Goal: Transaction & Acquisition: Purchase product/service

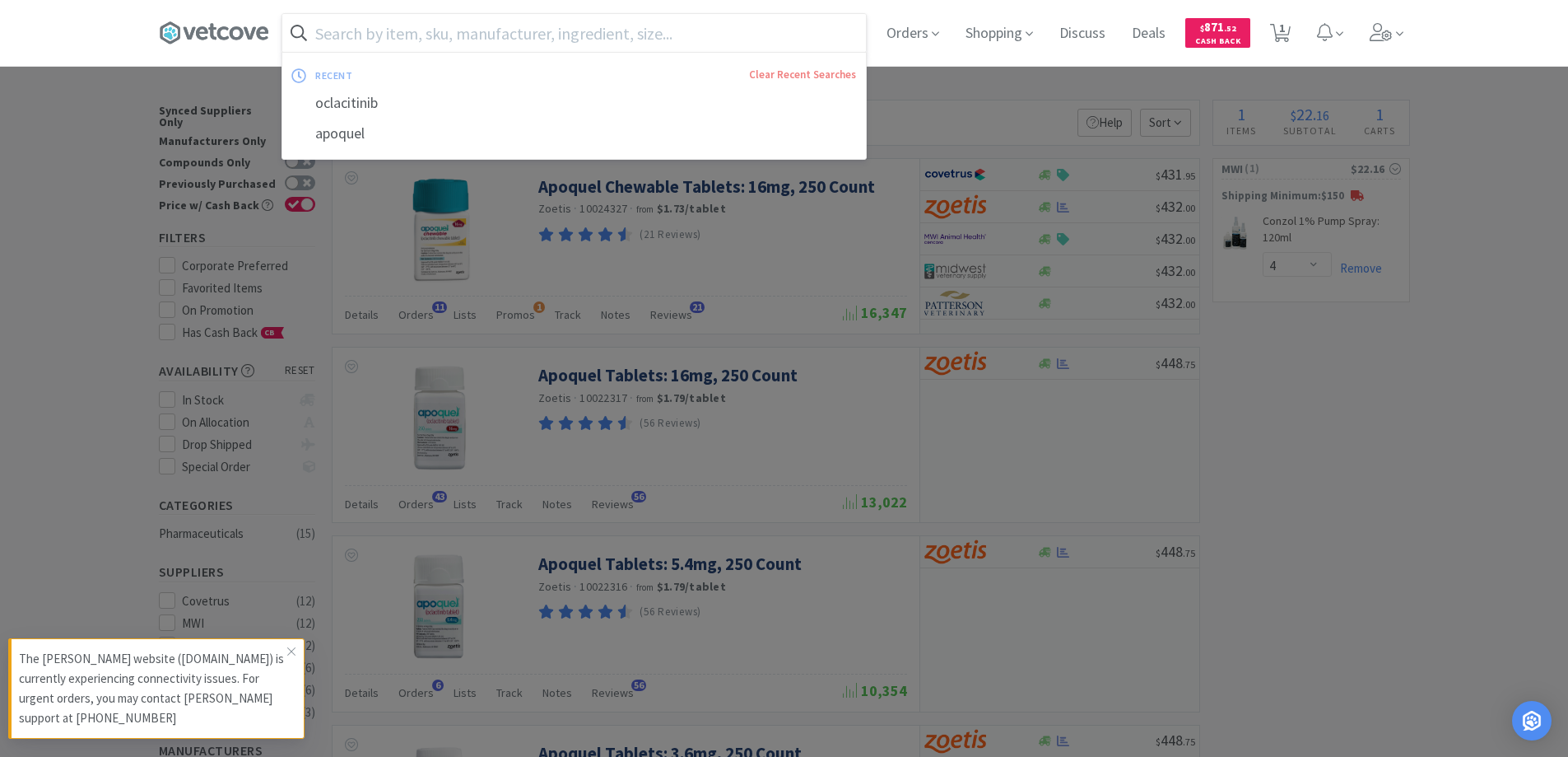
select select "4"
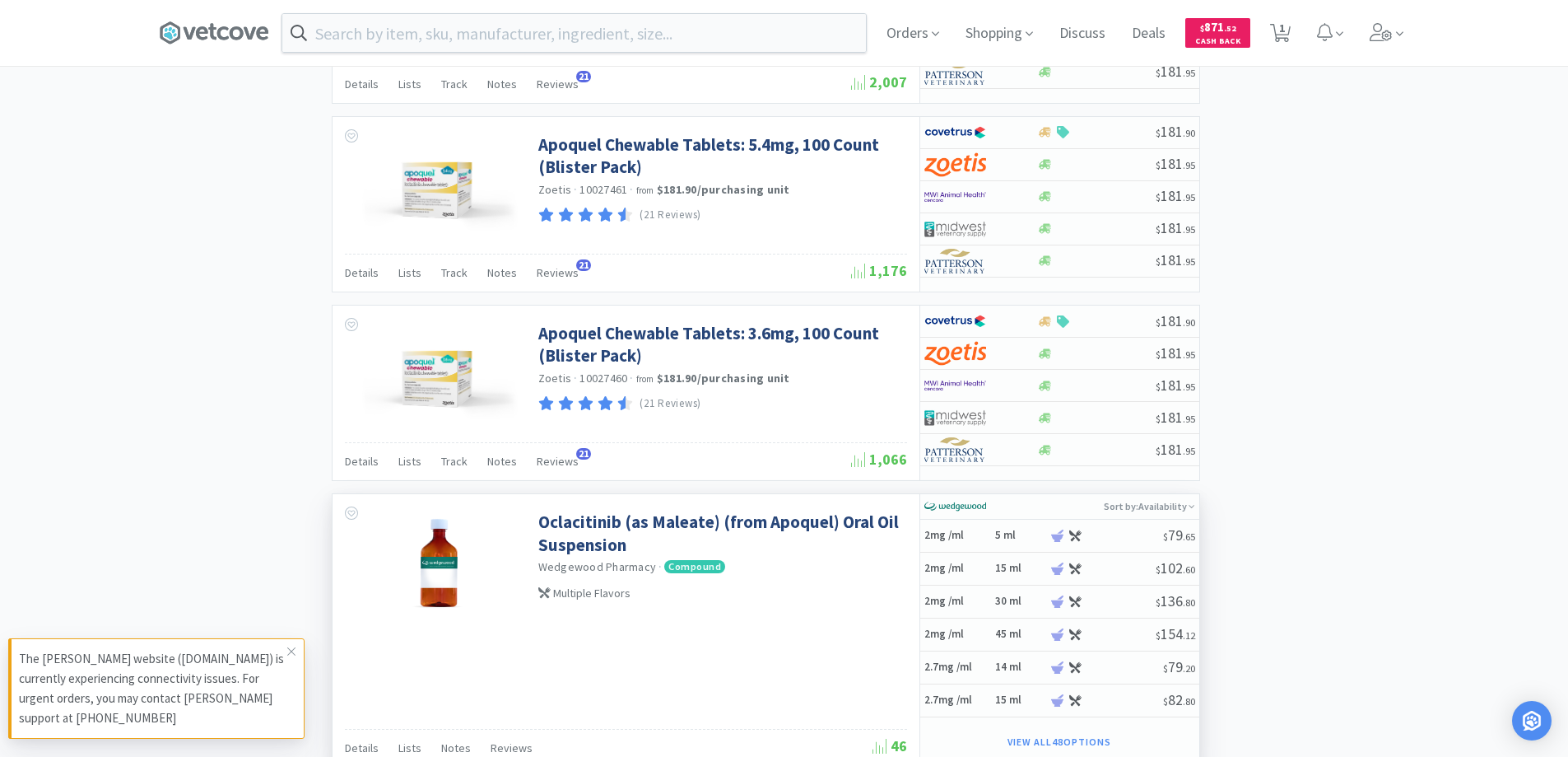
drag, startPoint x: 282, startPoint y: 422, endPoint x: 366, endPoint y: 730, distance: 319.2
click at [282, 426] on div at bounding box center [784, 378] width 1568 height 757
click at [291, 652] on icon at bounding box center [291, 651] width 10 height 13
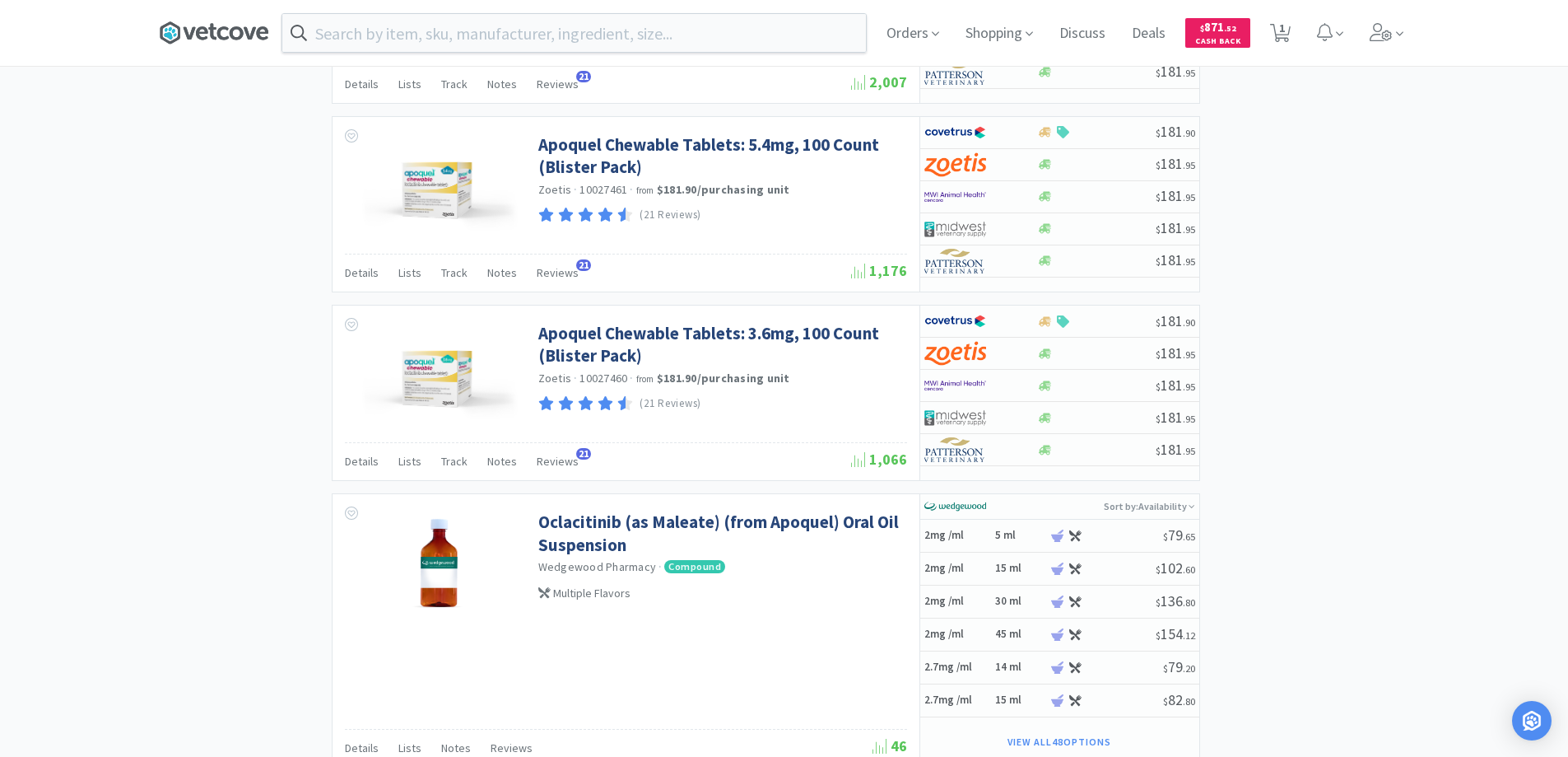
click at [208, 33] on icon at bounding box center [202, 33] width 13 height 13
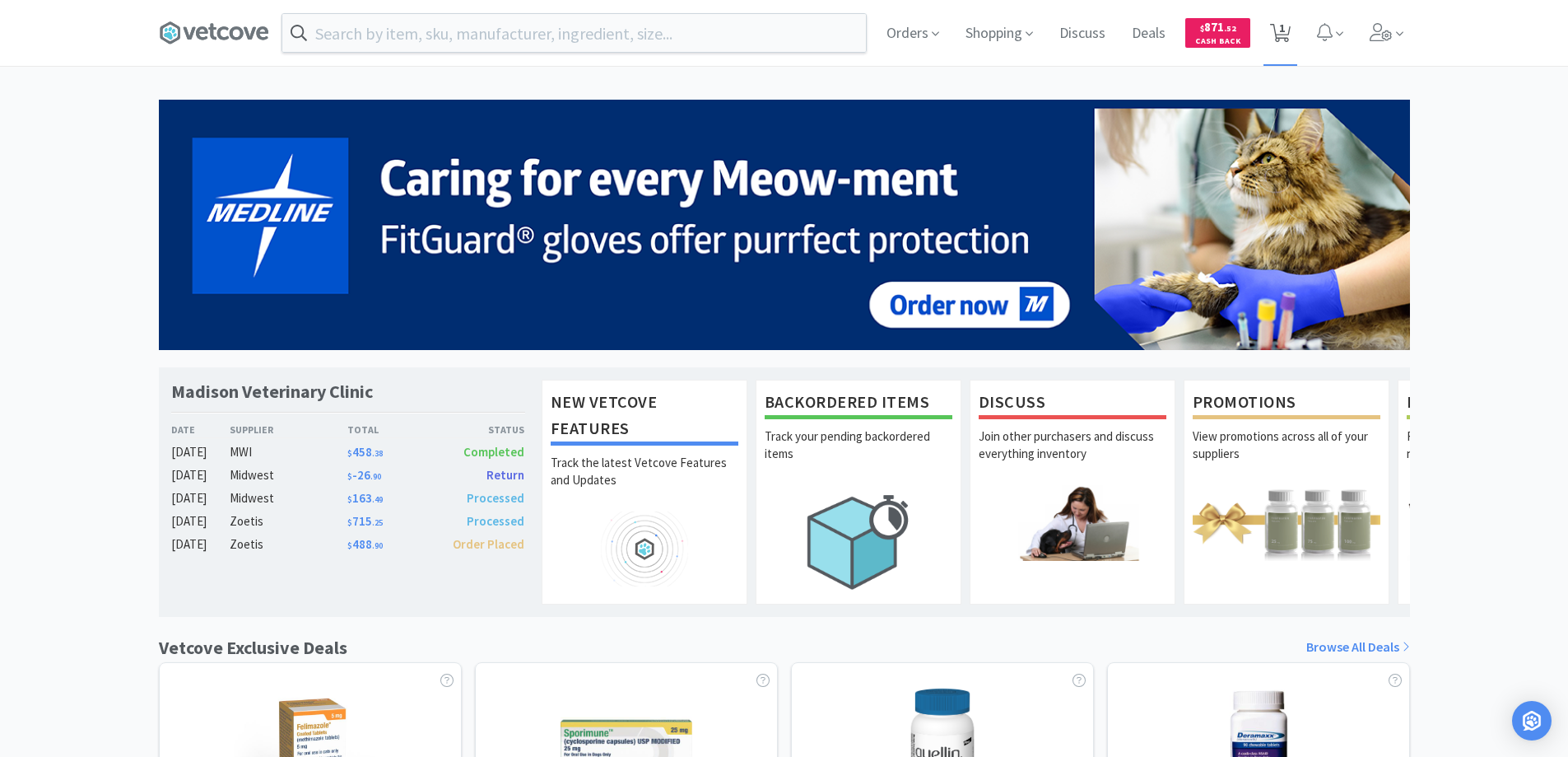
click at [1279, 29] on span "1" at bounding box center [1282, 28] width 5 height 66
select select "4"
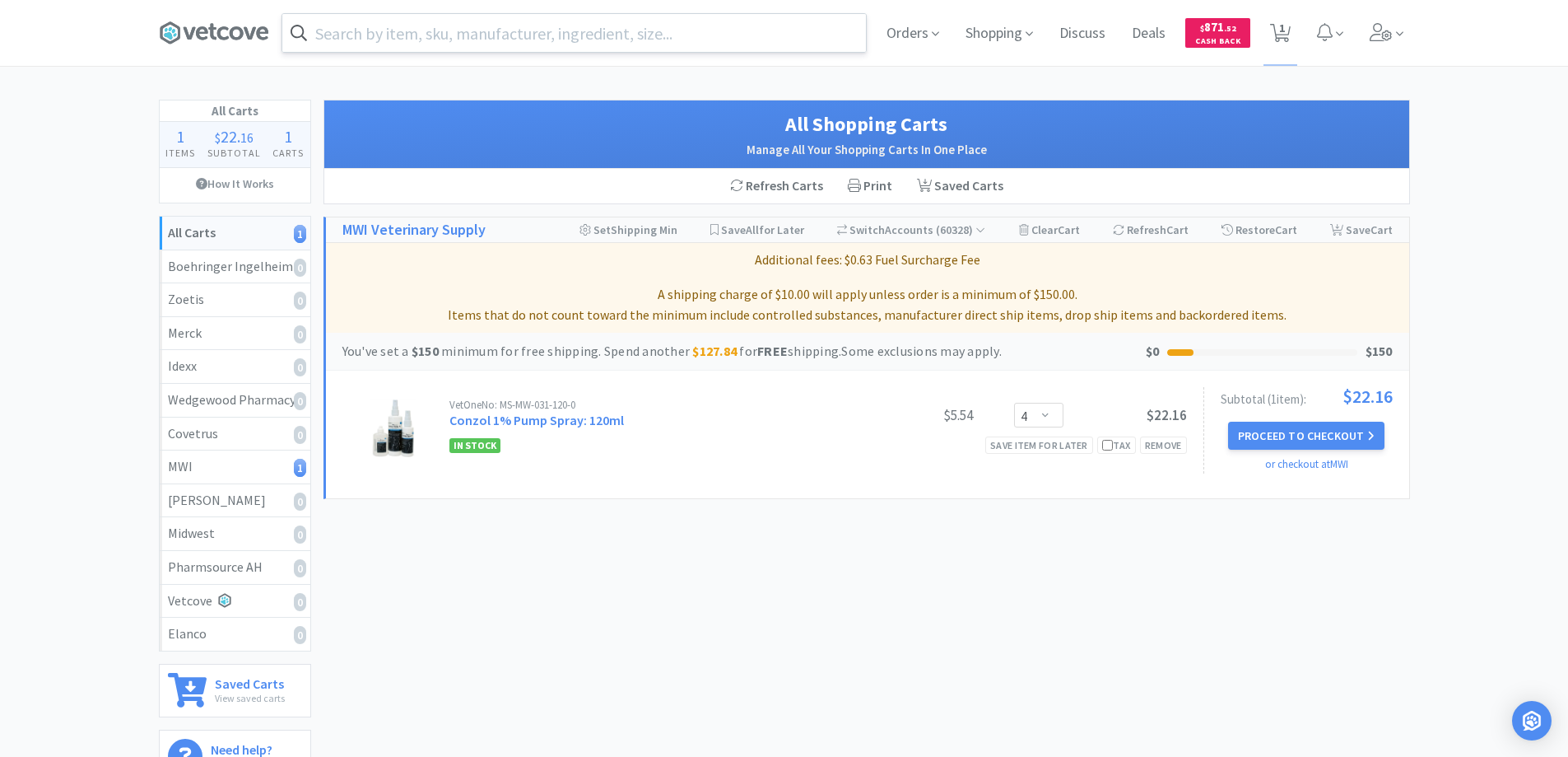
click at [342, 47] on input "text" at bounding box center [574, 32] width 584 height 37
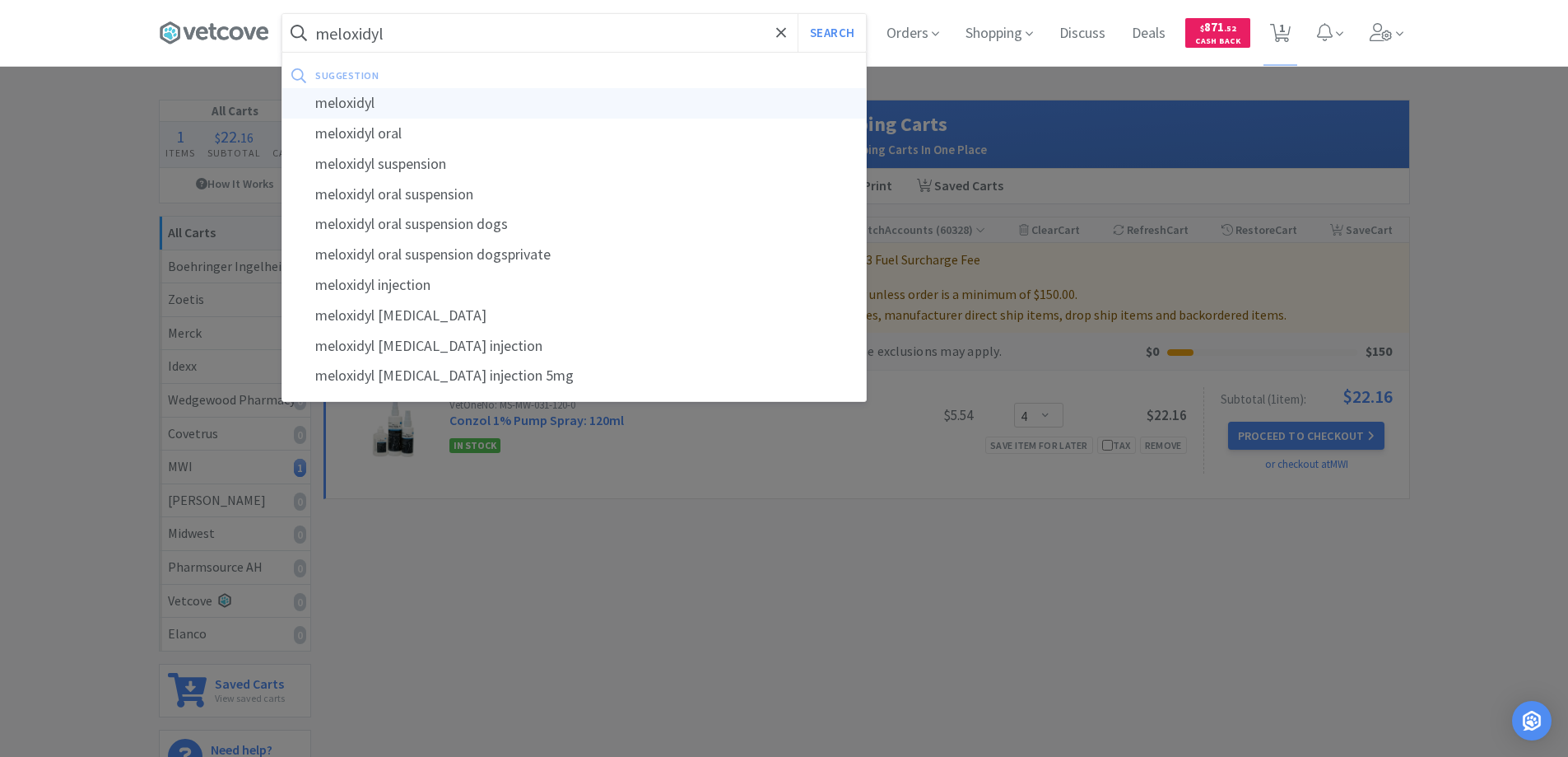
type input "meloxidyl"
click at [343, 101] on div "meloxidyl" at bounding box center [574, 102] width 584 height 30
select select "4"
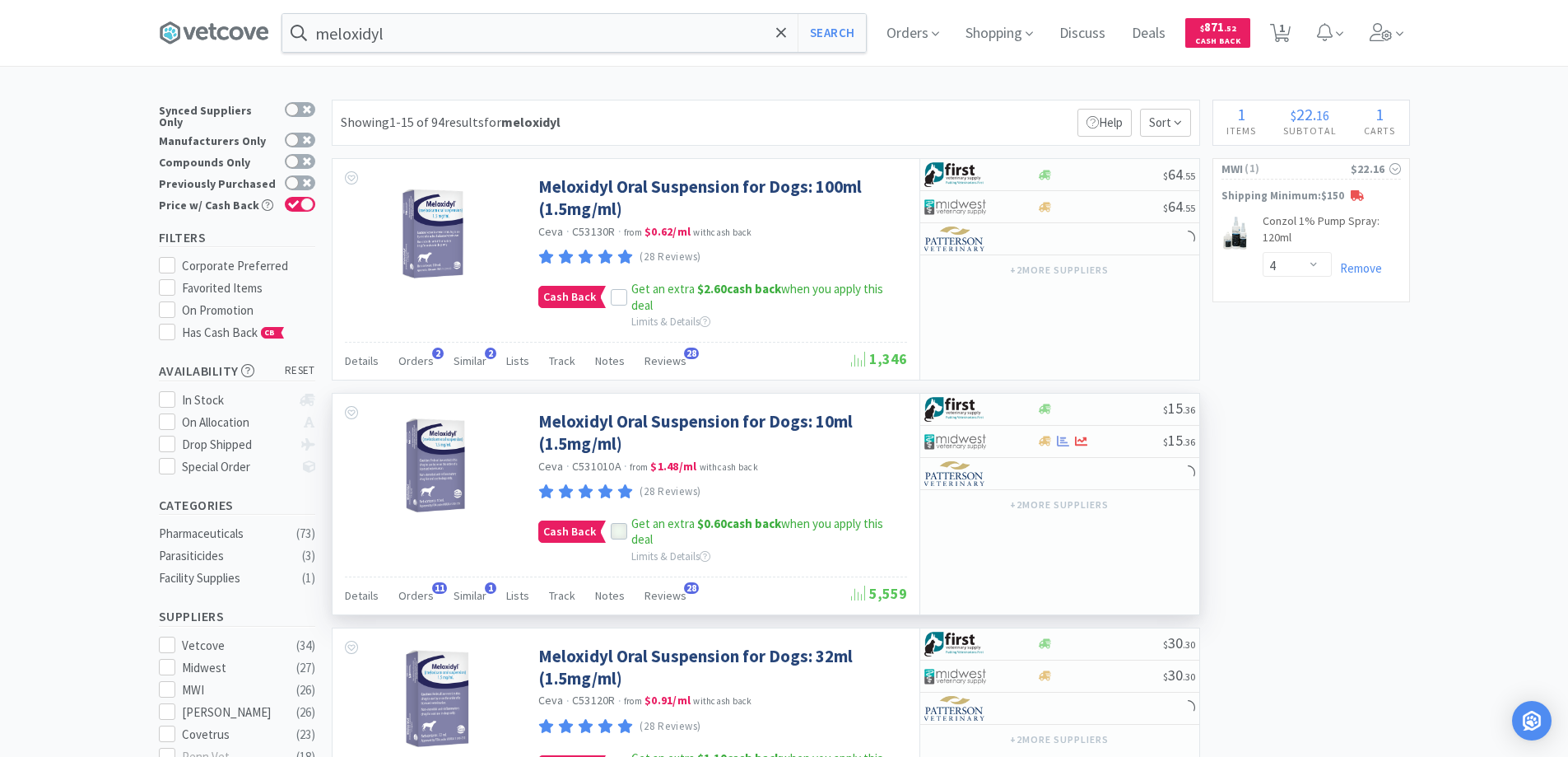
click at [615, 533] on icon at bounding box center [619, 531] width 12 height 12
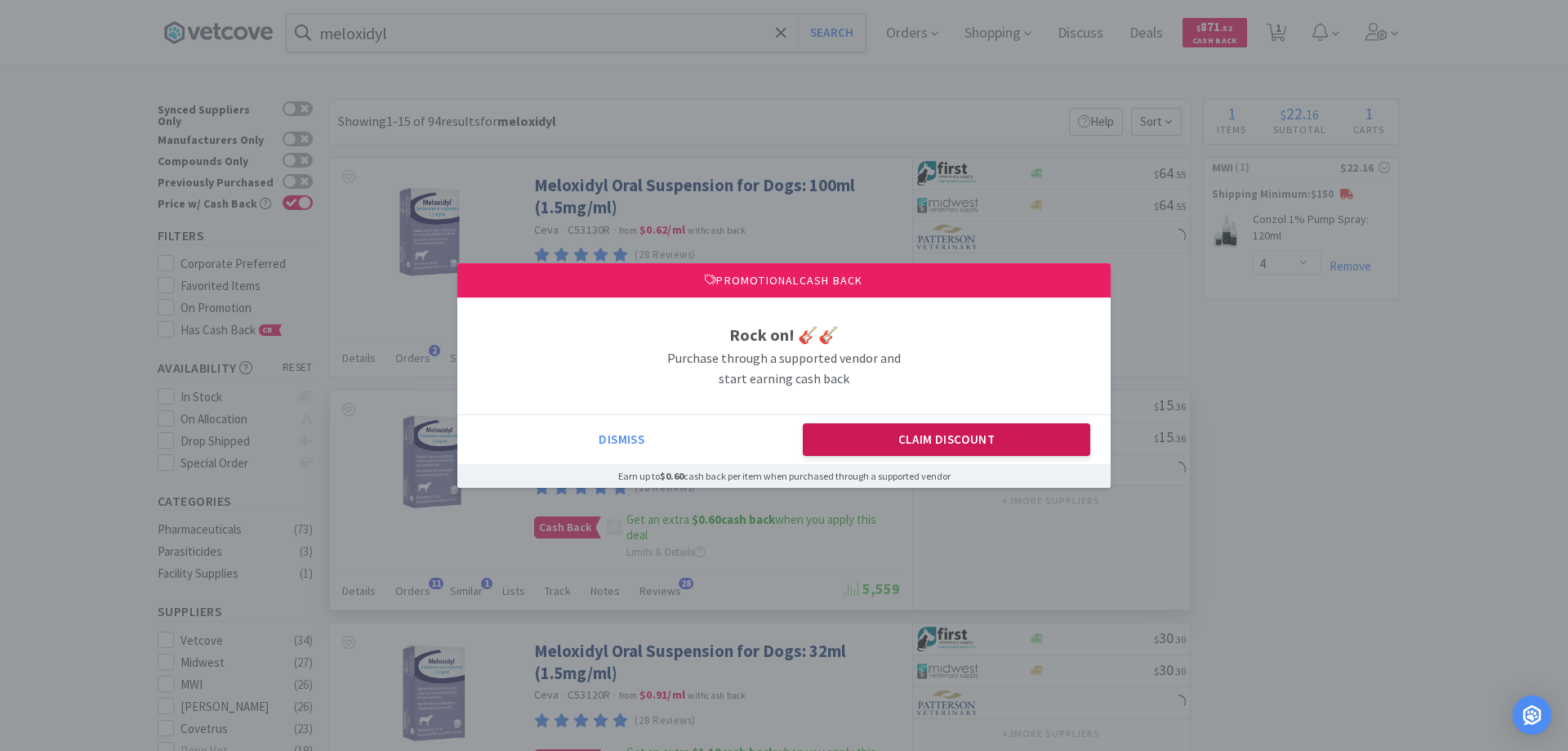
click at [900, 438] on button "Claim Discount" at bounding box center [947, 440] width 288 height 33
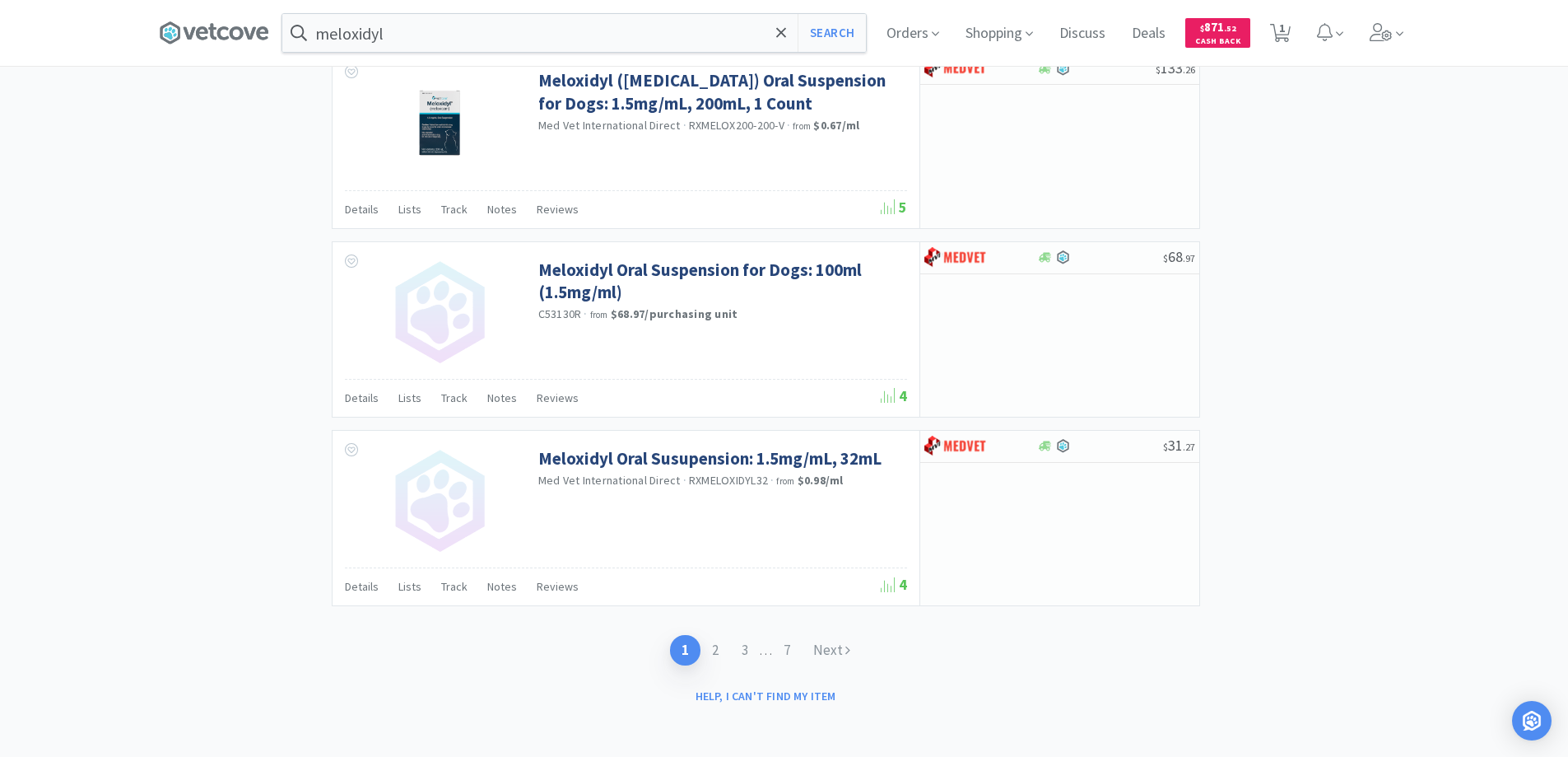
scroll to position [2852, 0]
click at [707, 642] on link "2" at bounding box center [715, 647] width 29 height 30
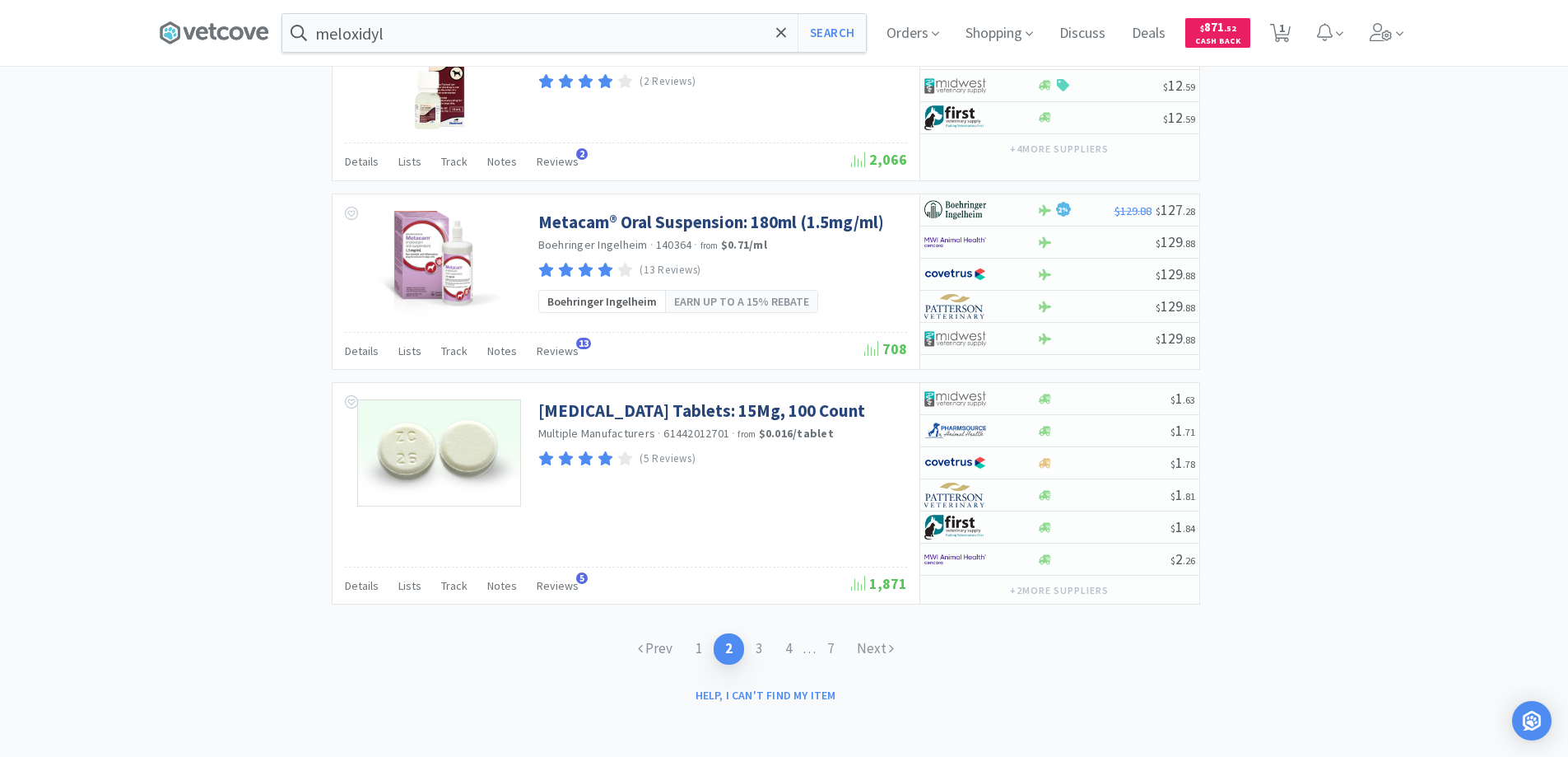
scroll to position [2768, 0]
click at [692, 642] on link "1" at bounding box center [698, 646] width 29 height 30
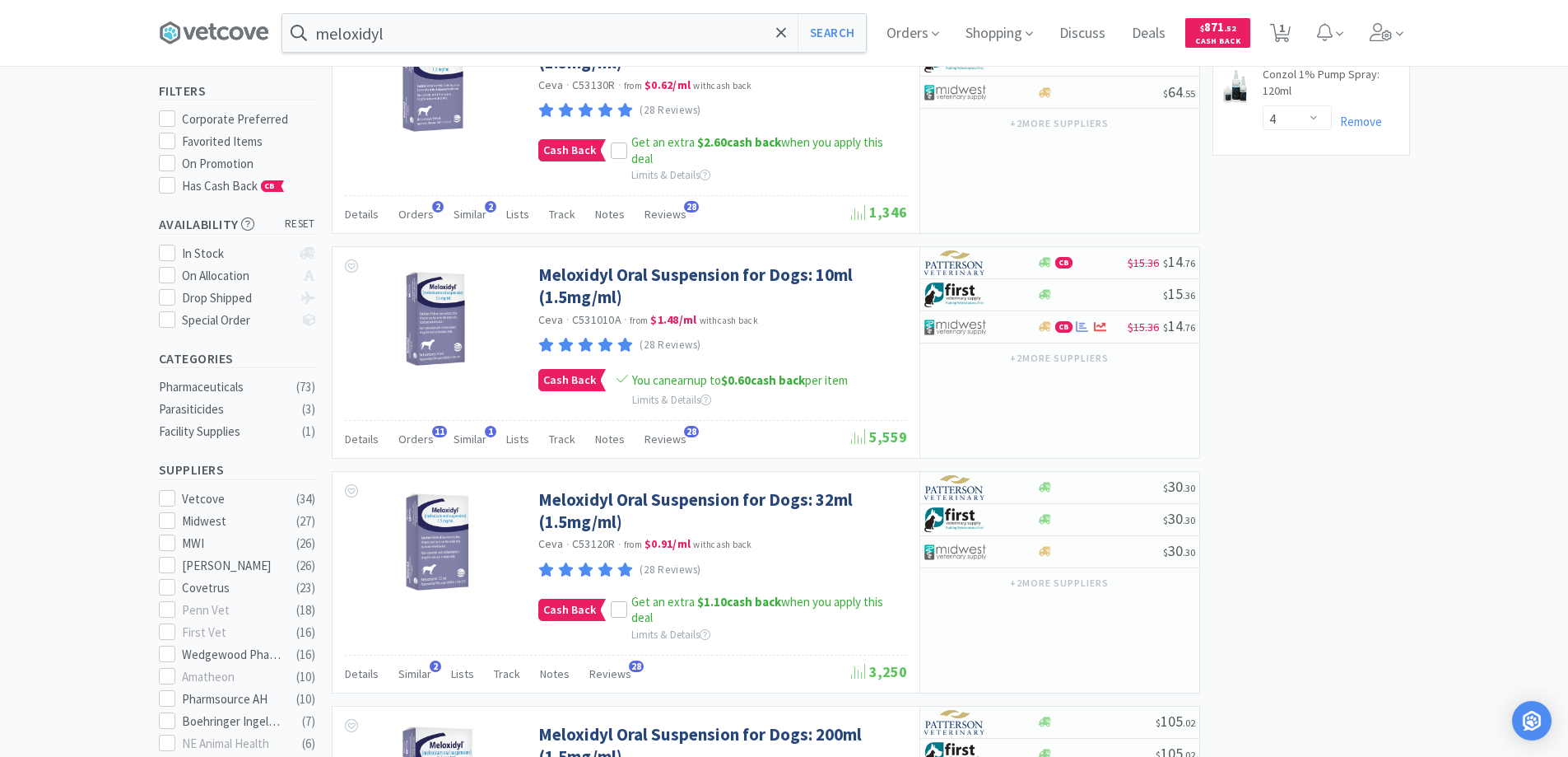
scroll to position [165, 0]
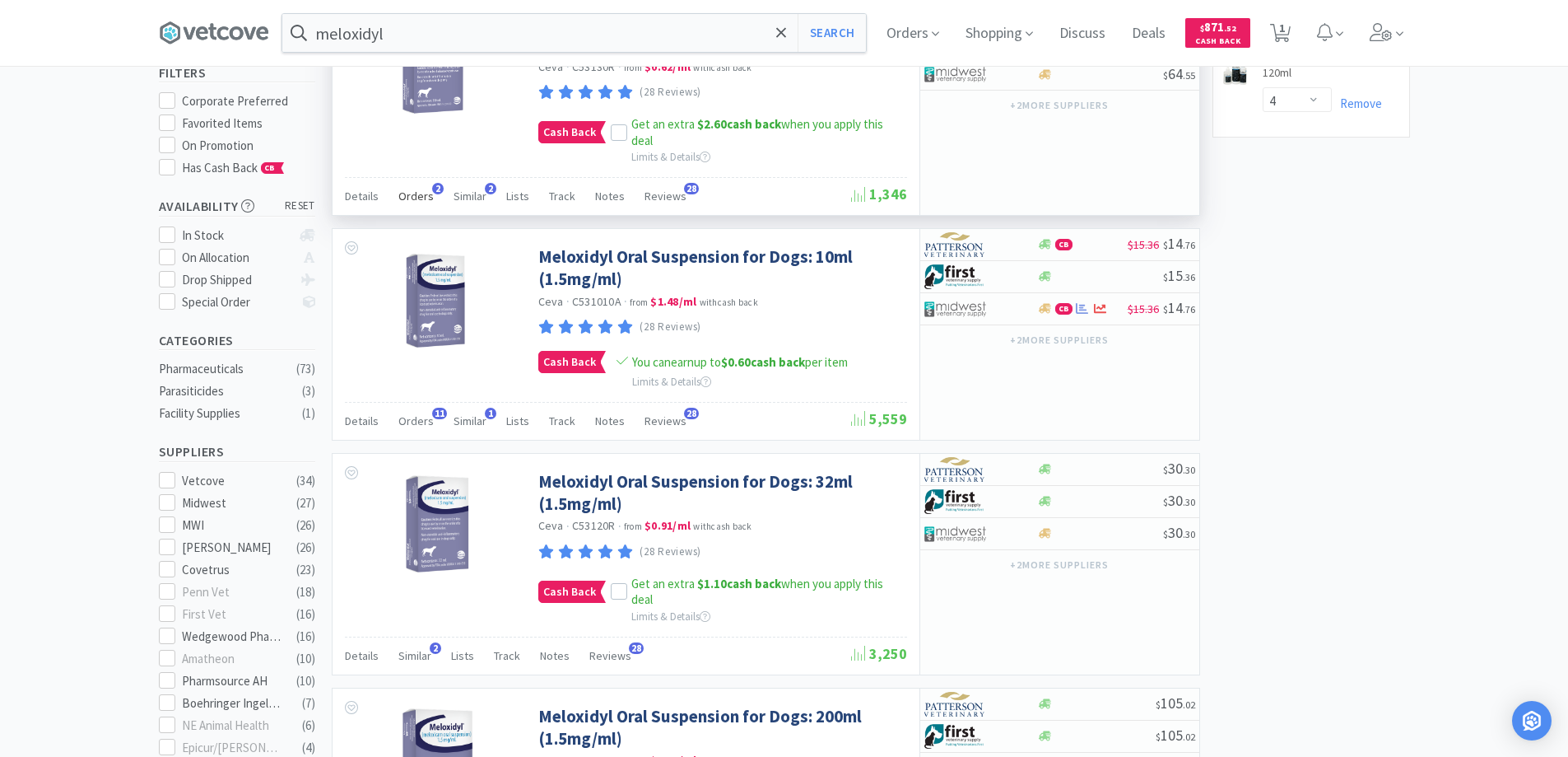
click at [432, 187] on span "2" at bounding box center [438, 188] width 12 height 12
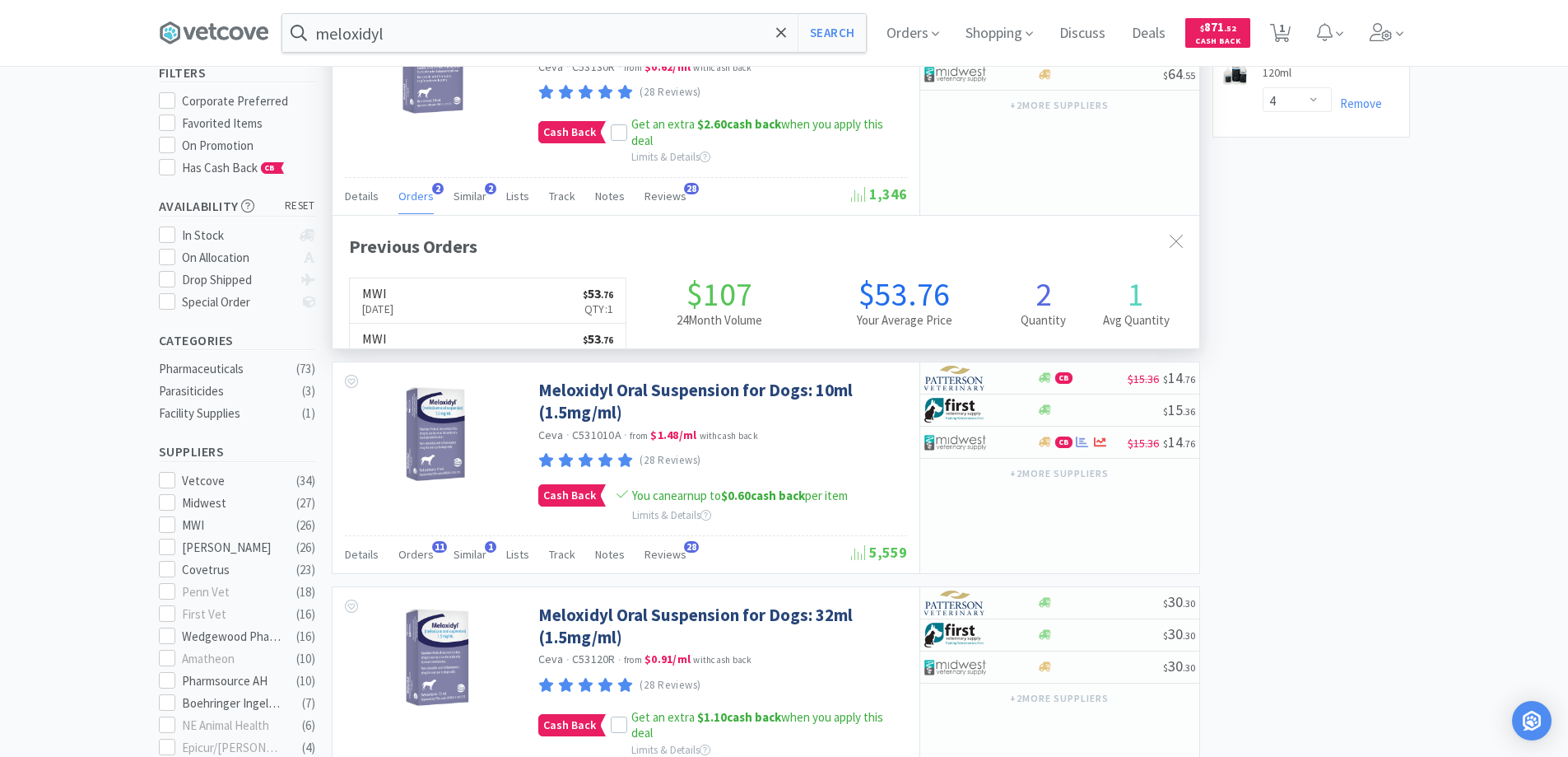
scroll to position [427, 866]
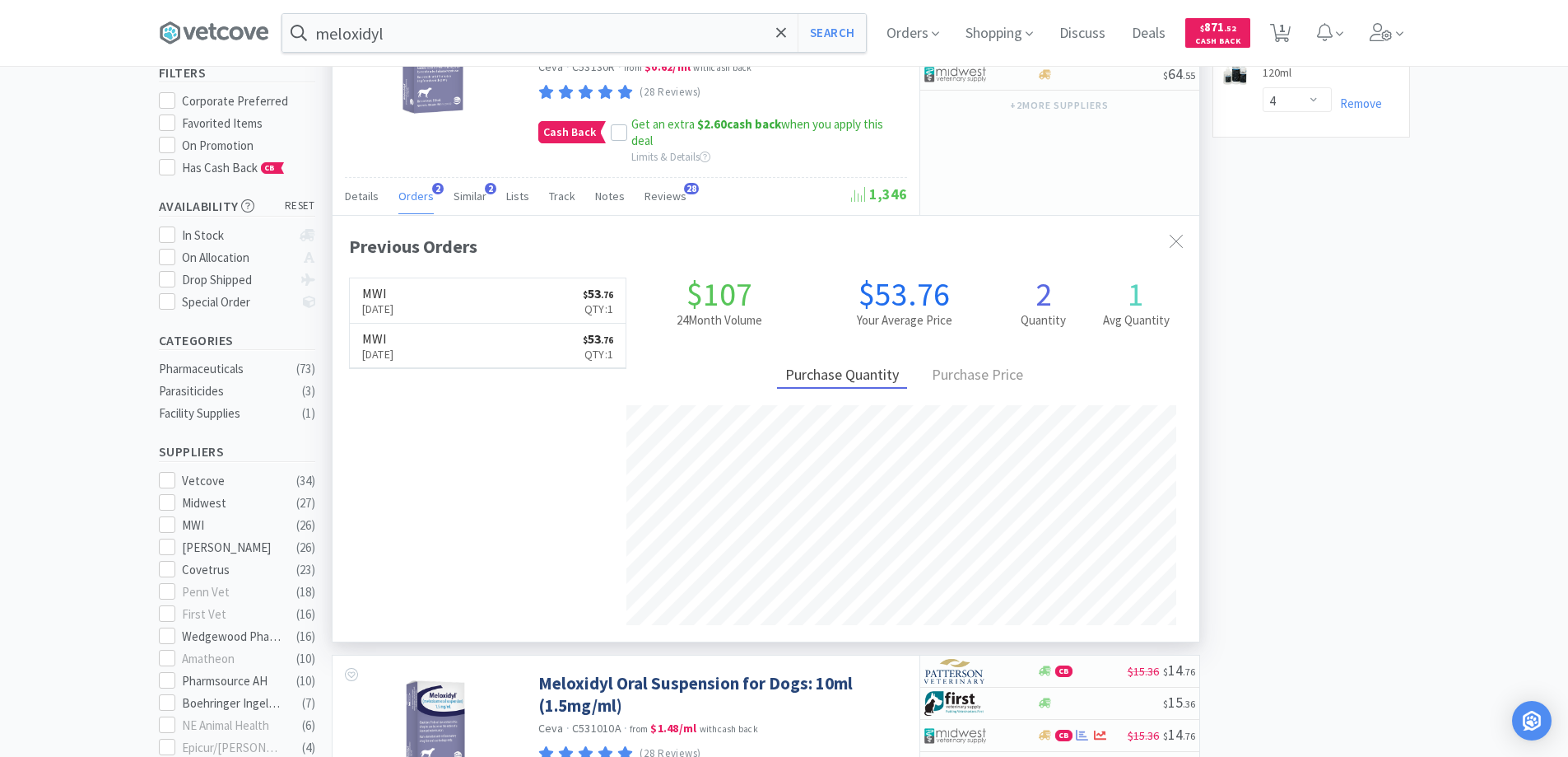
click at [432, 187] on span "2" at bounding box center [438, 188] width 12 height 12
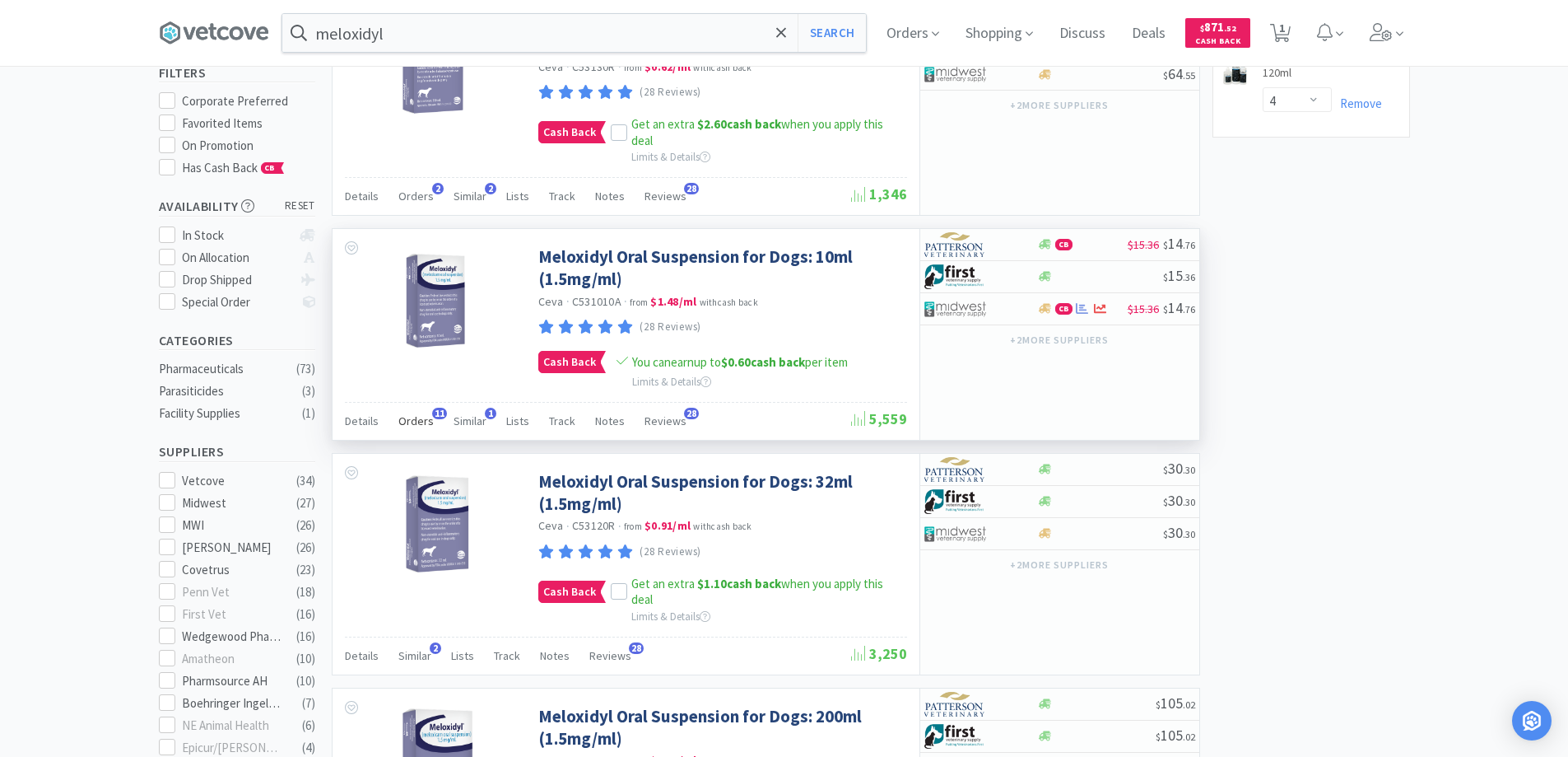
click at [437, 412] on span "11" at bounding box center [440, 413] width 15 height 12
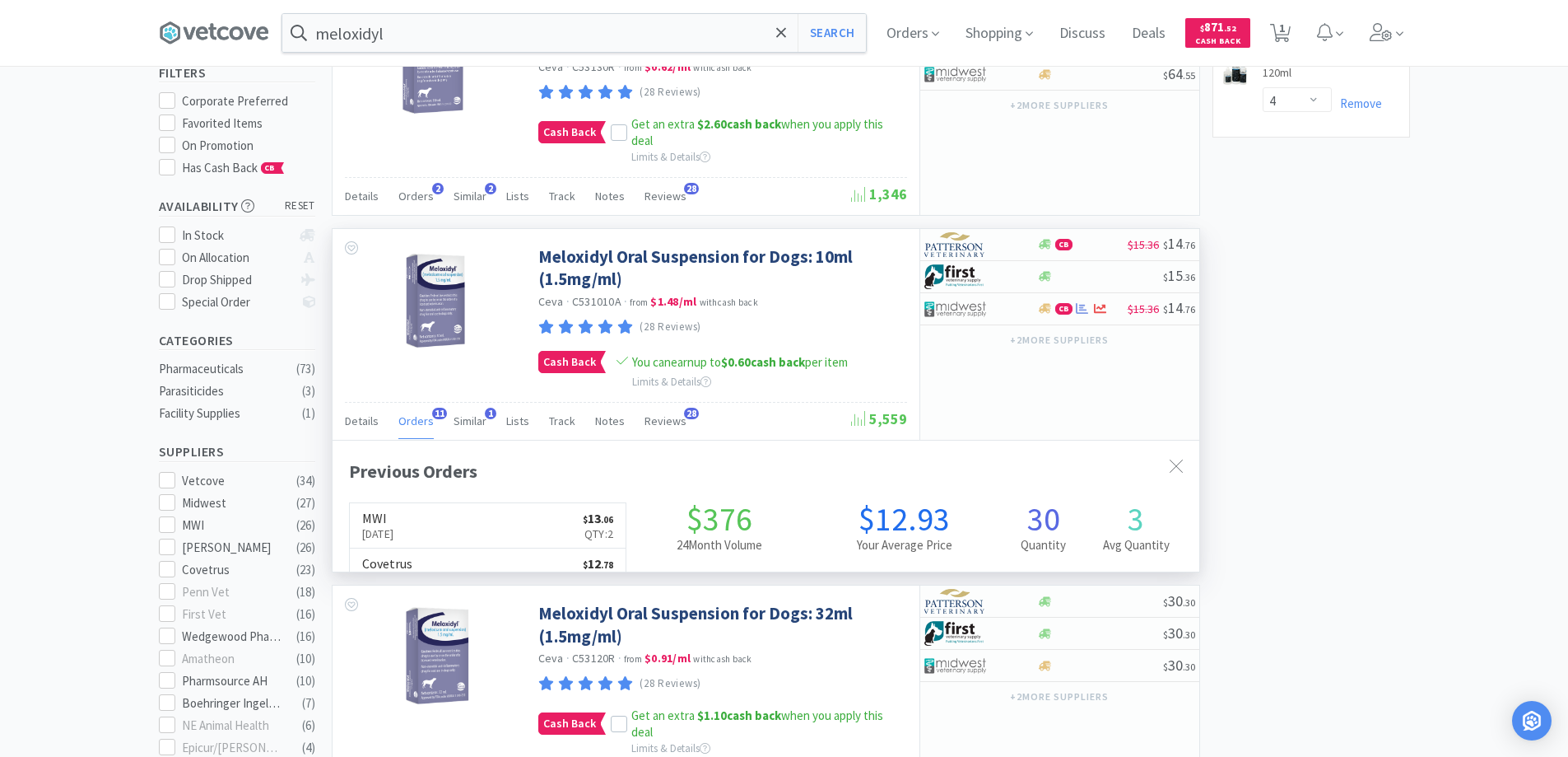
scroll to position [442, 866]
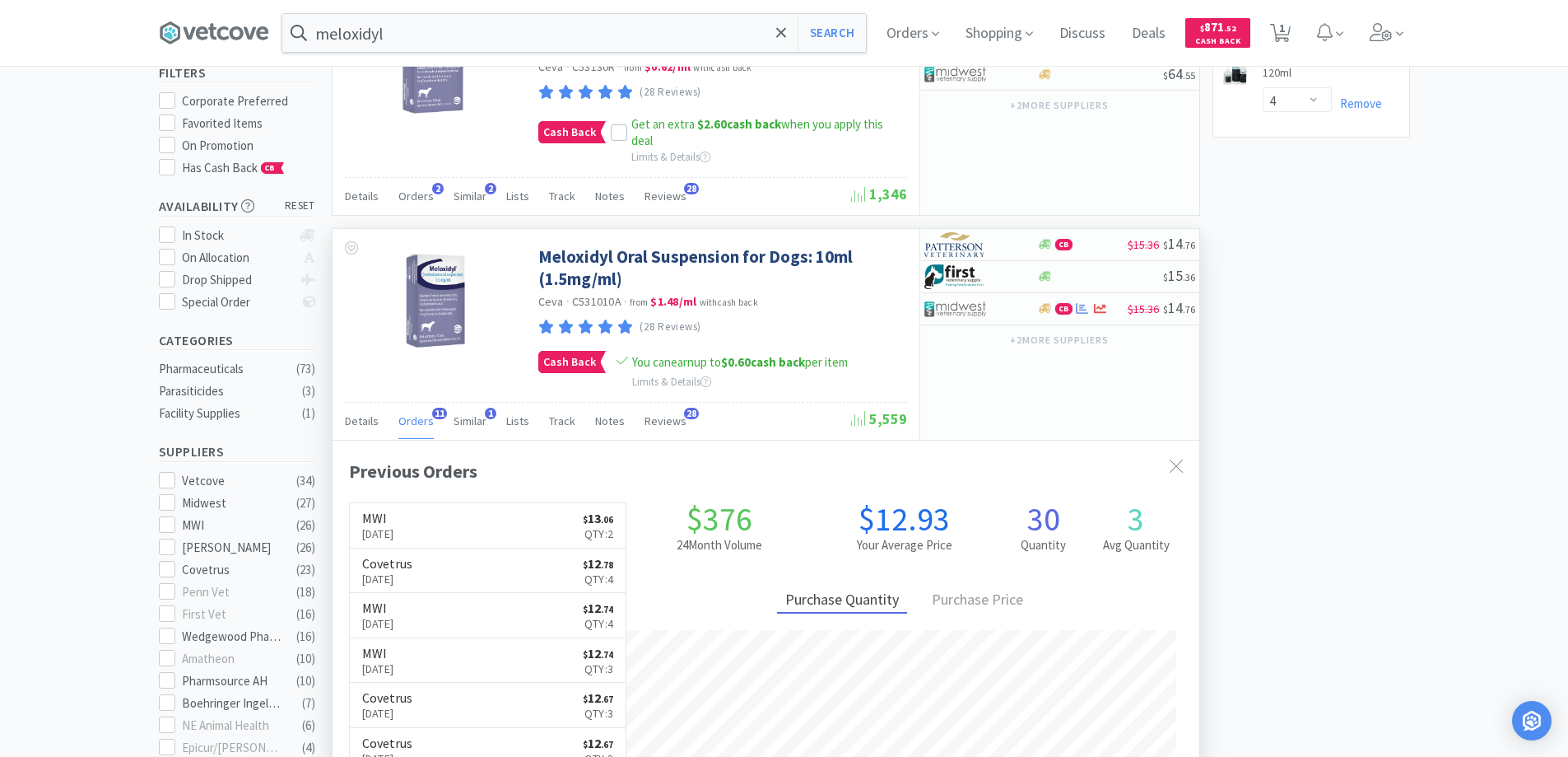
click at [437, 412] on span "11" at bounding box center [440, 413] width 15 height 12
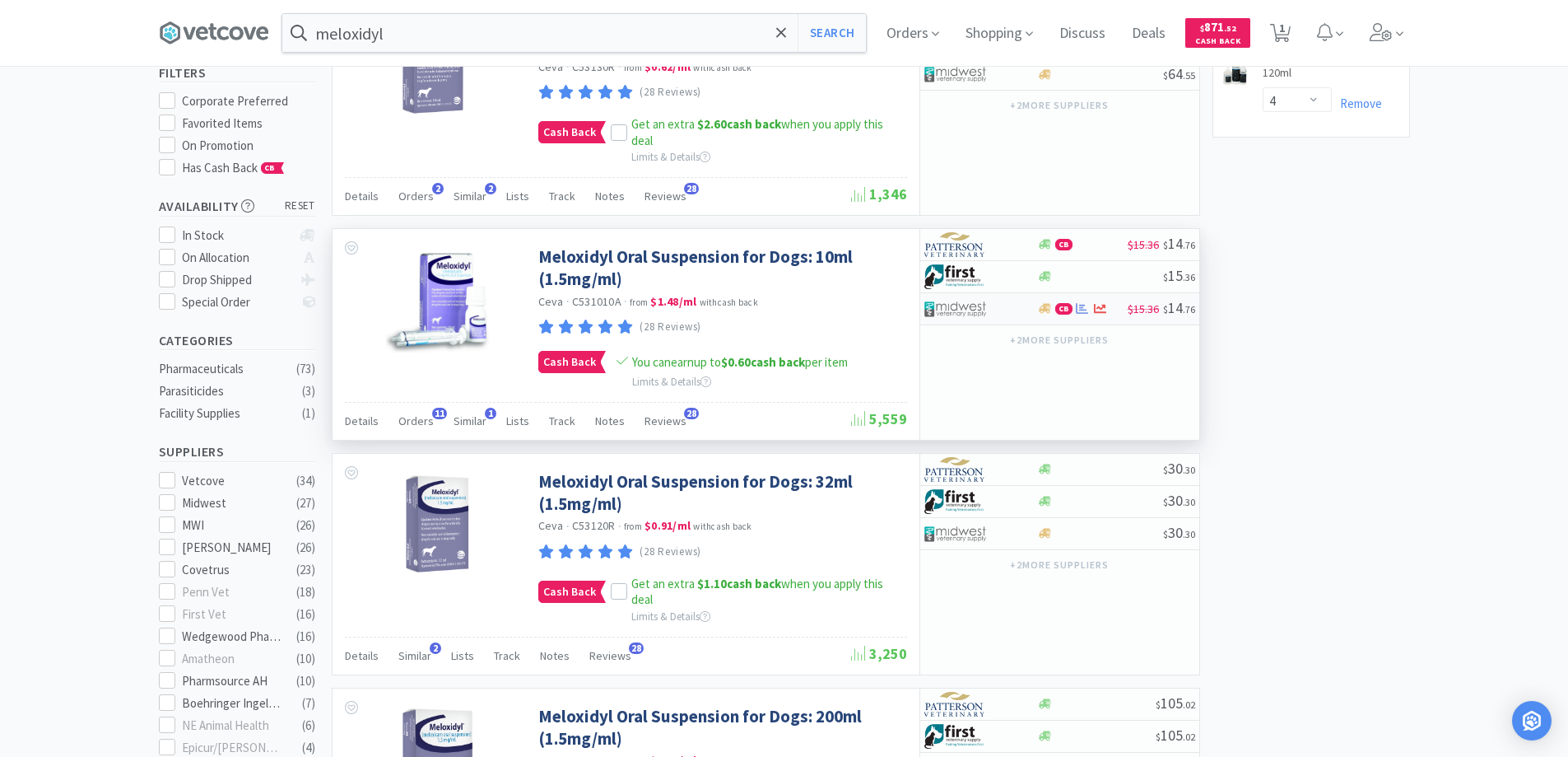
click at [1012, 312] on div at bounding box center [969, 308] width 90 height 28
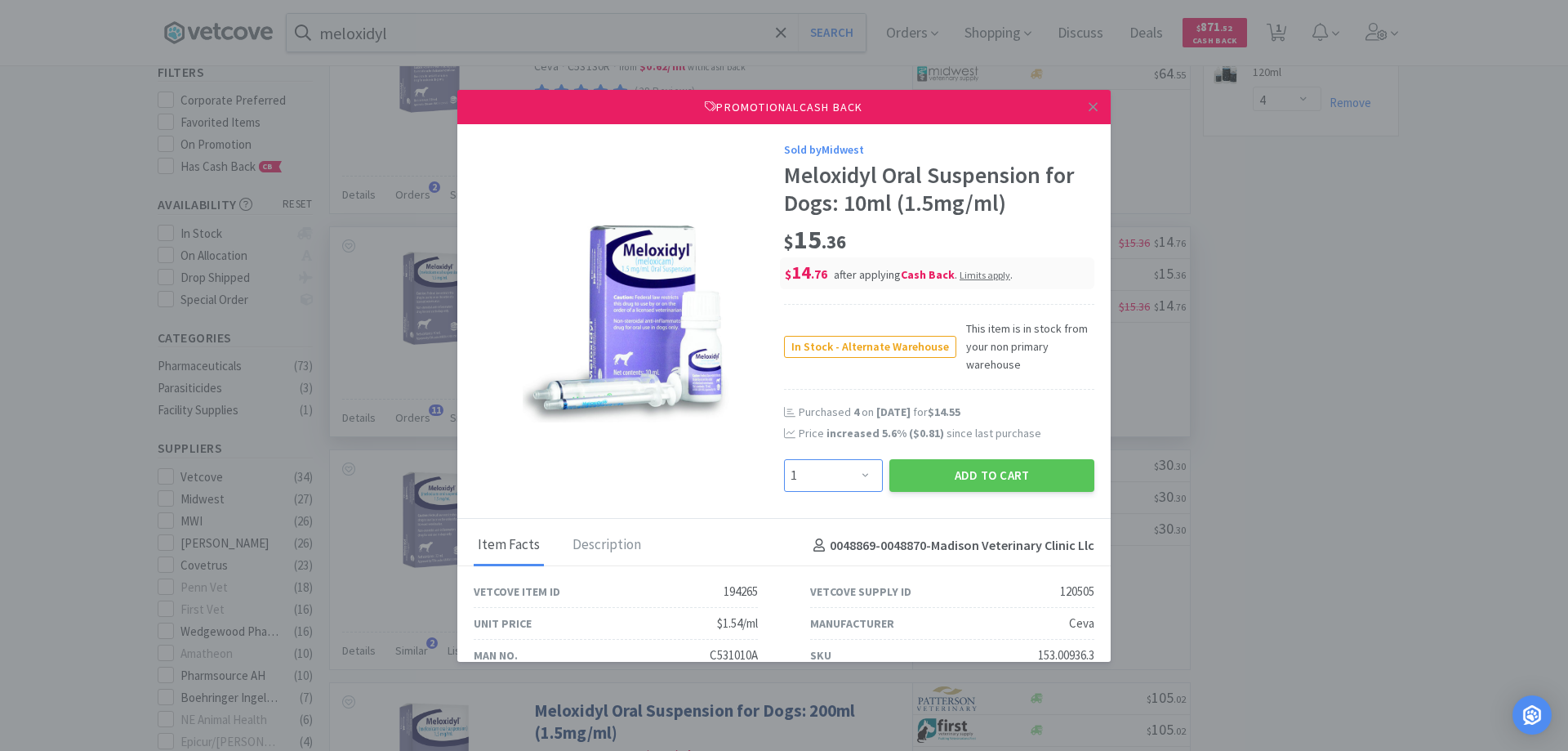
click at [854, 473] on select "Enter Quantity 1 2 3 4 5 6 7 8 9 10 11 12 13 14 15 16 17 18 19 20 Enter Quantity" at bounding box center [833, 475] width 99 height 33
select select "2"
click at [784, 459] on select "Enter Quantity 1 2 3 4 5 6 7 8 9 10 11 12 13 14 15 16 17 18 19 20 Enter Quantity" at bounding box center [833, 475] width 99 height 33
click at [966, 472] on button "Add to Cart" at bounding box center [992, 475] width 205 height 33
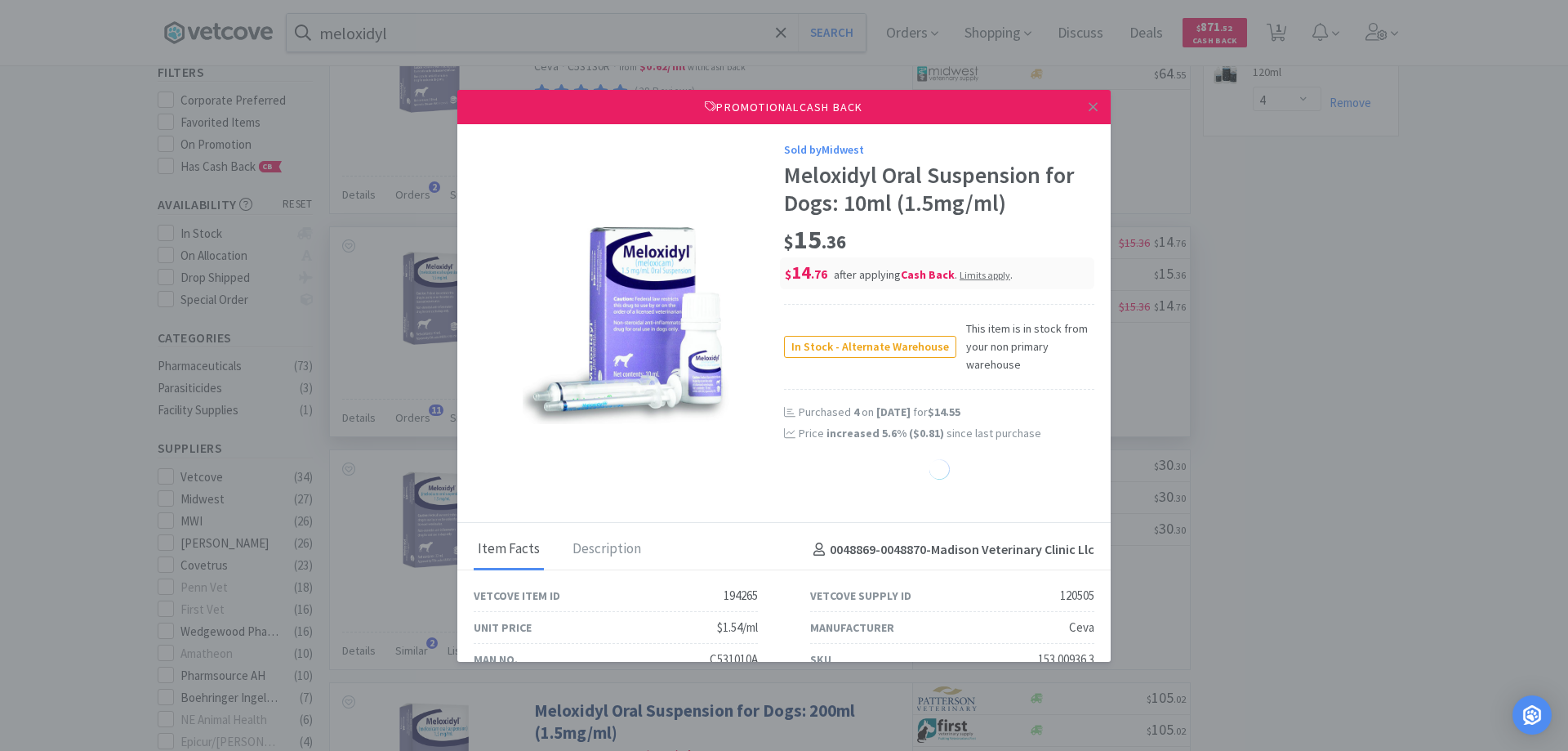
select select "2"
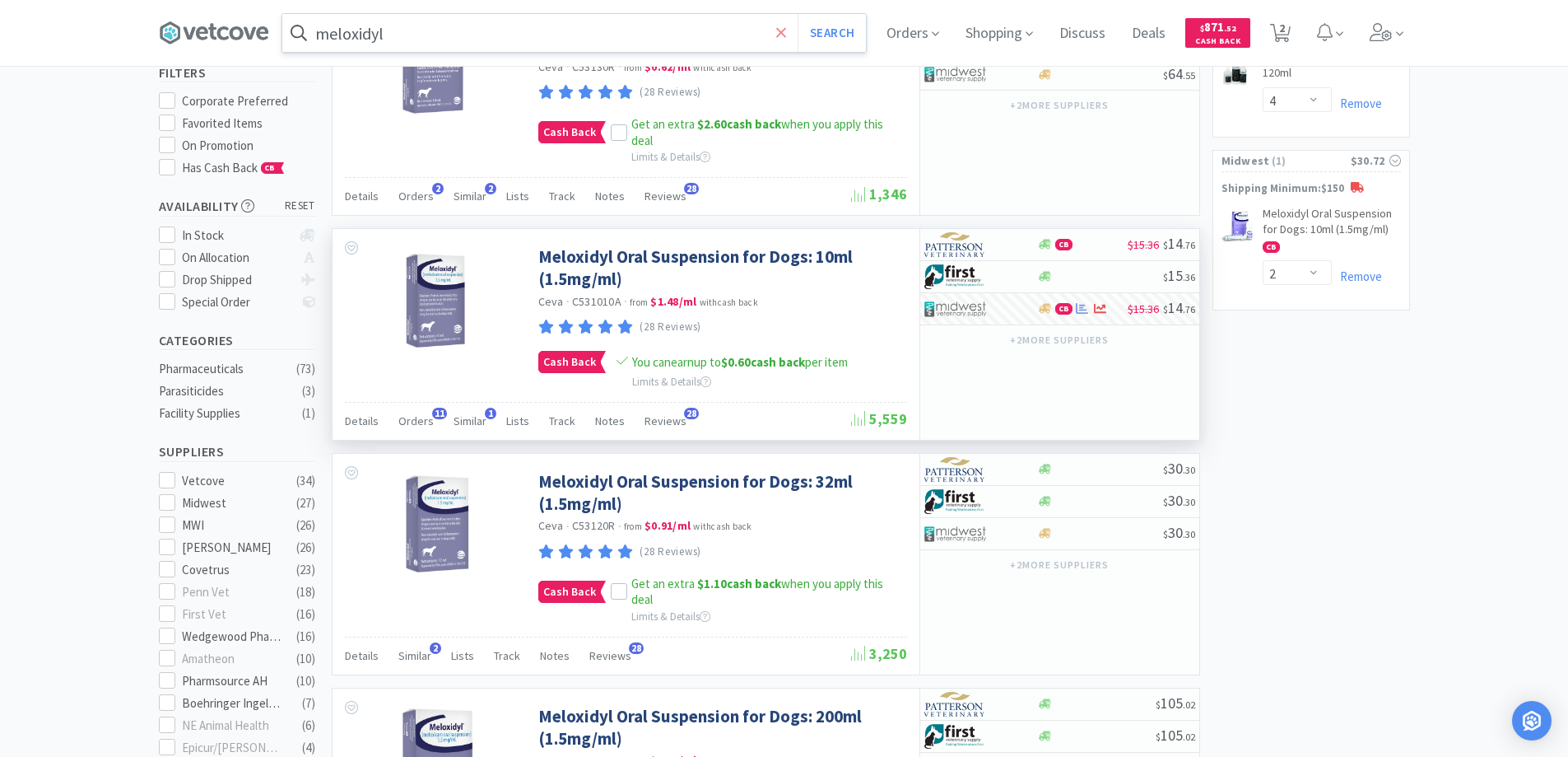
click at [782, 31] on icon at bounding box center [781, 33] width 11 height 16
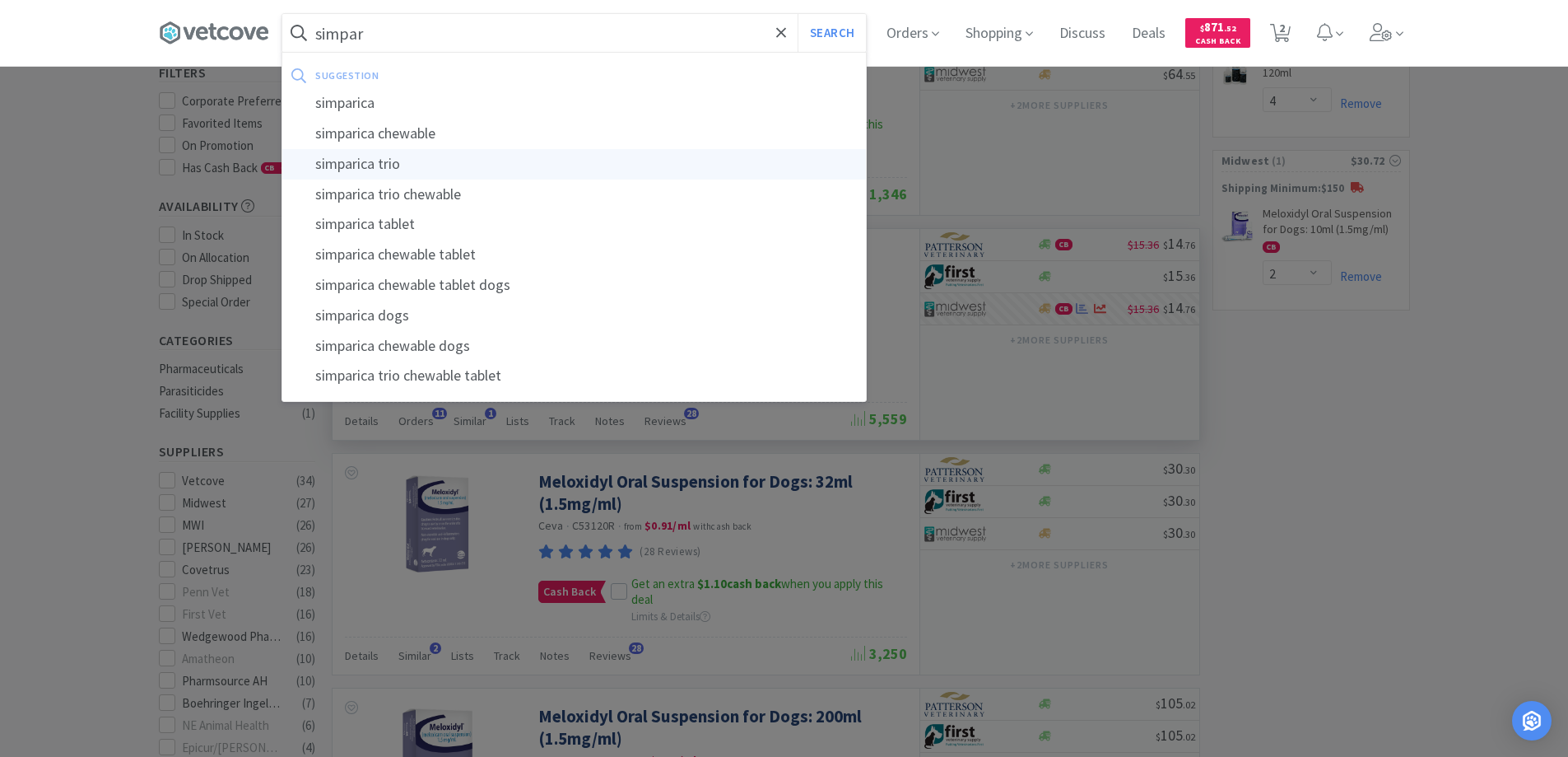
click at [371, 162] on div "simparica trio" at bounding box center [574, 164] width 584 height 30
type input "simparica trio"
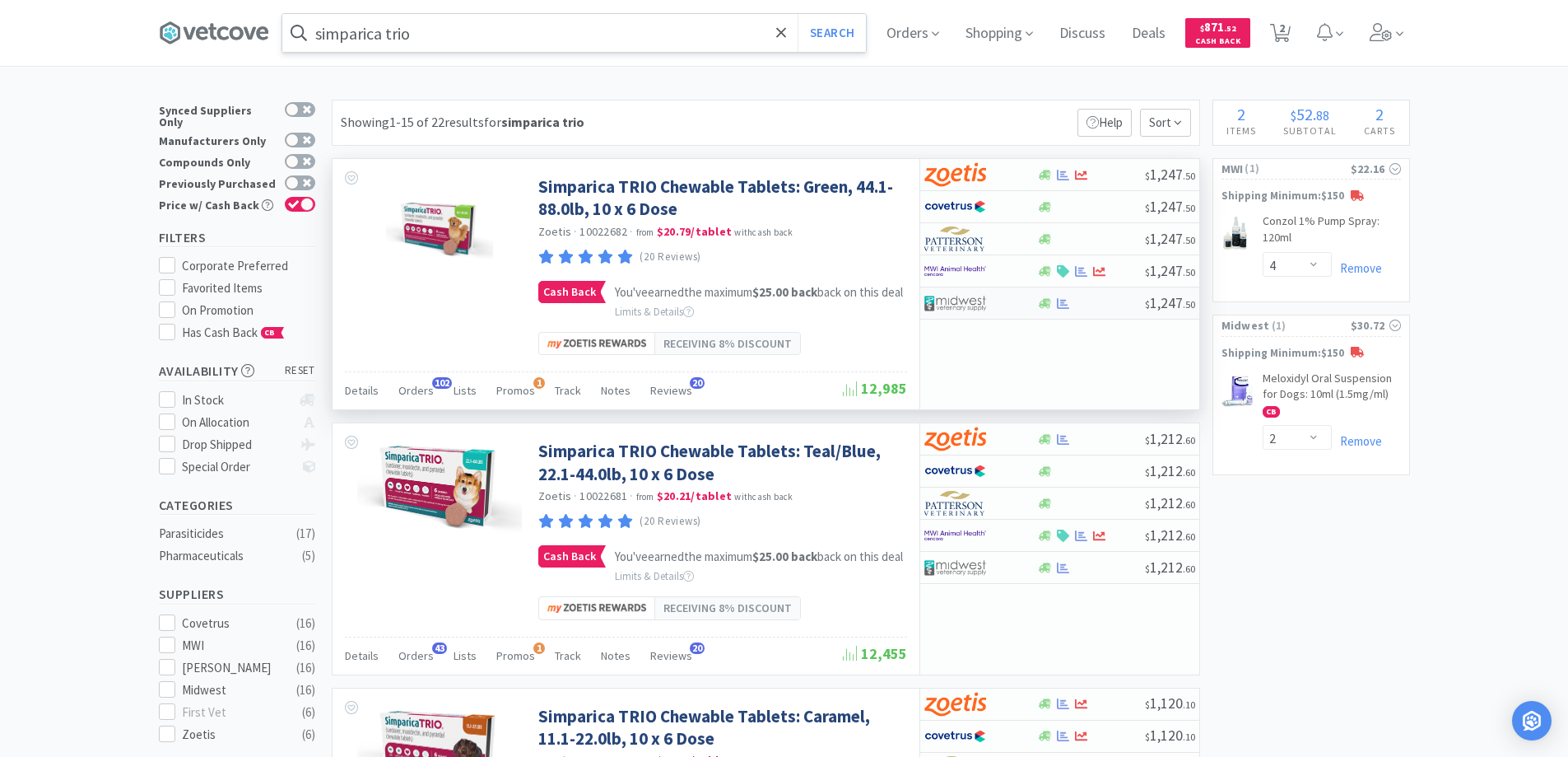
click at [1022, 303] on div at bounding box center [980, 303] width 112 height 28
select select "1"
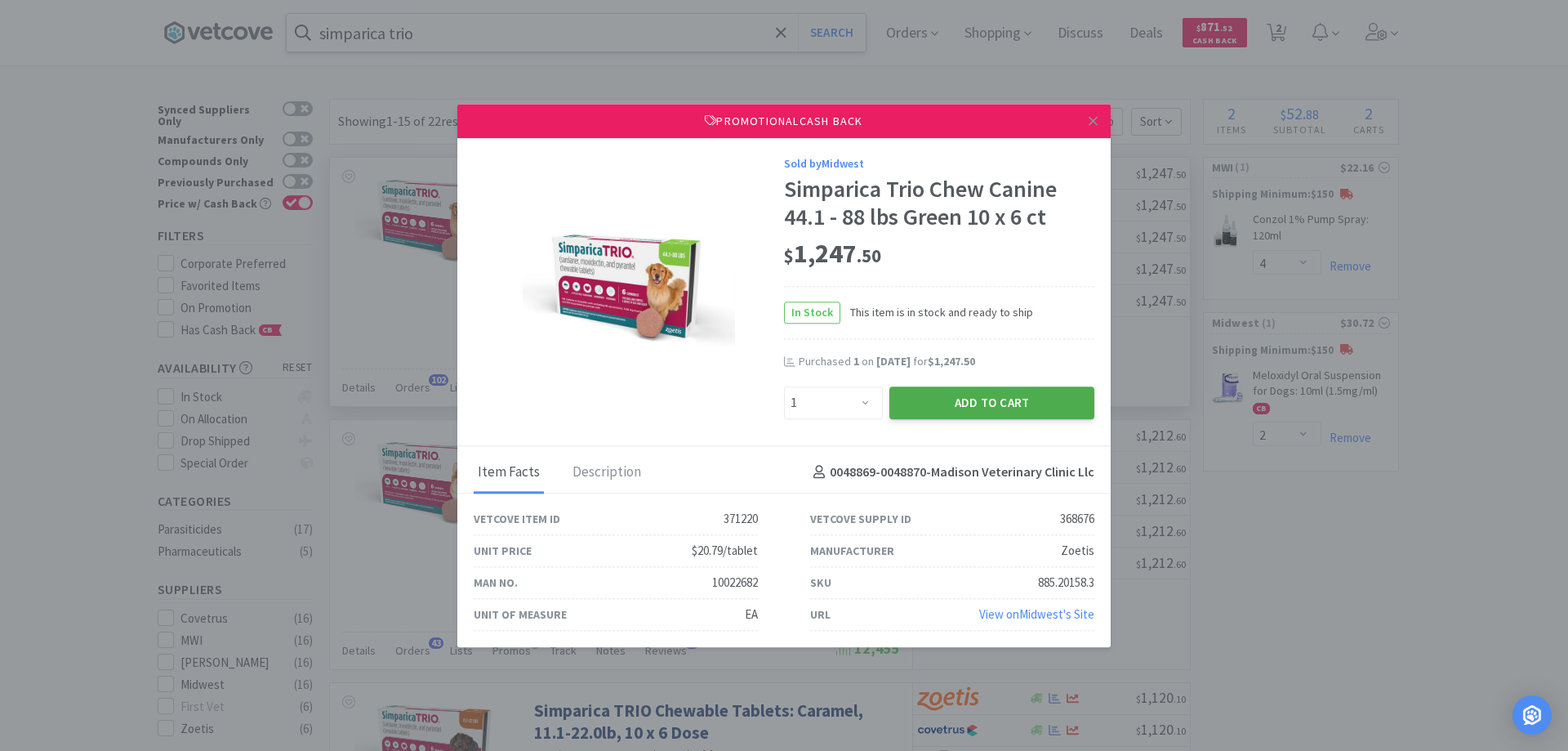
click at [974, 405] on button "Add to Cart" at bounding box center [992, 403] width 205 height 33
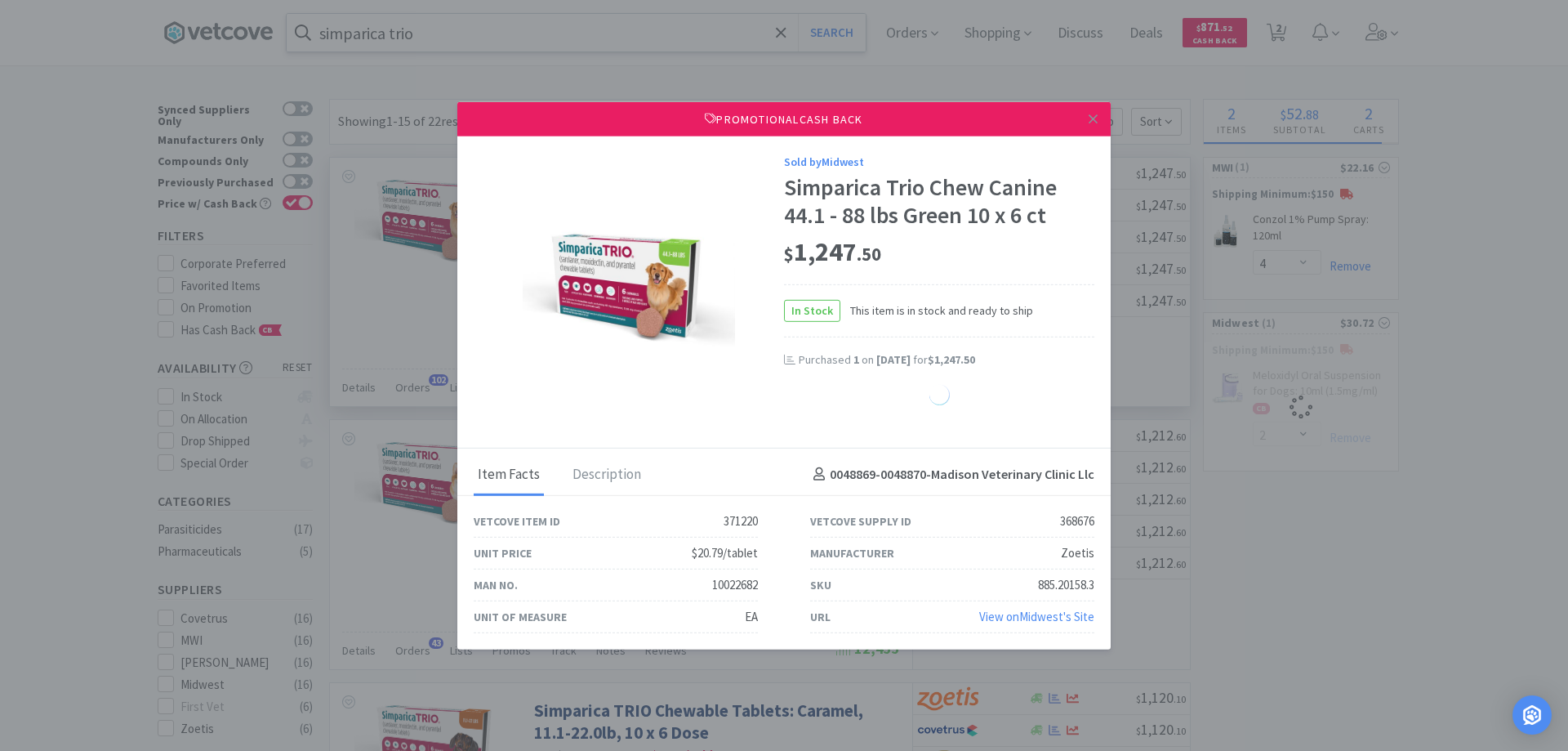
select select "1"
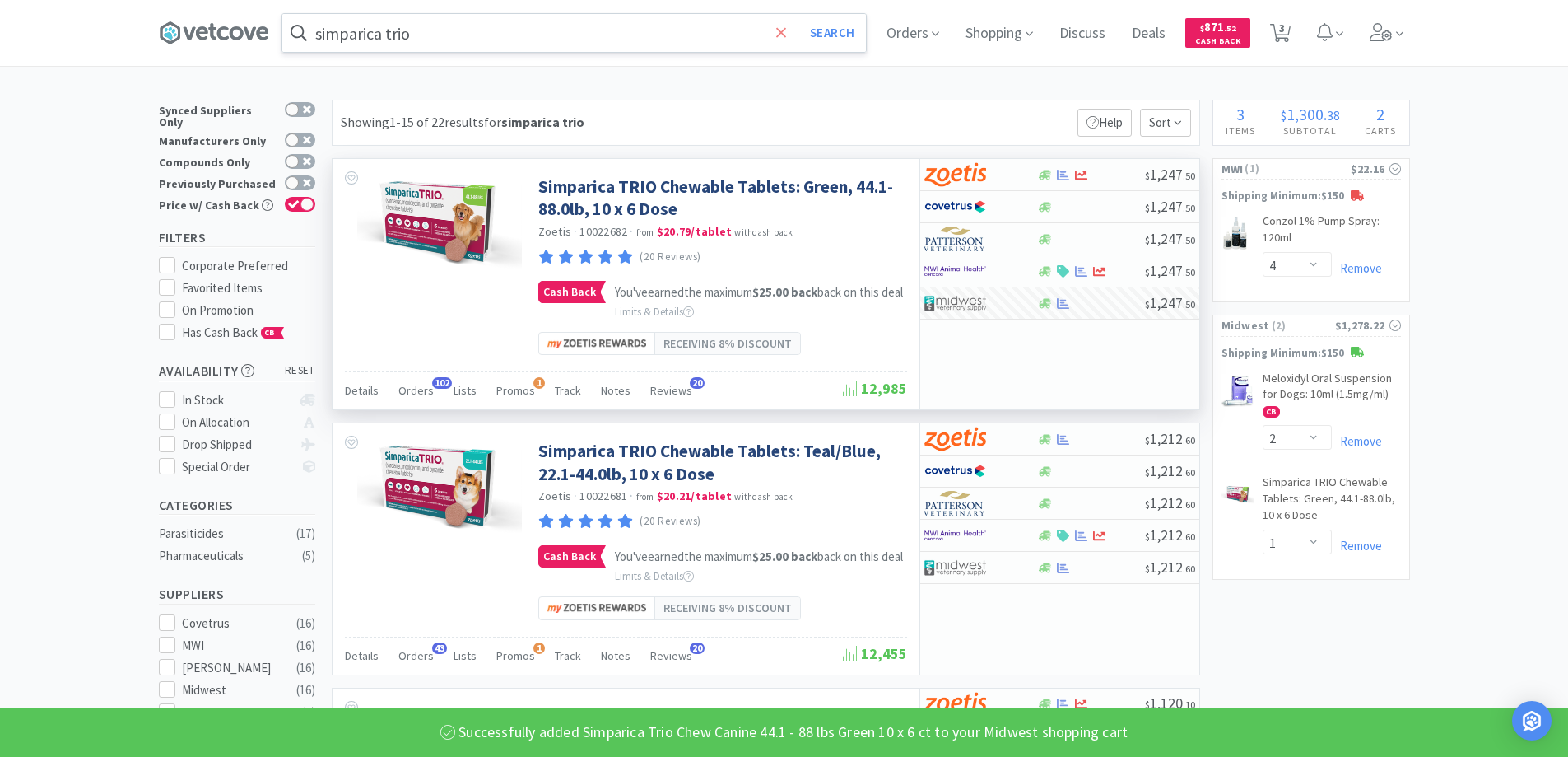
click at [784, 33] on icon at bounding box center [781, 33] width 11 height 16
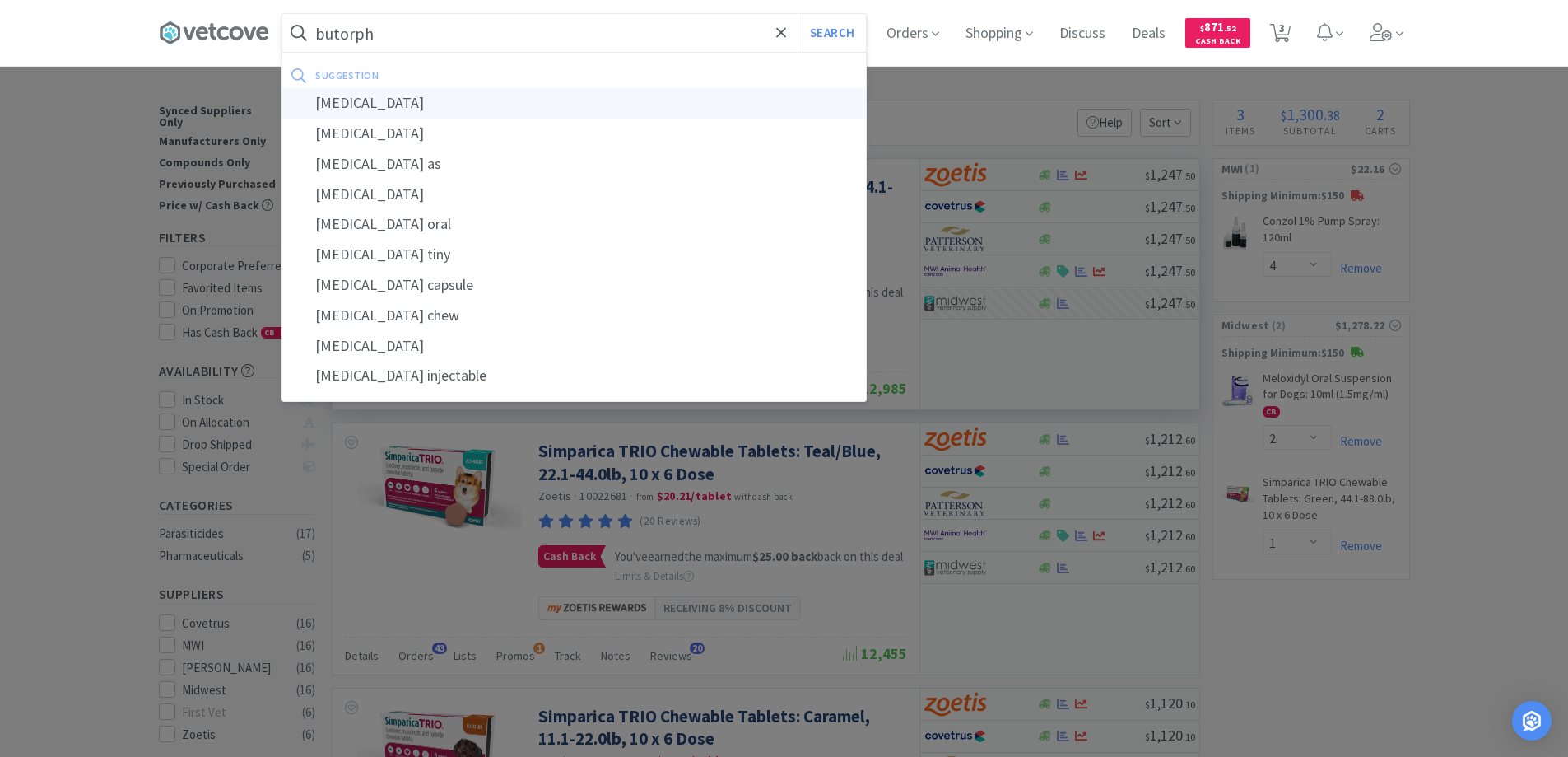
click at [356, 102] on div "[MEDICAL_DATA]" at bounding box center [574, 102] width 584 height 30
type input "[MEDICAL_DATA]"
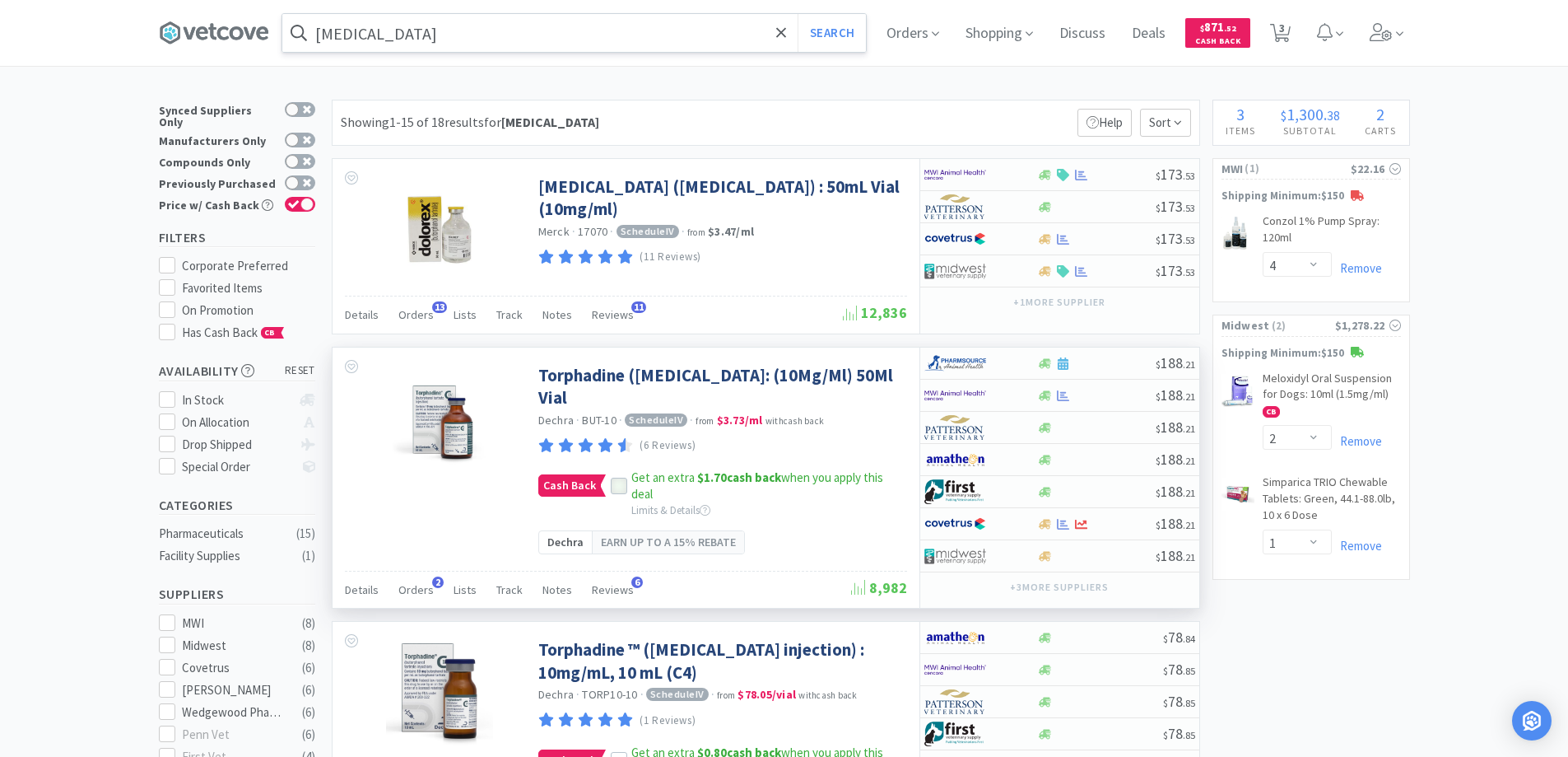
click at [614, 485] on icon at bounding box center [619, 486] width 12 height 12
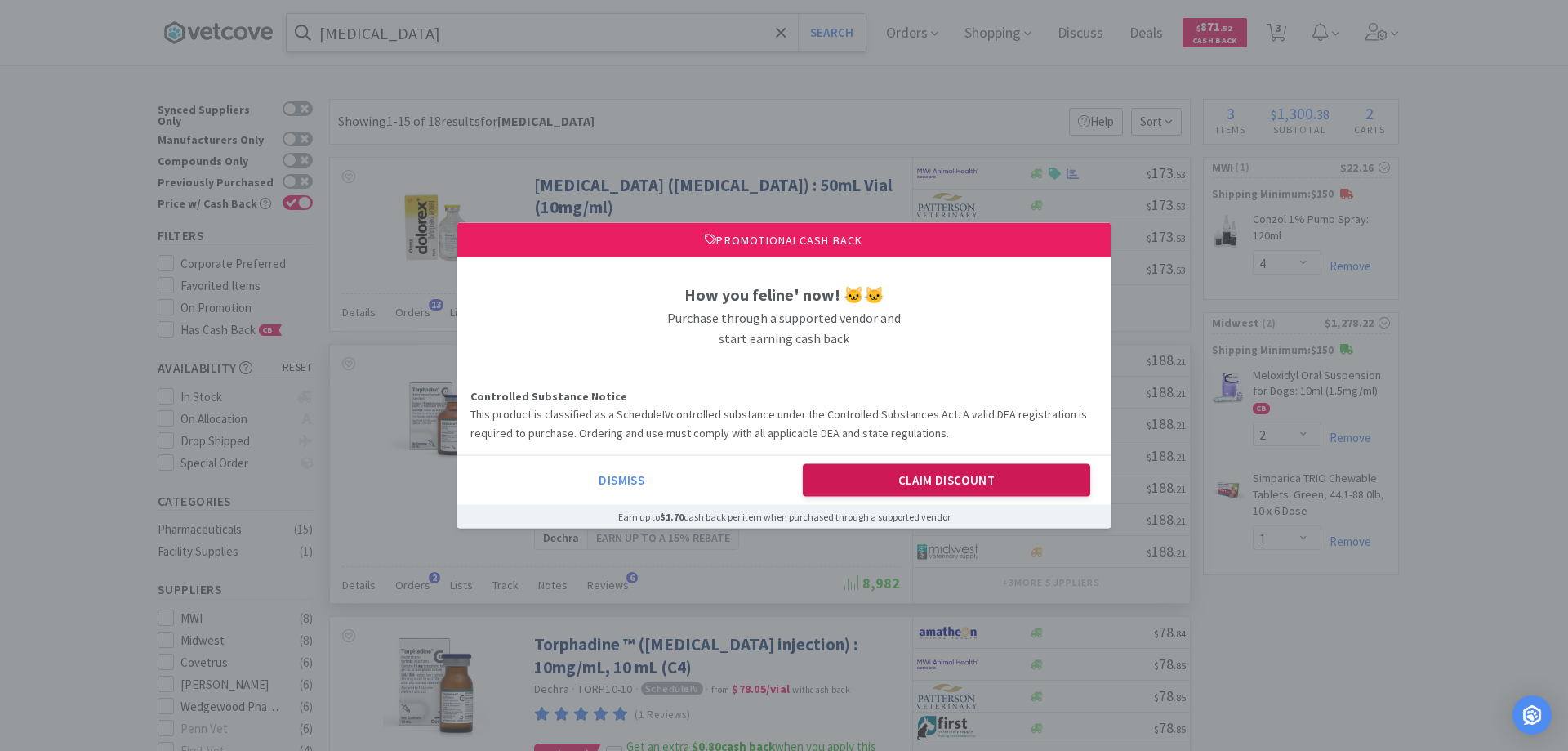
click at [834, 480] on button "Claim Discount" at bounding box center [947, 481] width 288 height 33
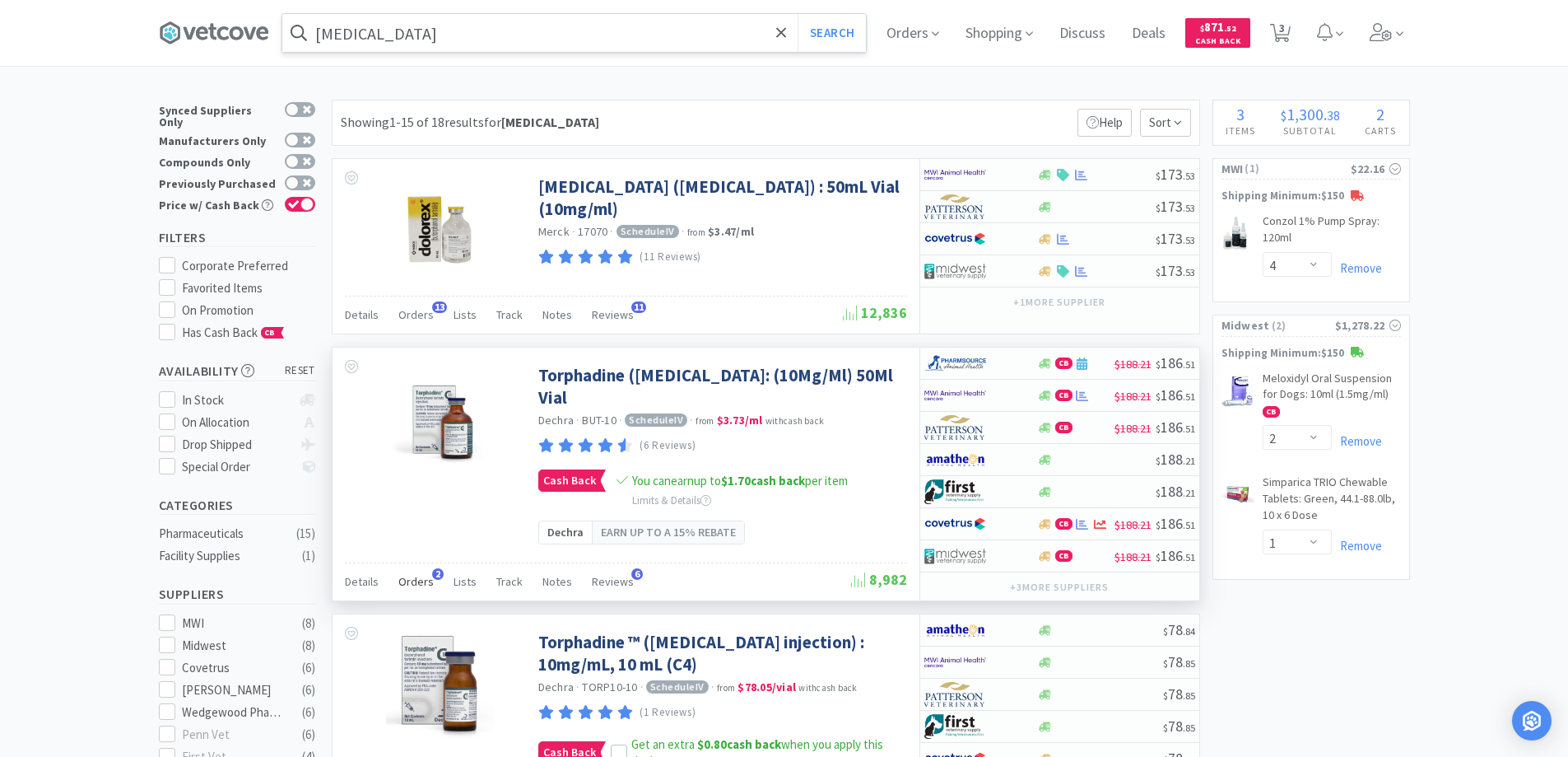
click at [432, 572] on span "2" at bounding box center [438, 573] width 12 height 12
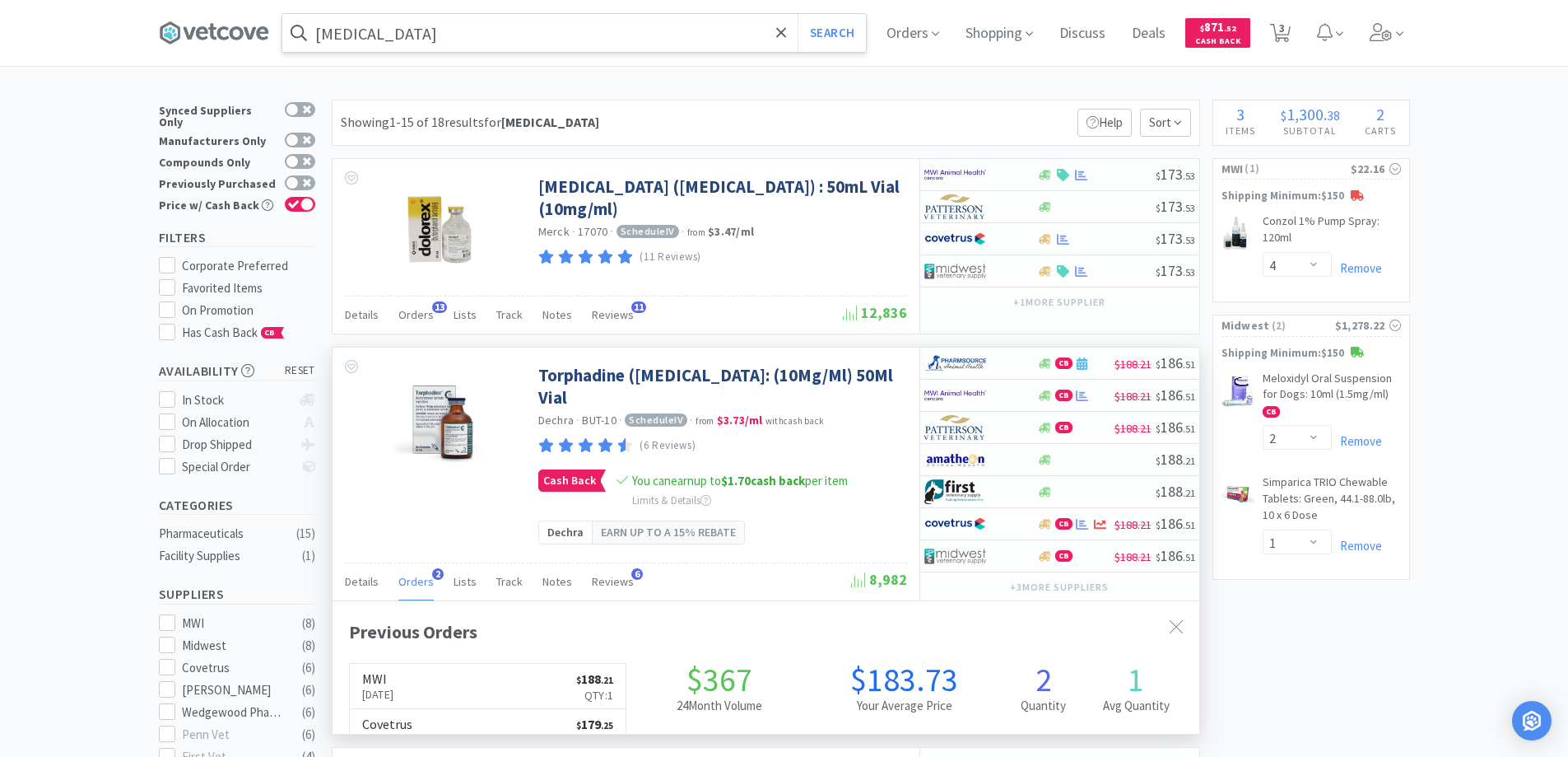
scroll to position [427, 866]
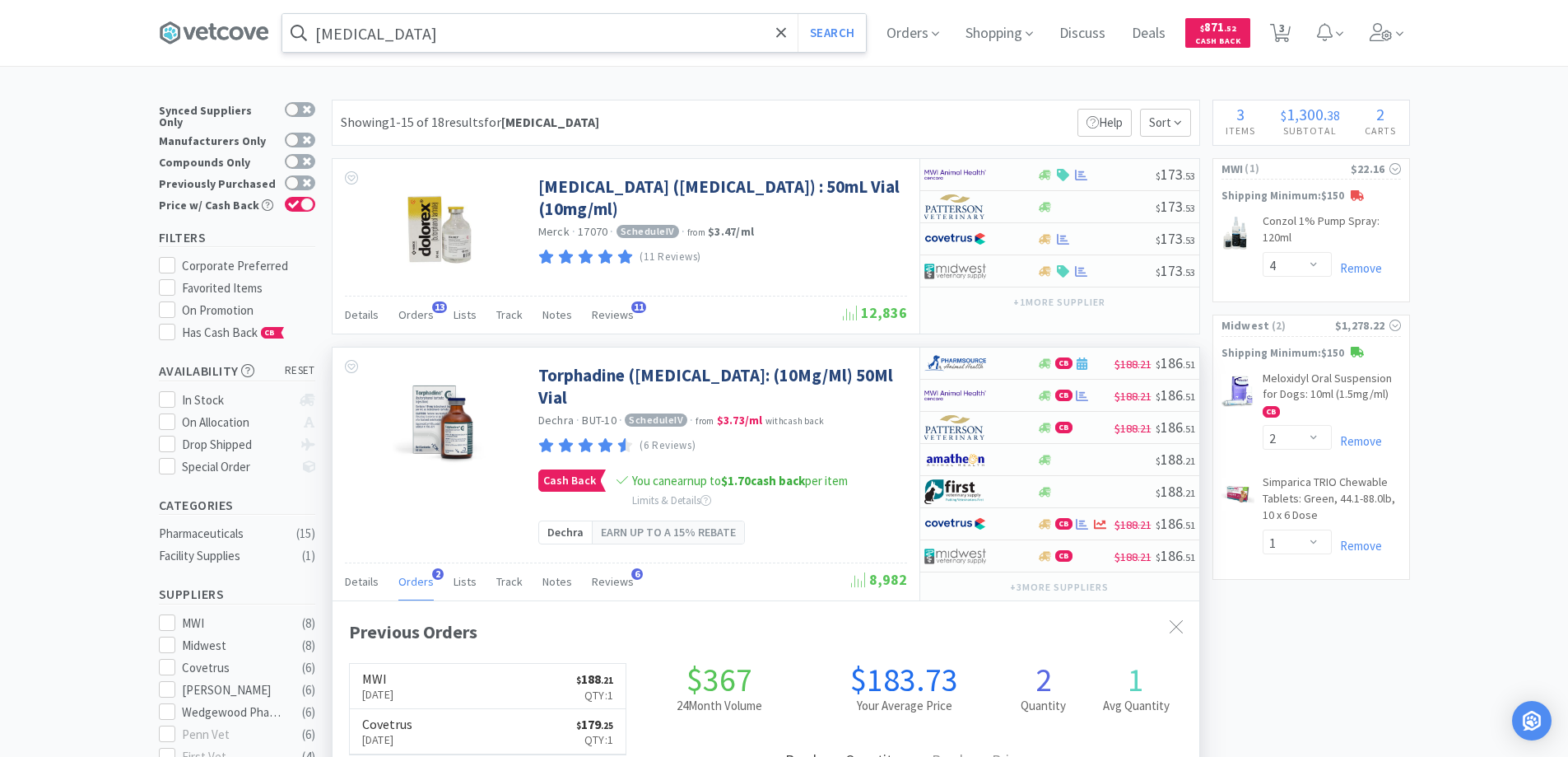
click at [432, 572] on span "2" at bounding box center [438, 573] width 12 height 12
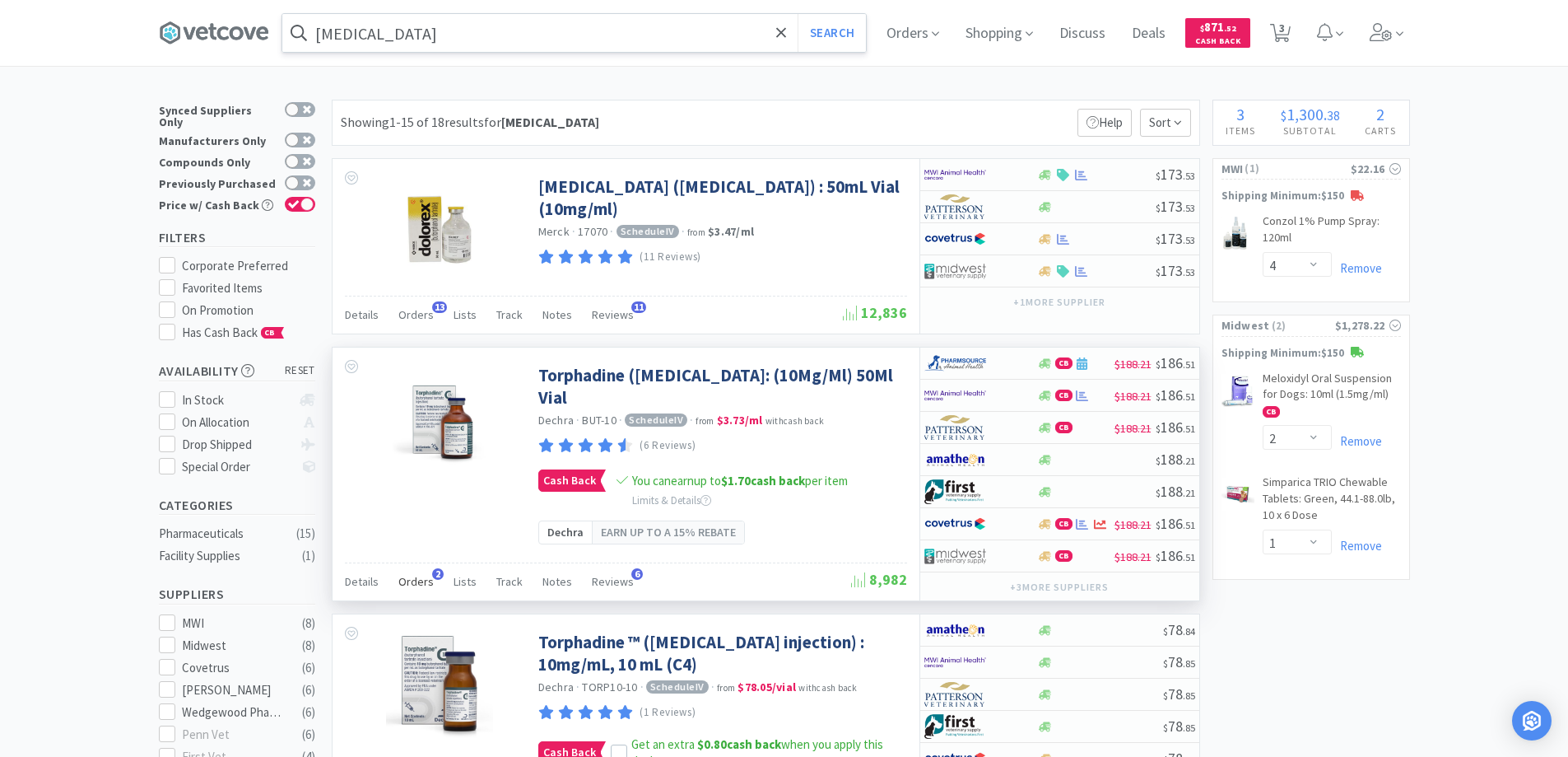
click at [435, 571] on span "2" at bounding box center [438, 573] width 12 height 12
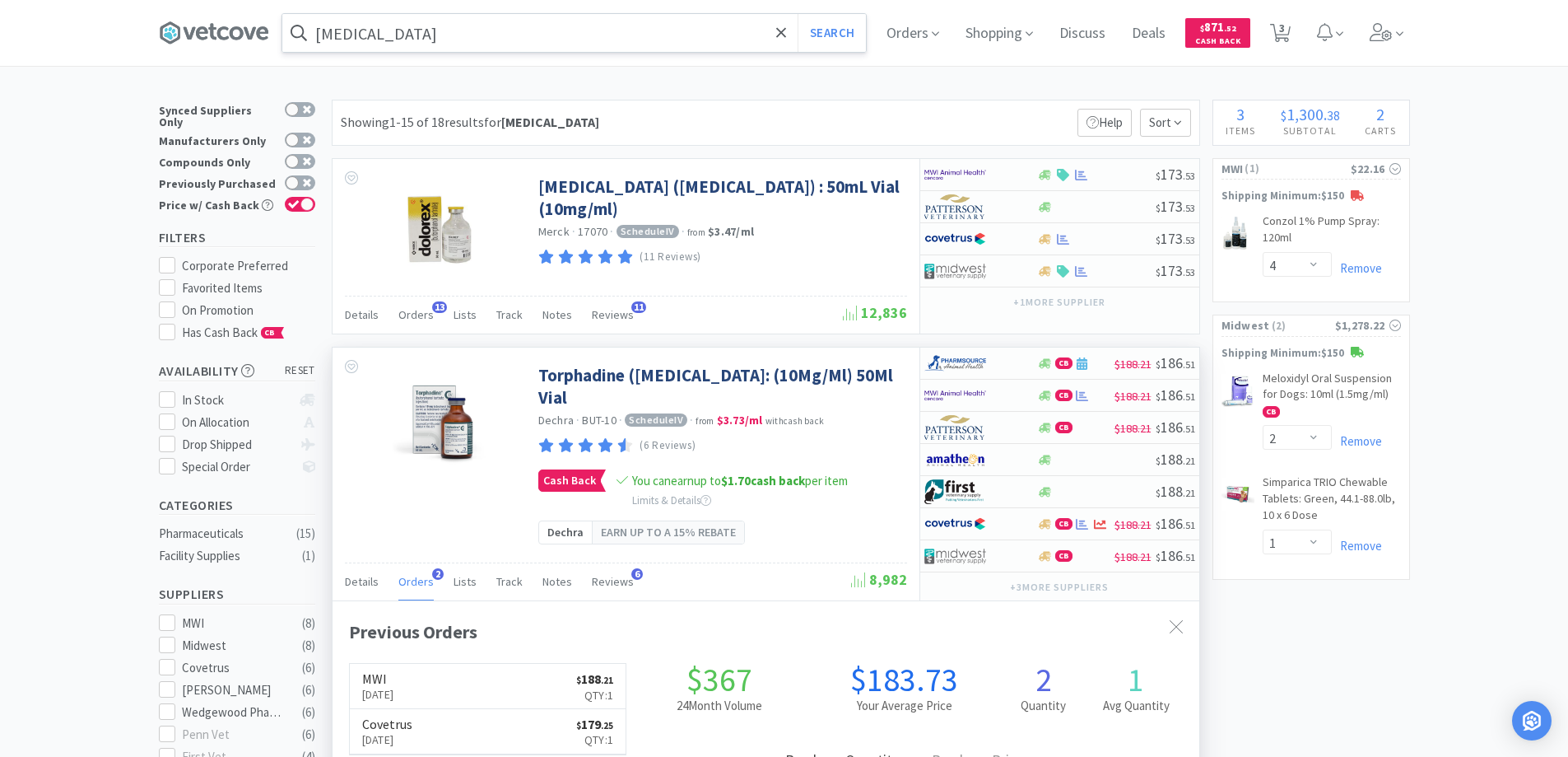
click at [435, 571] on span "2" at bounding box center [438, 573] width 12 height 12
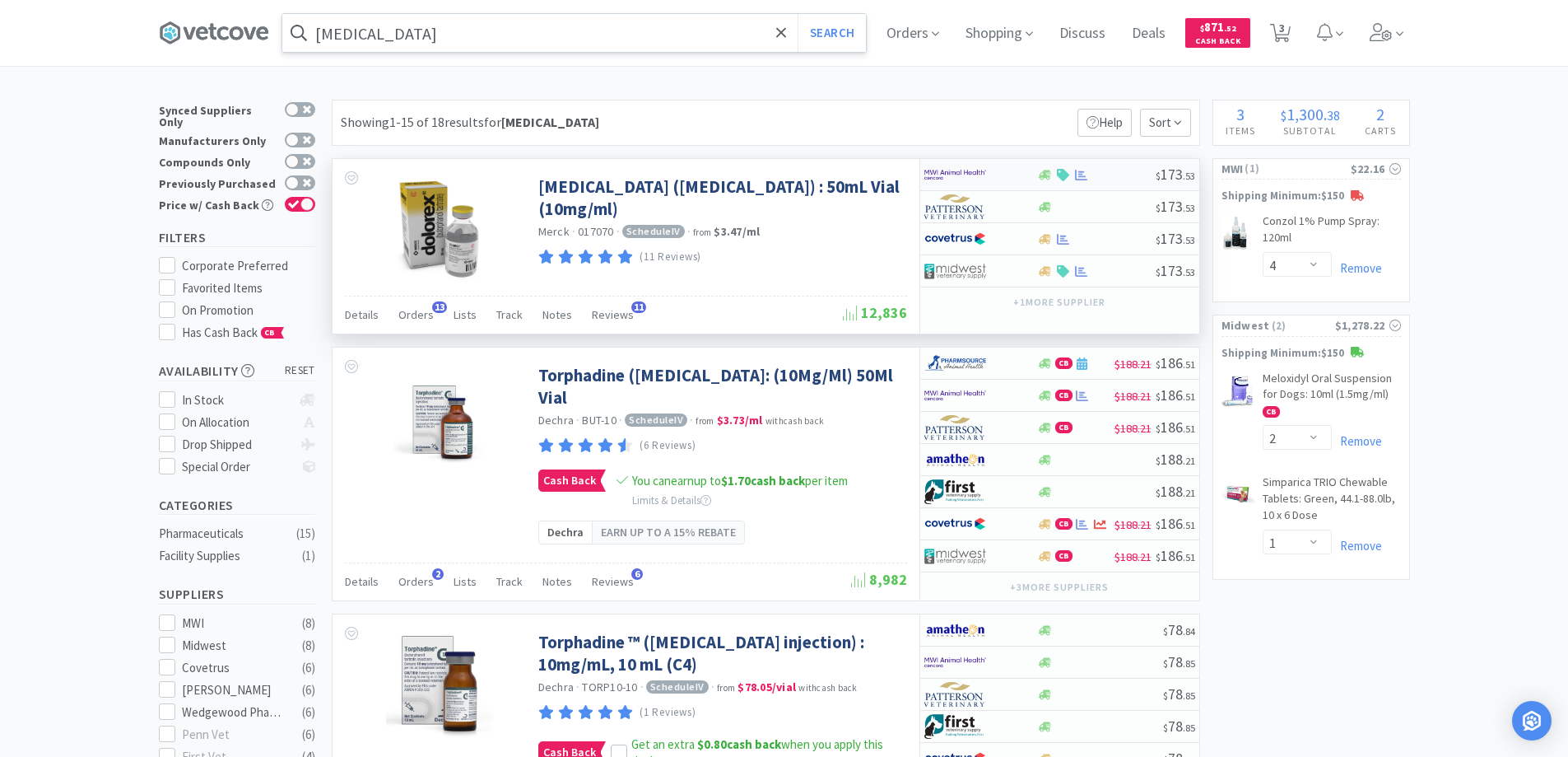
click at [1014, 176] on div at bounding box center [969, 175] width 90 height 28
select select "1"
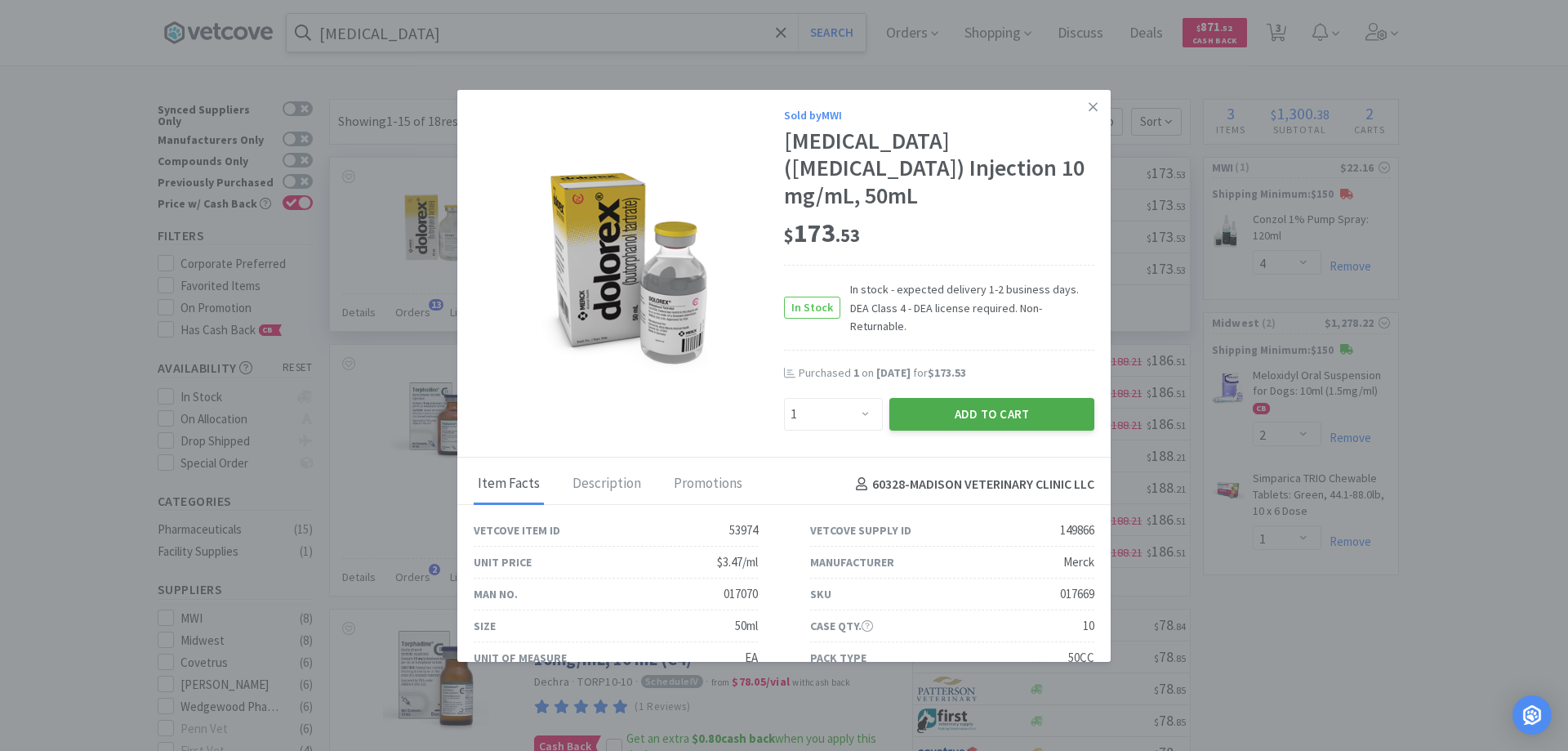
click at [954, 398] on button "Add to Cart" at bounding box center [992, 415] width 205 height 33
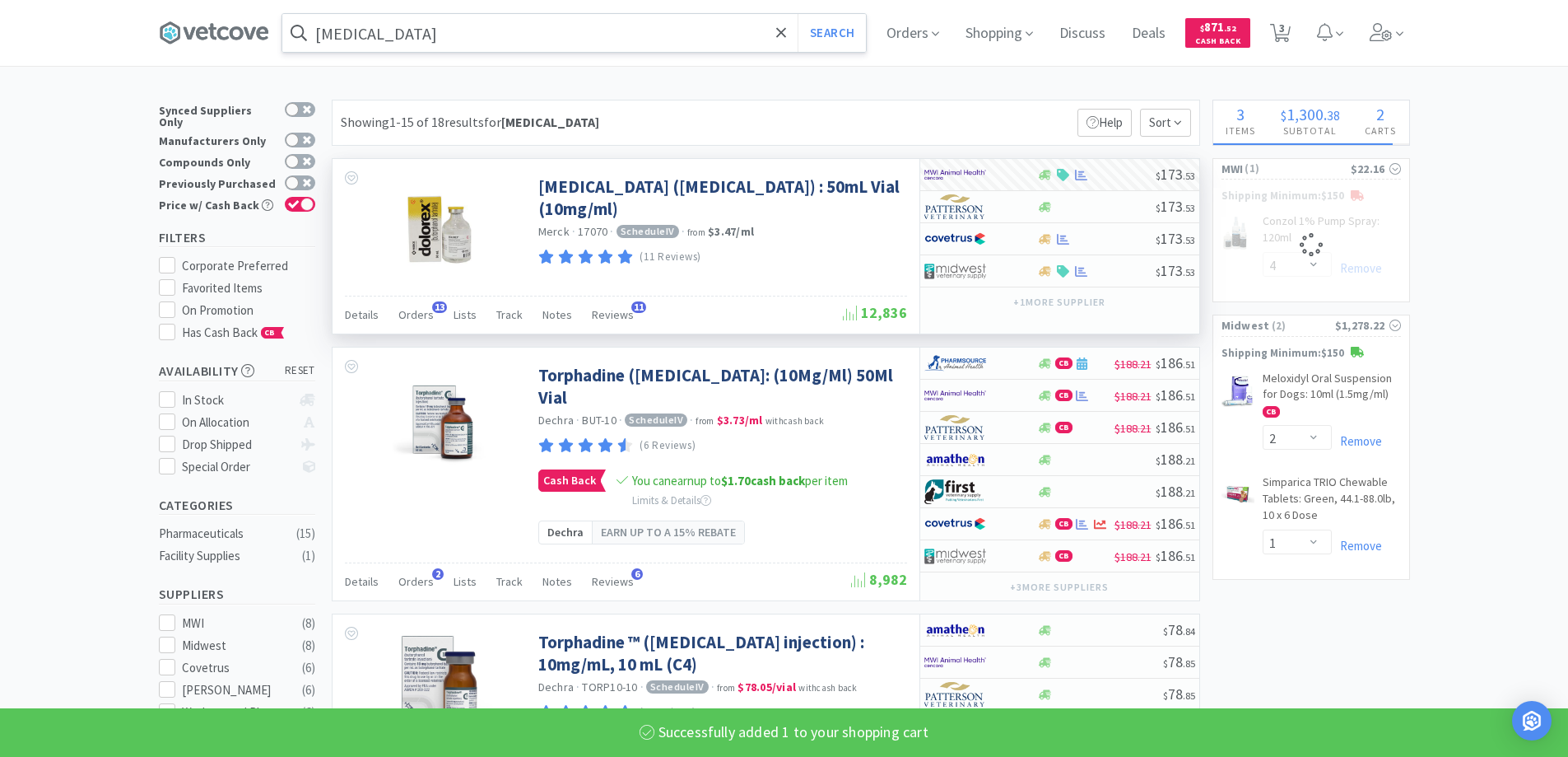
select select "1"
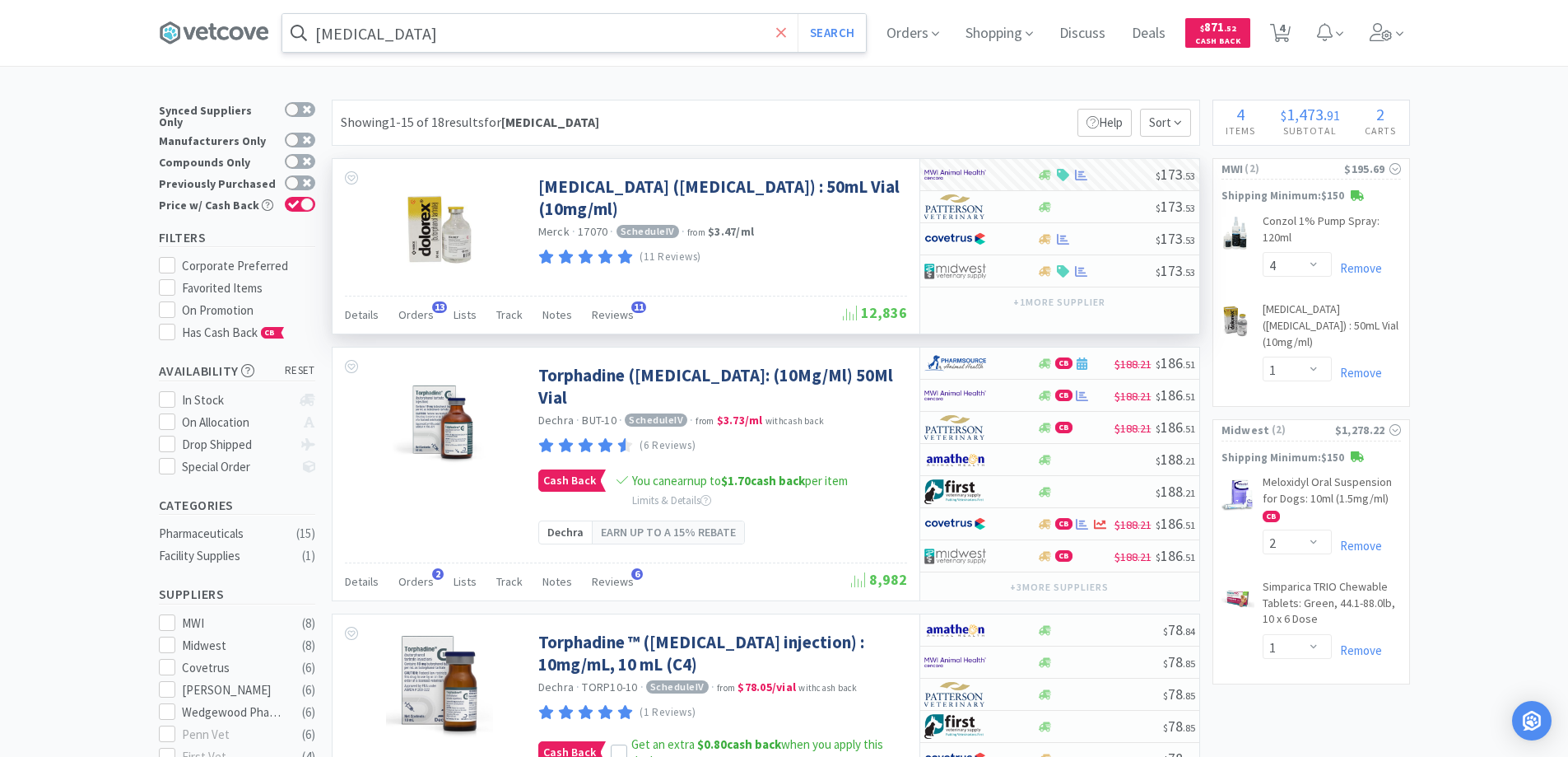
click at [786, 31] on icon at bounding box center [780, 32] width 10 height 10
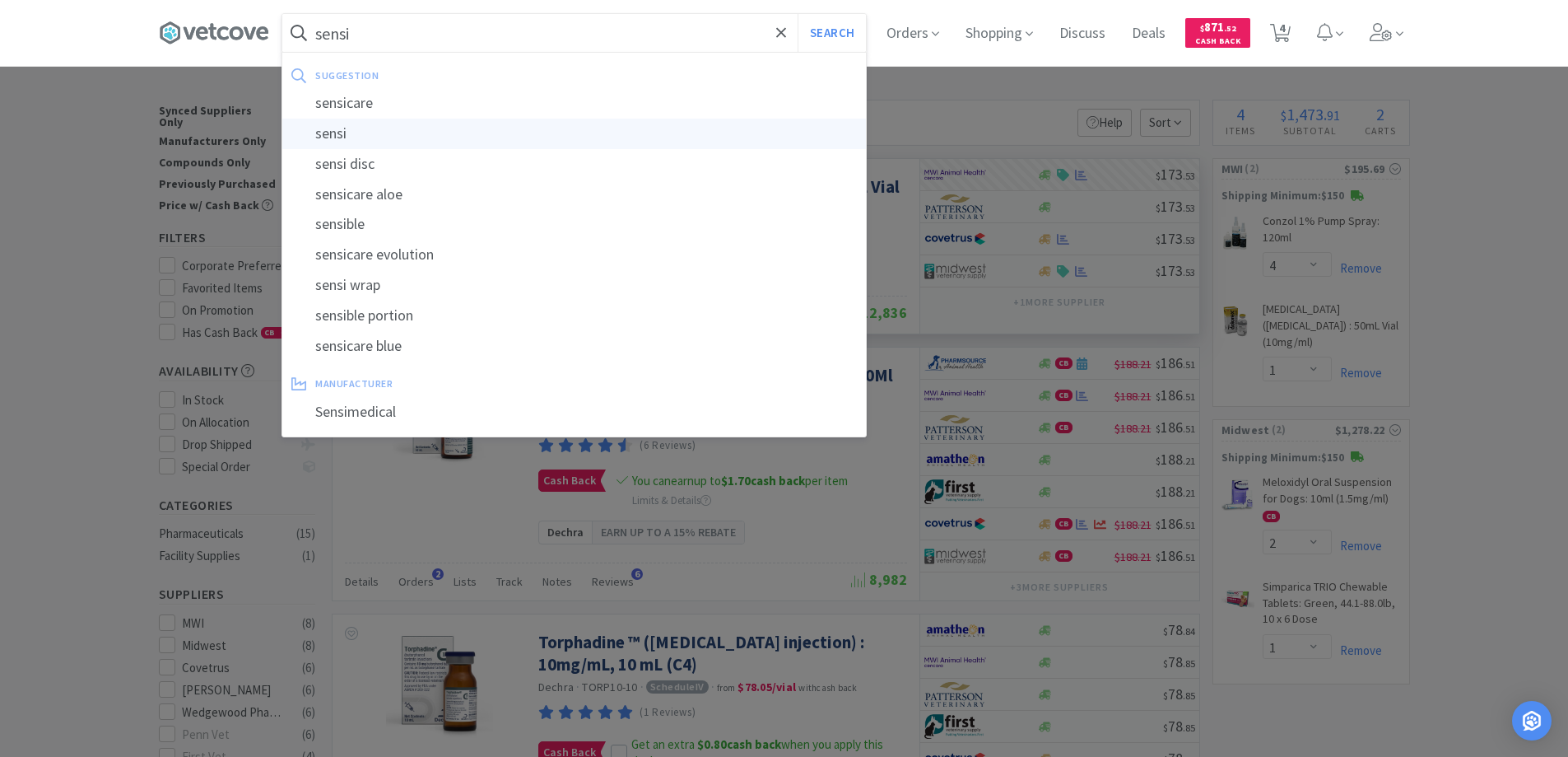
type input "sensi"
click at [339, 131] on div "sensi" at bounding box center [574, 133] width 584 height 30
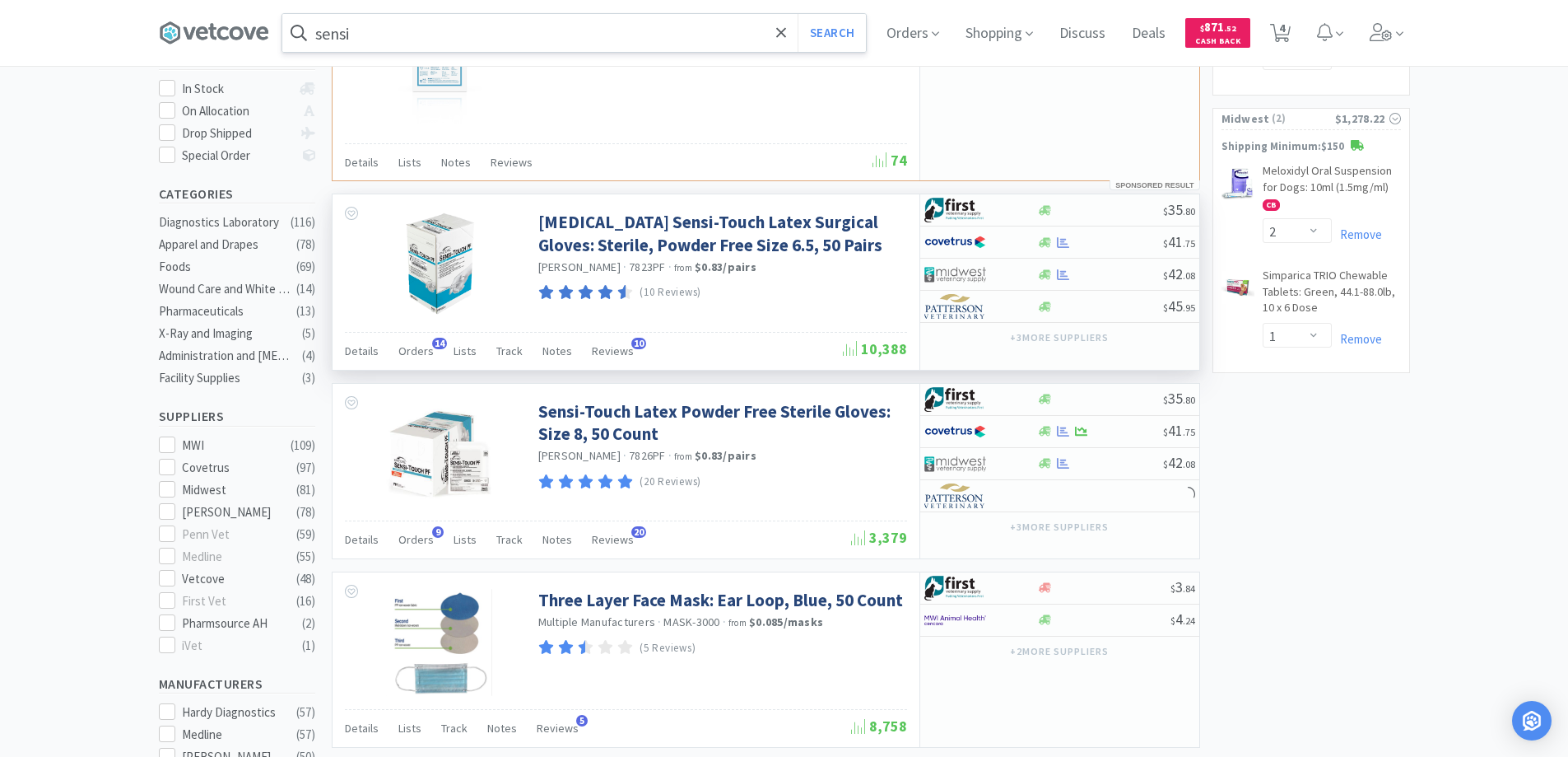
scroll to position [329, 0]
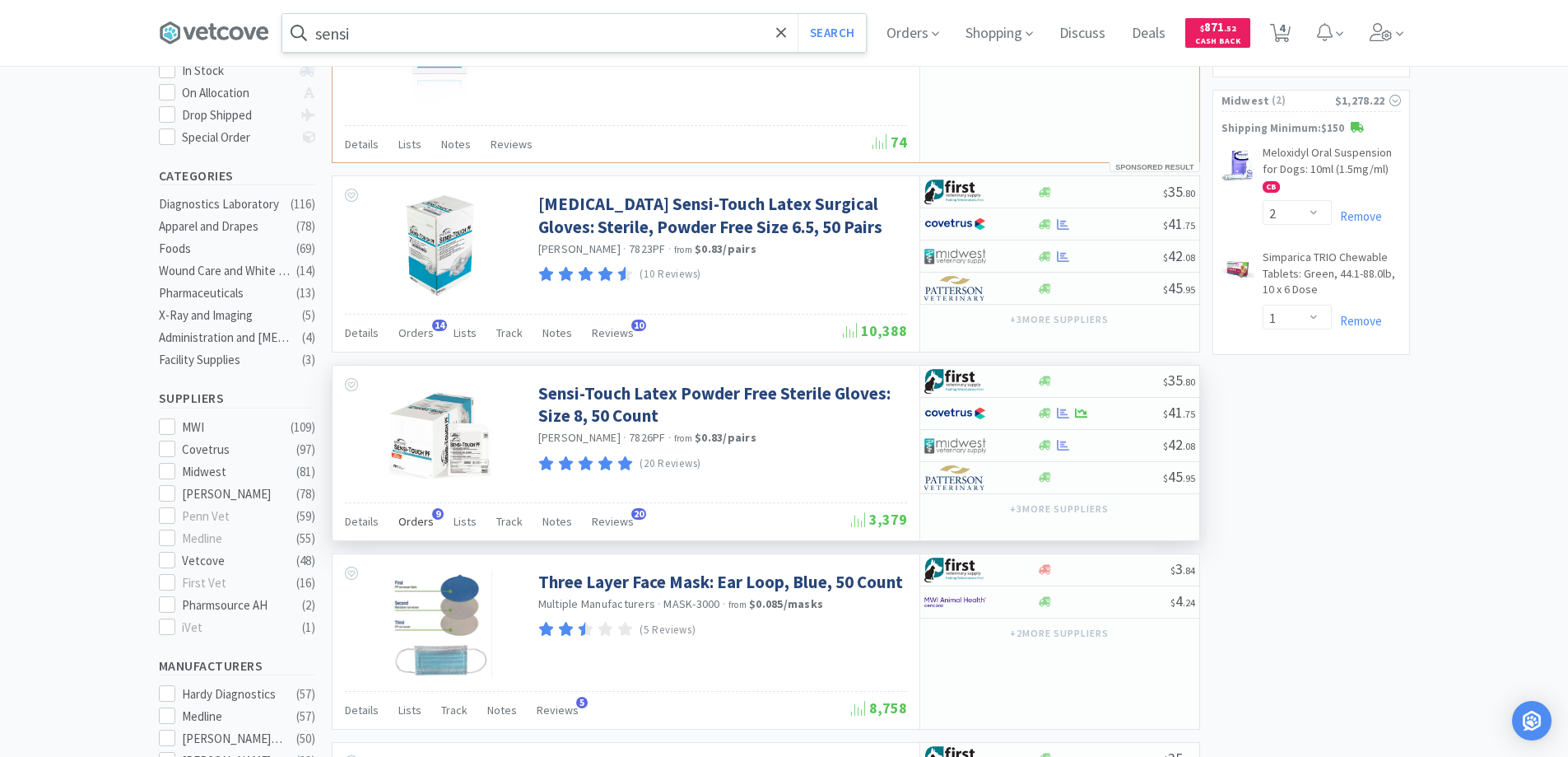
click at [432, 515] on span "9" at bounding box center [438, 514] width 12 height 12
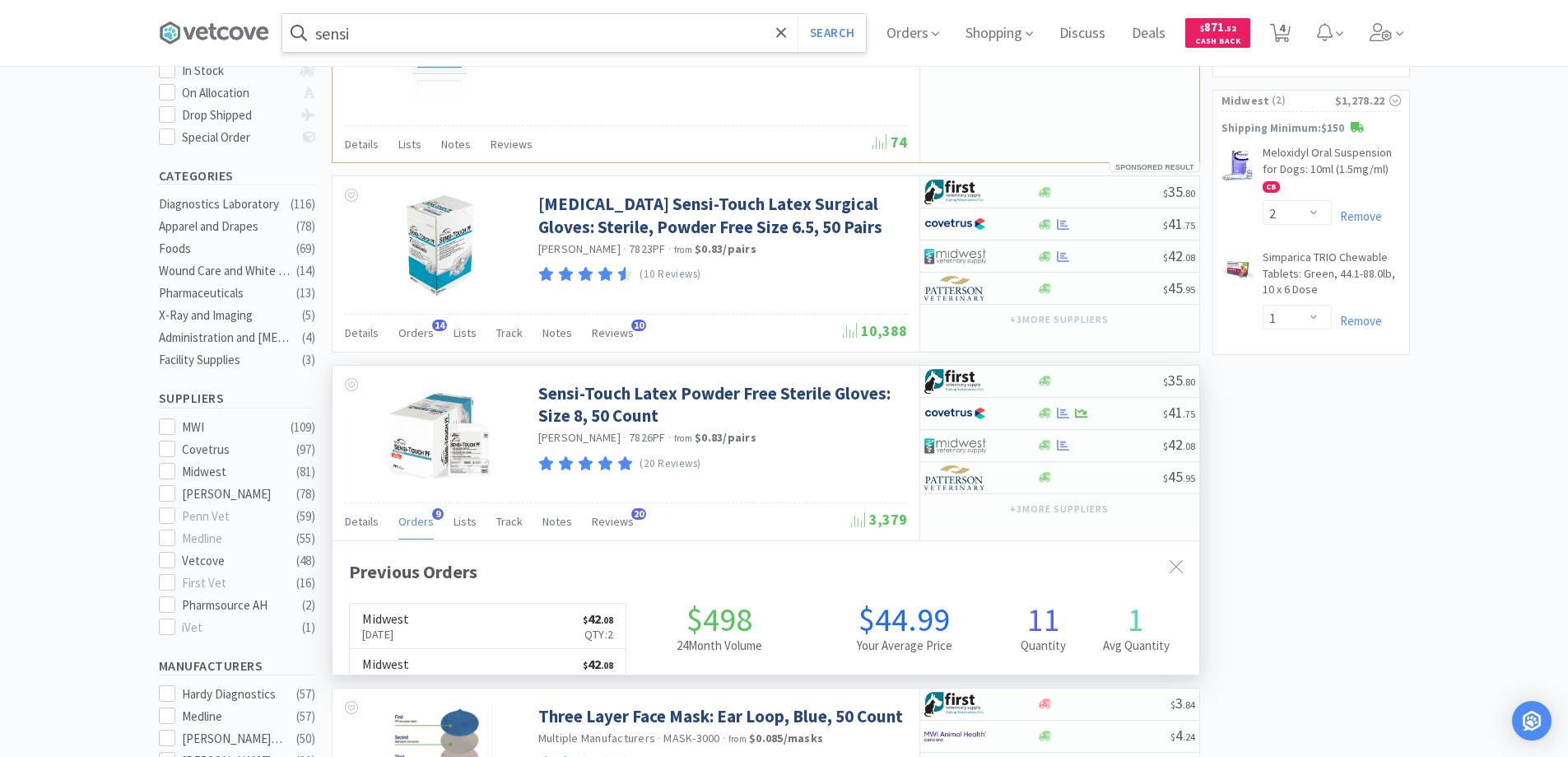
scroll to position [442, 866]
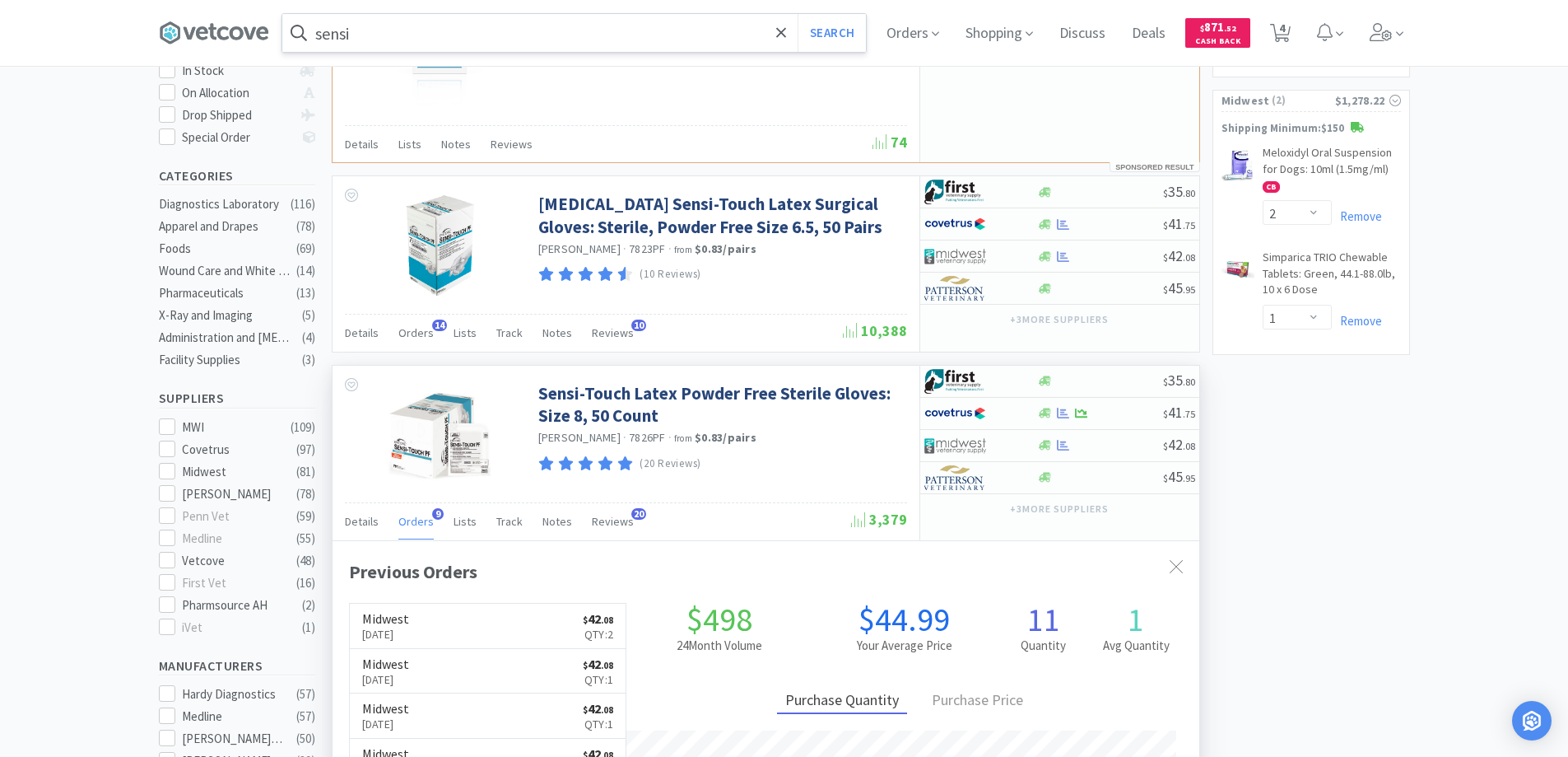
click at [432, 515] on span "9" at bounding box center [438, 514] width 12 height 12
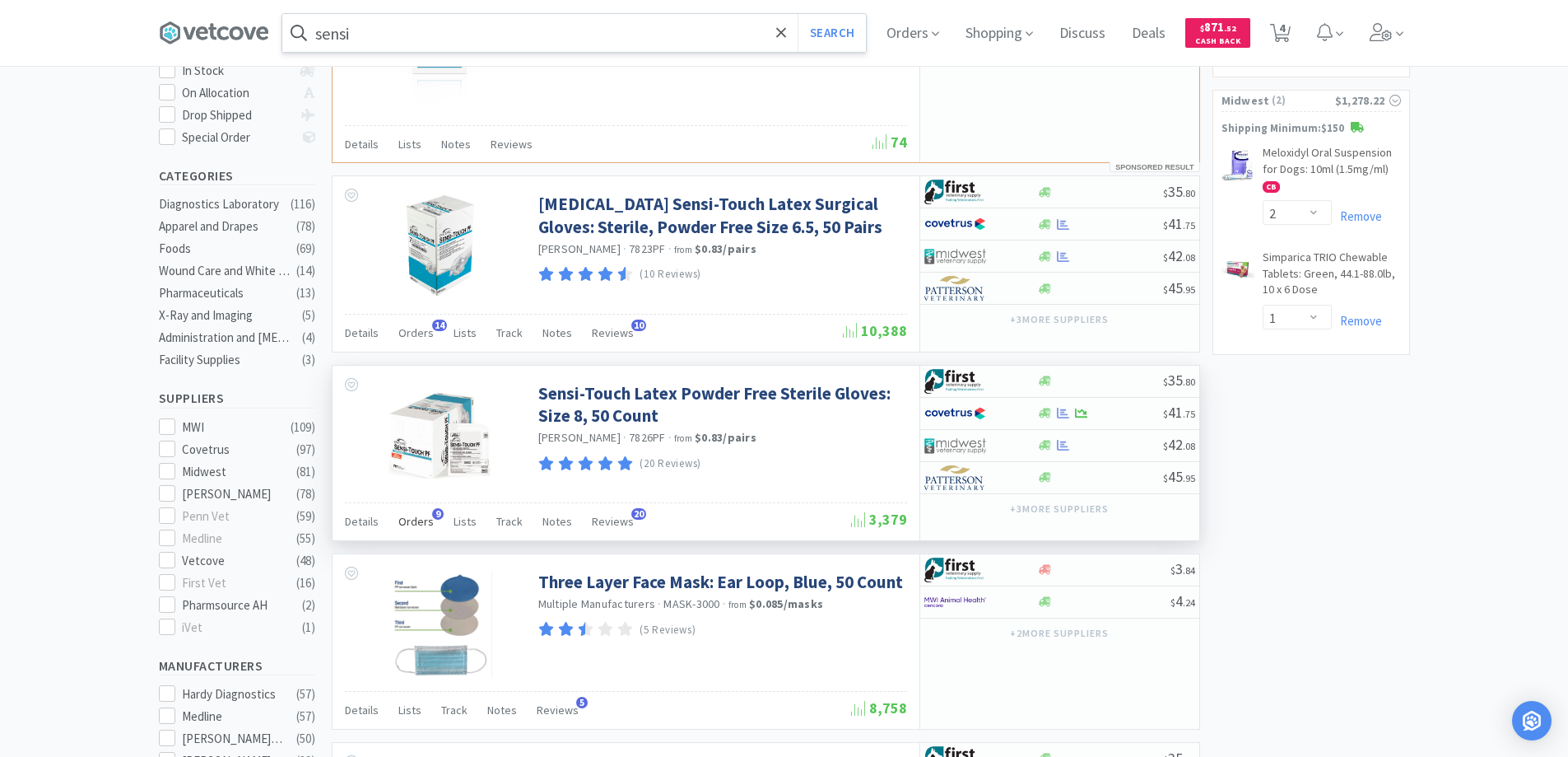
click at [434, 511] on span "9" at bounding box center [438, 514] width 12 height 12
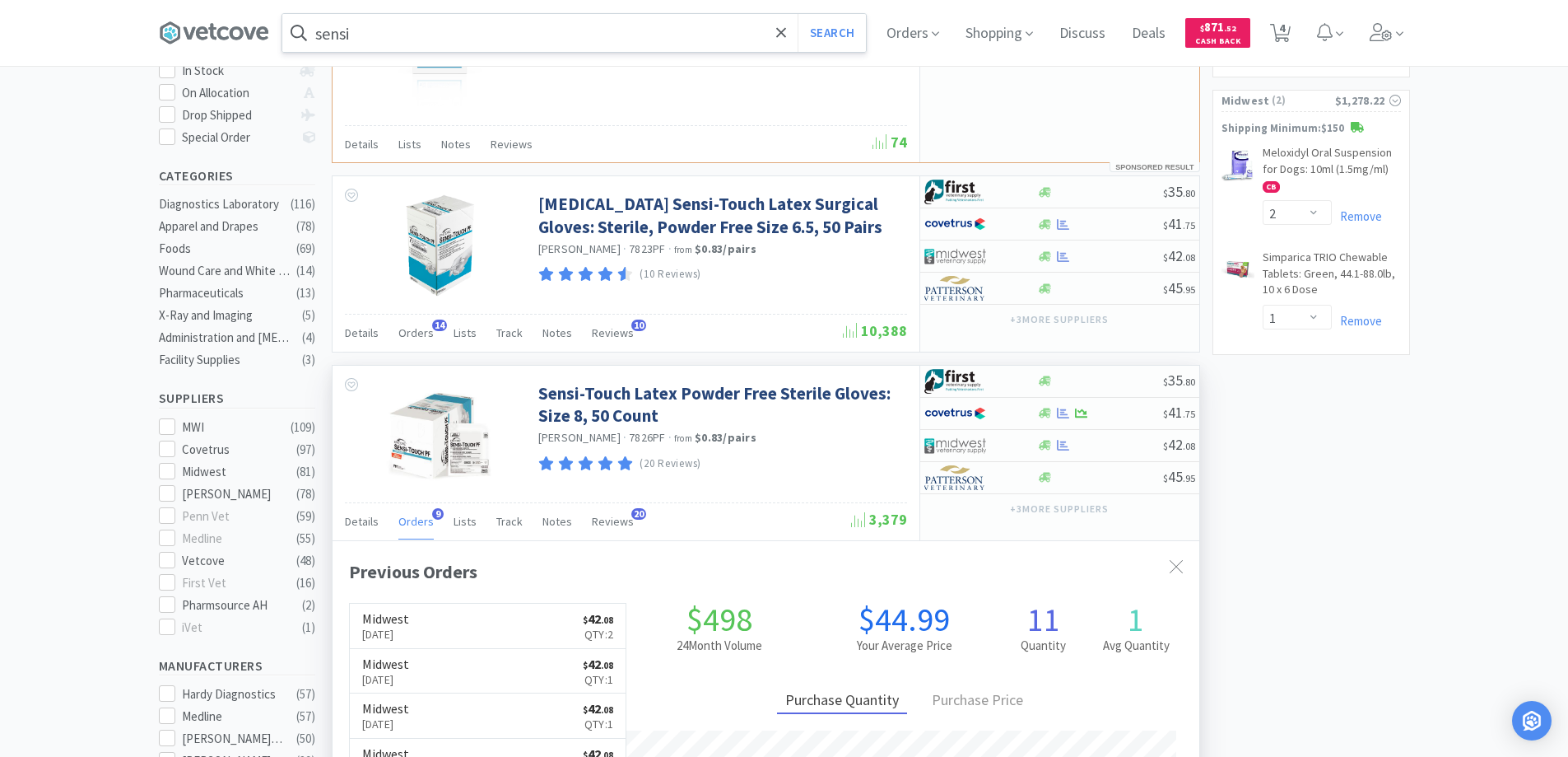
click at [434, 511] on span "9" at bounding box center [438, 514] width 12 height 12
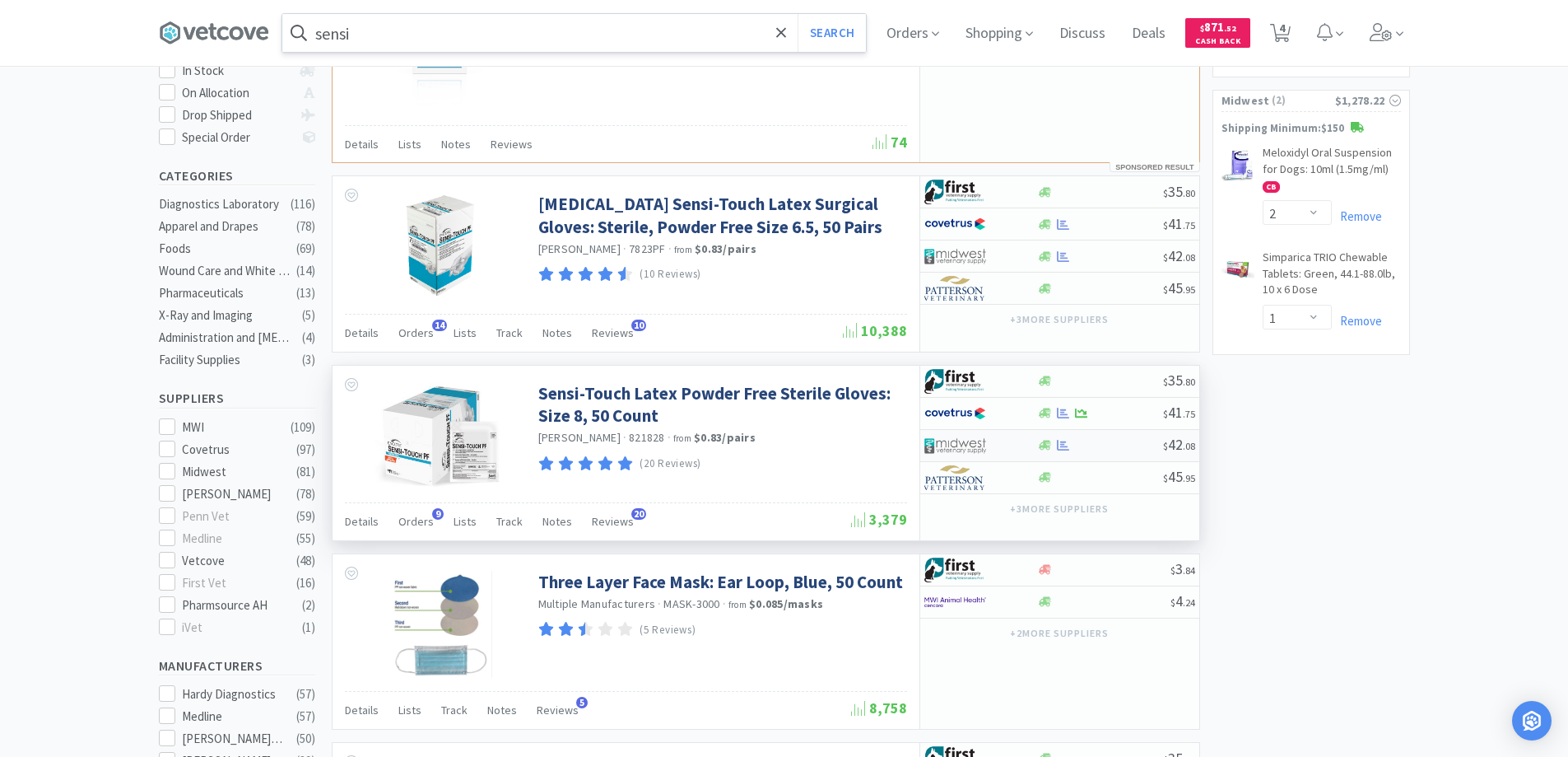
click at [1000, 451] on div at bounding box center [969, 445] width 90 height 28
select select "1"
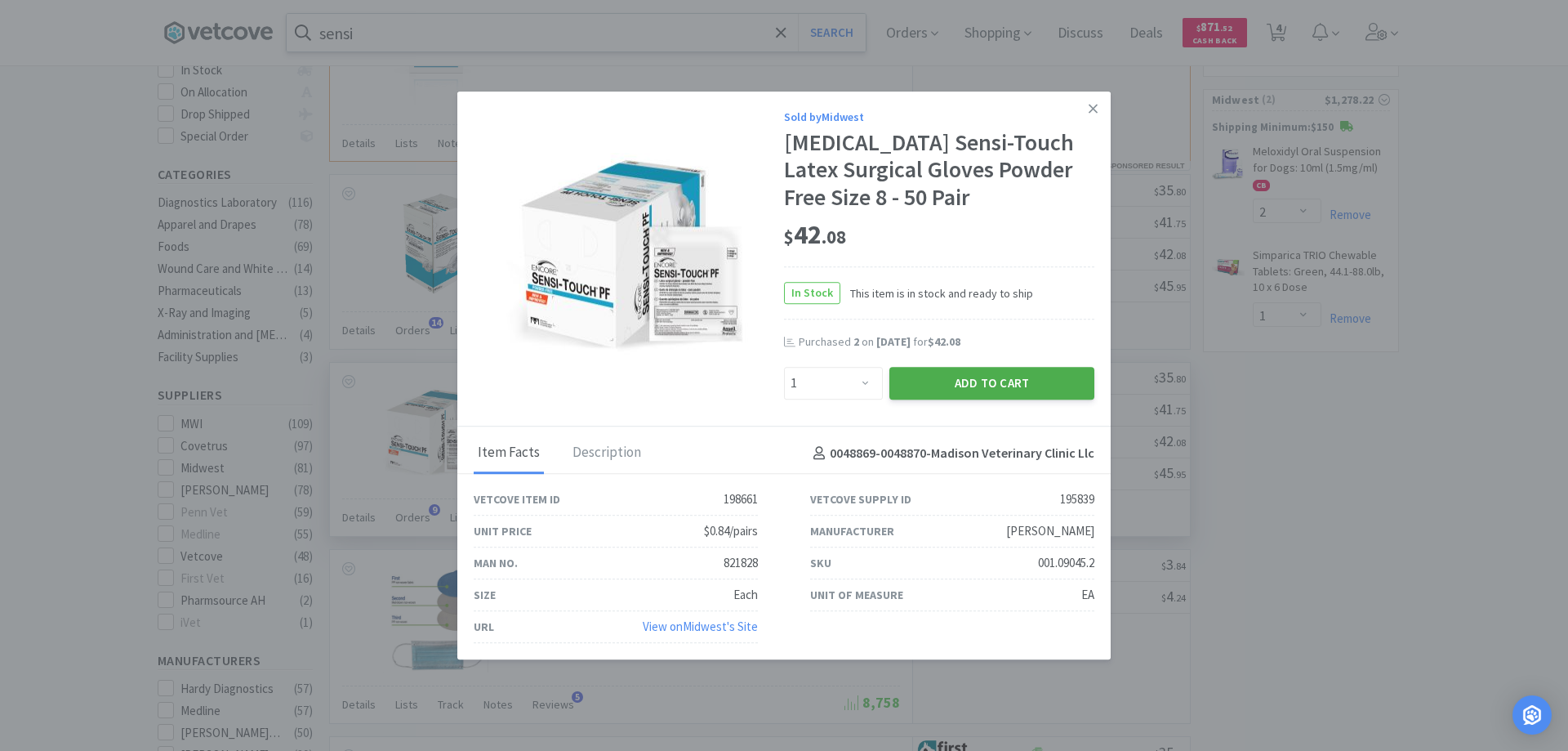
click at [974, 377] on button "Add to Cart" at bounding box center [992, 383] width 205 height 33
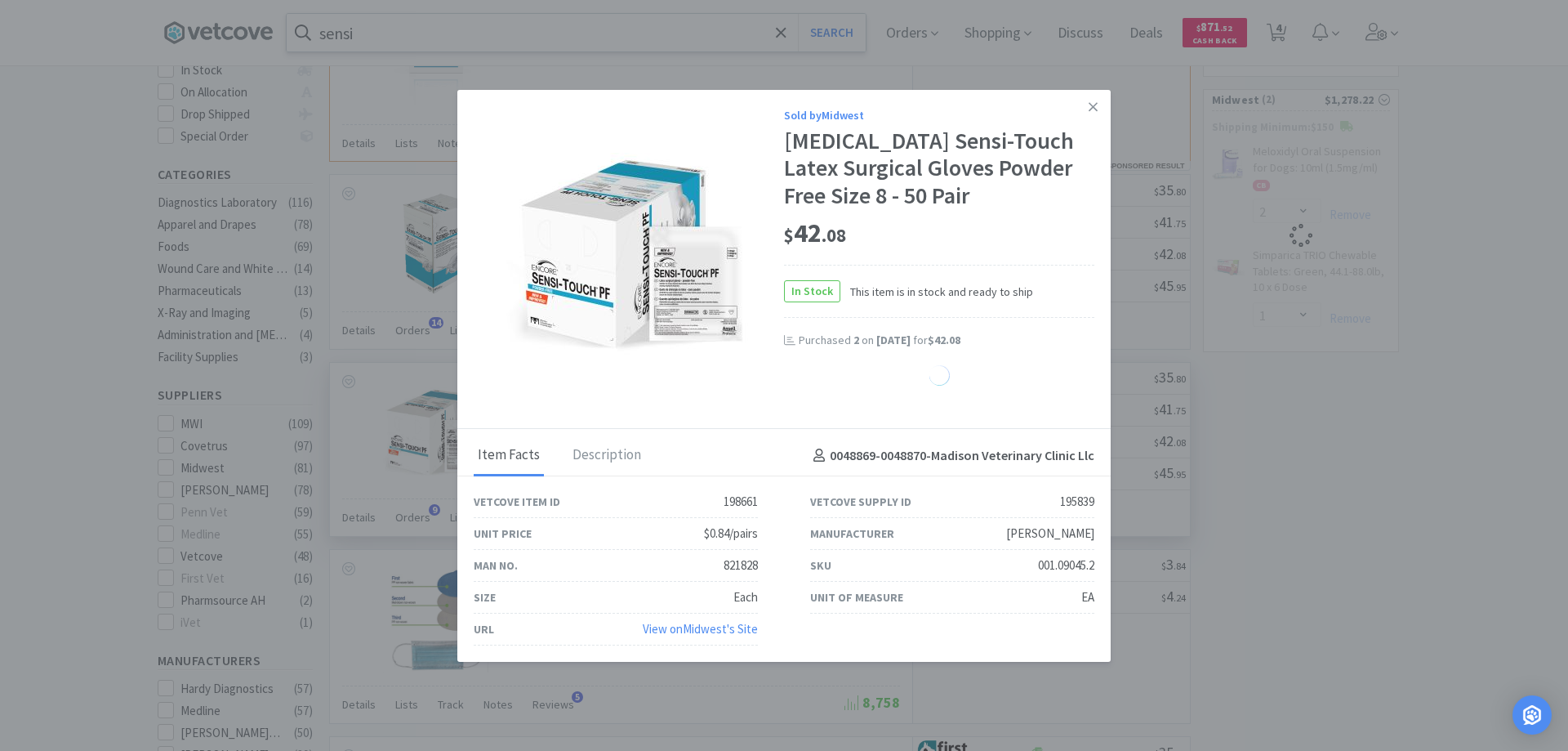
select select "1"
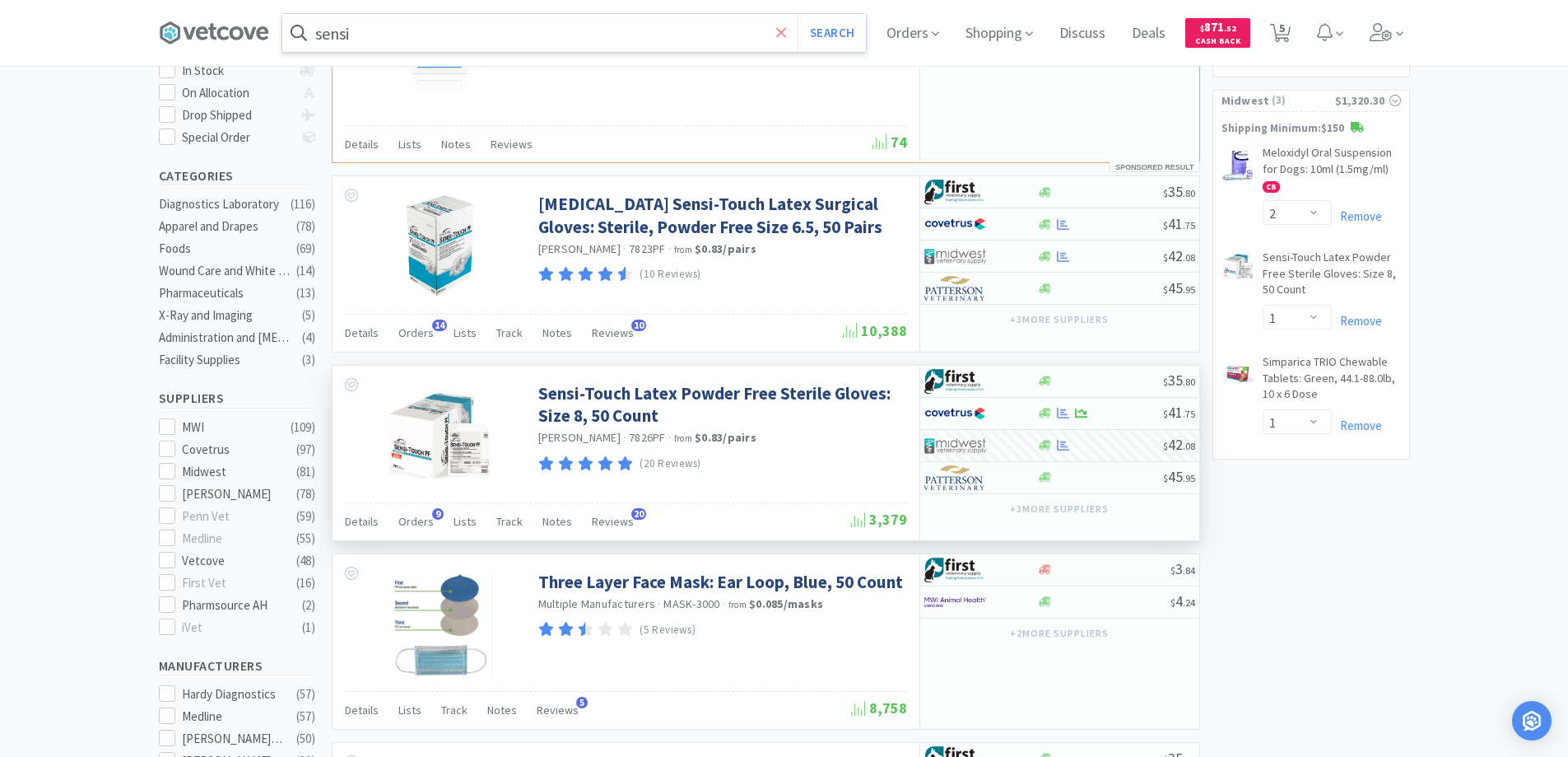
click at [786, 33] on icon at bounding box center [780, 32] width 10 height 10
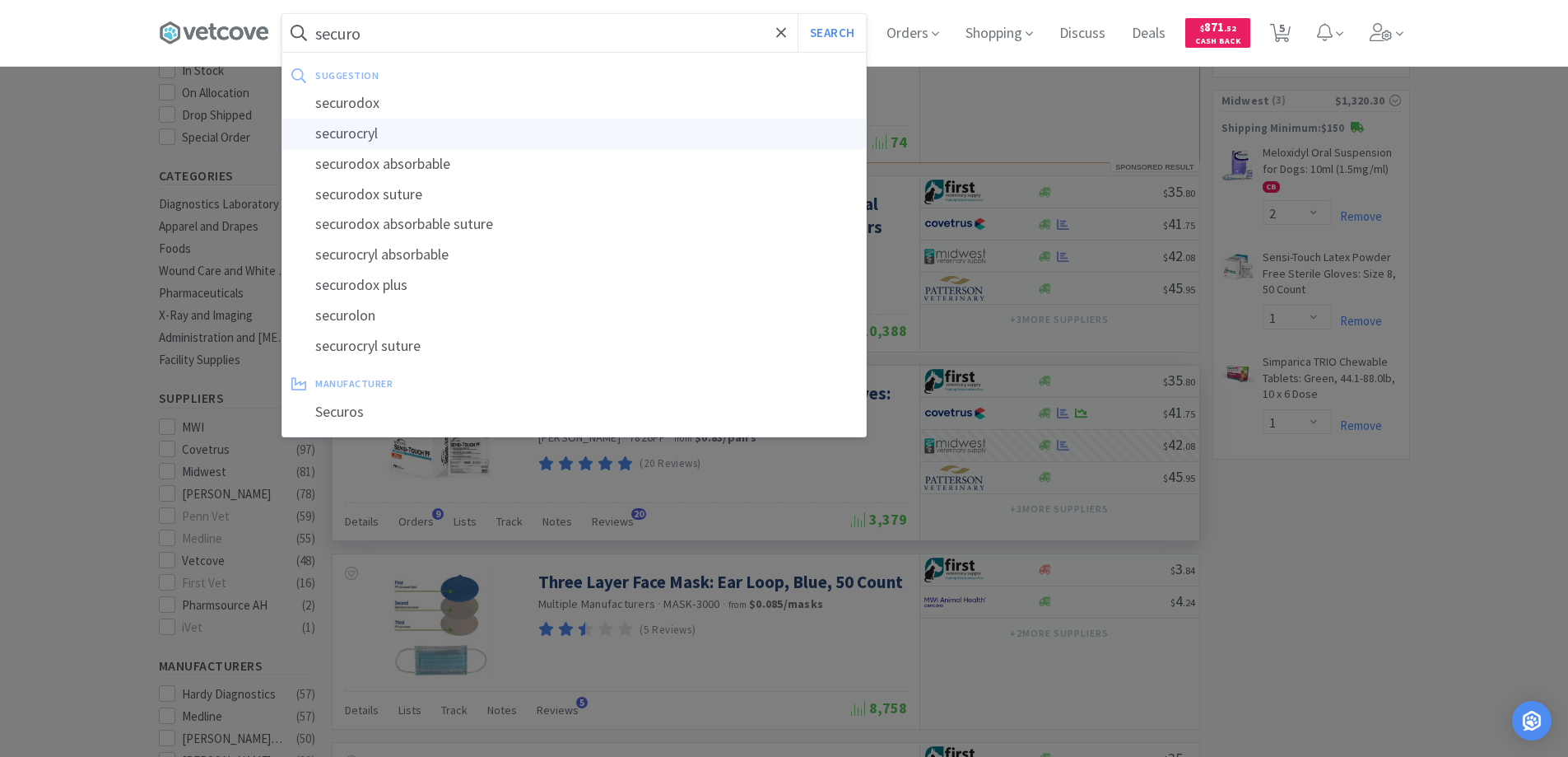
click at [369, 131] on div "securocryl" at bounding box center [574, 133] width 584 height 30
type input "securocryl"
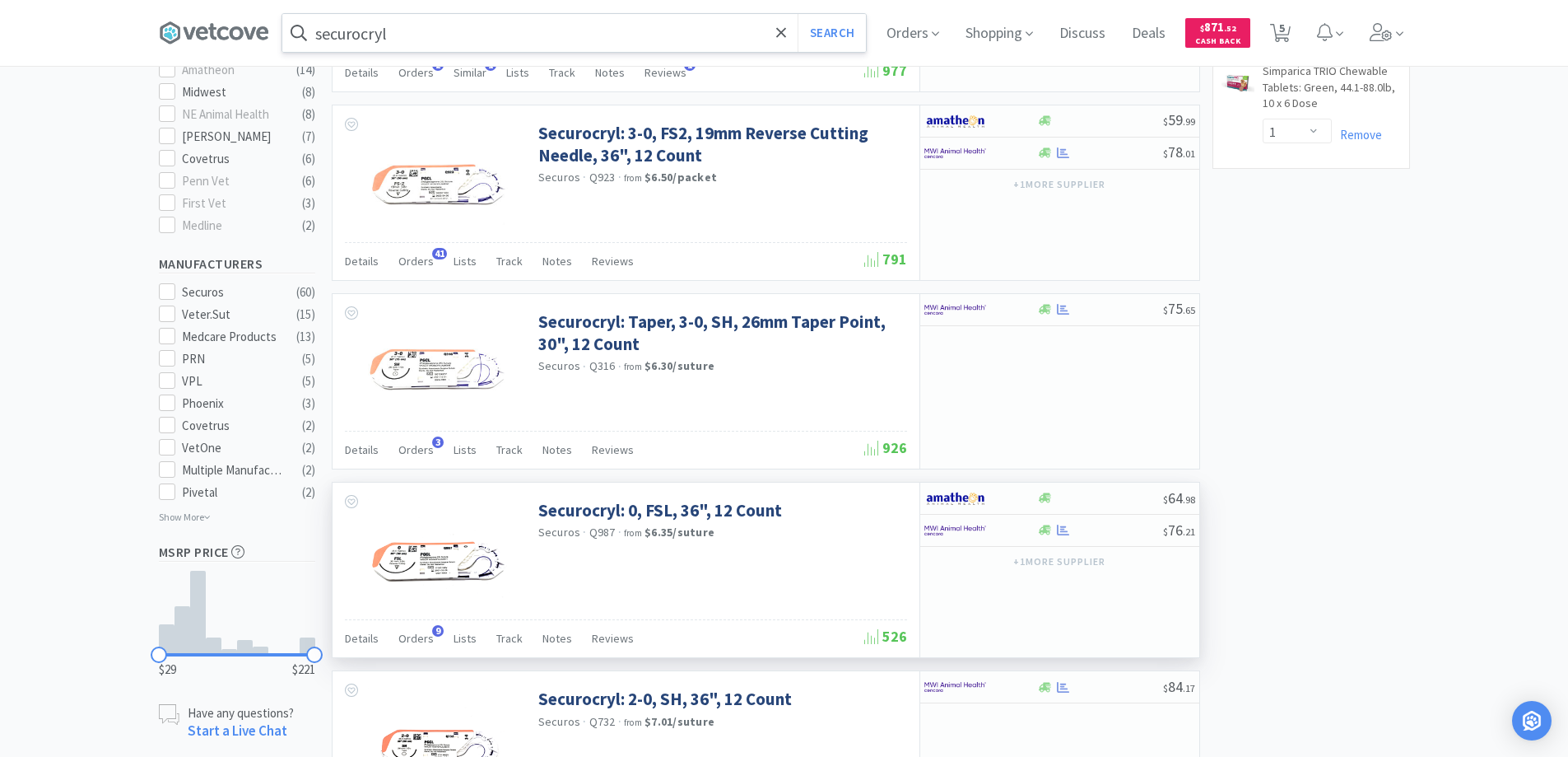
scroll to position [741, 0]
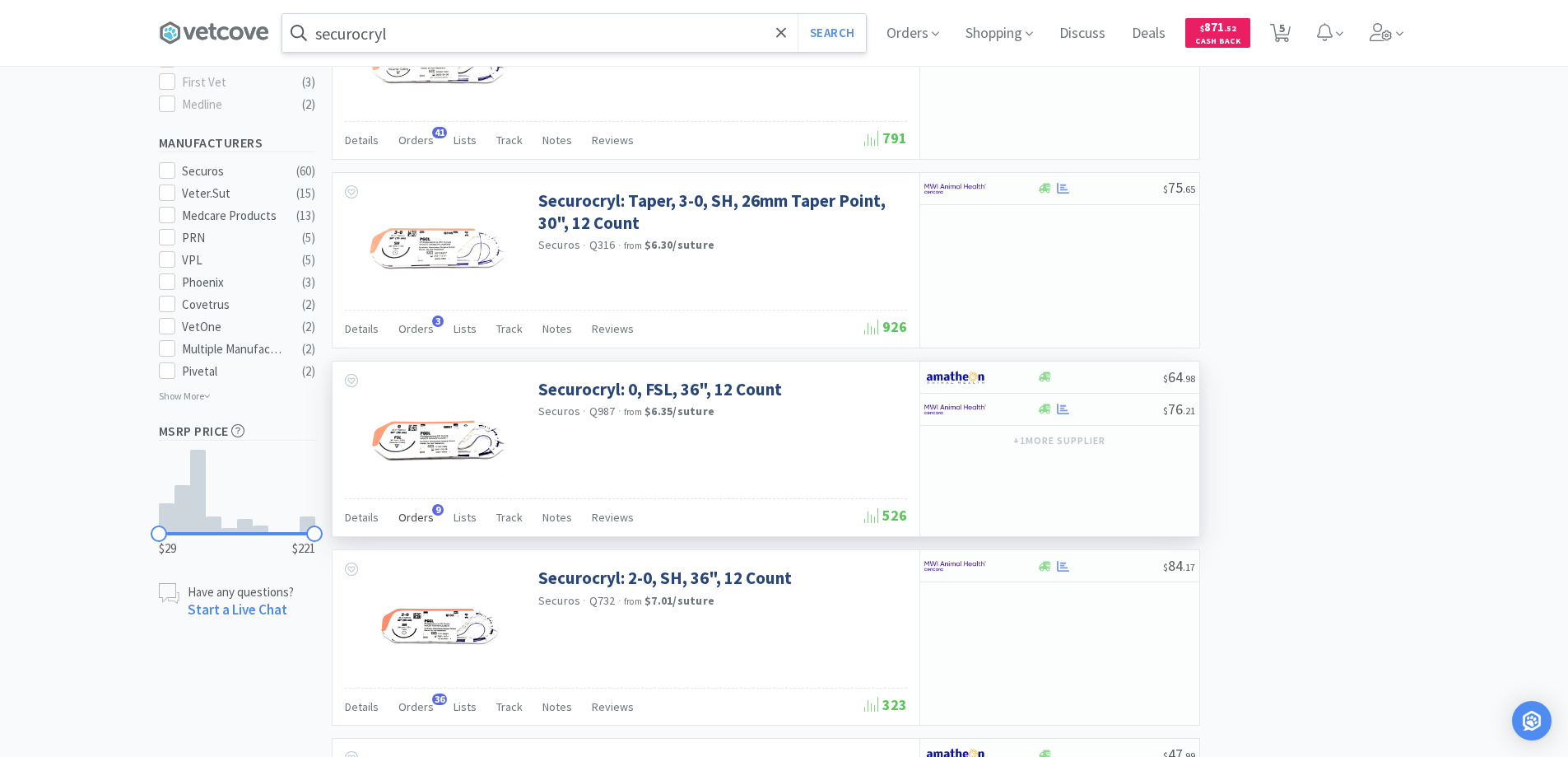
click at [434, 507] on span "9" at bounding box center [438, 509] width 12 height 12
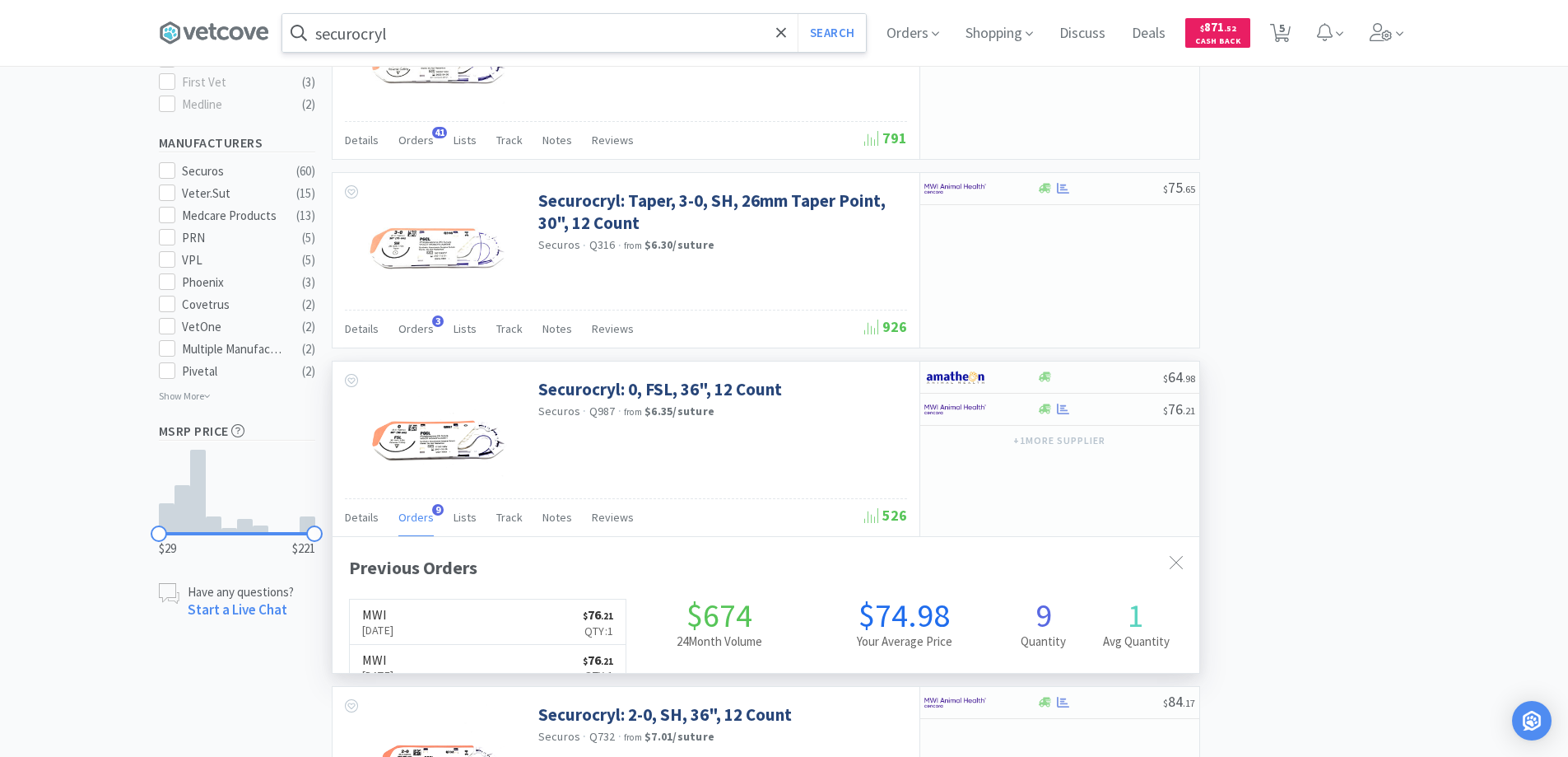
scroll to position [442, 866]
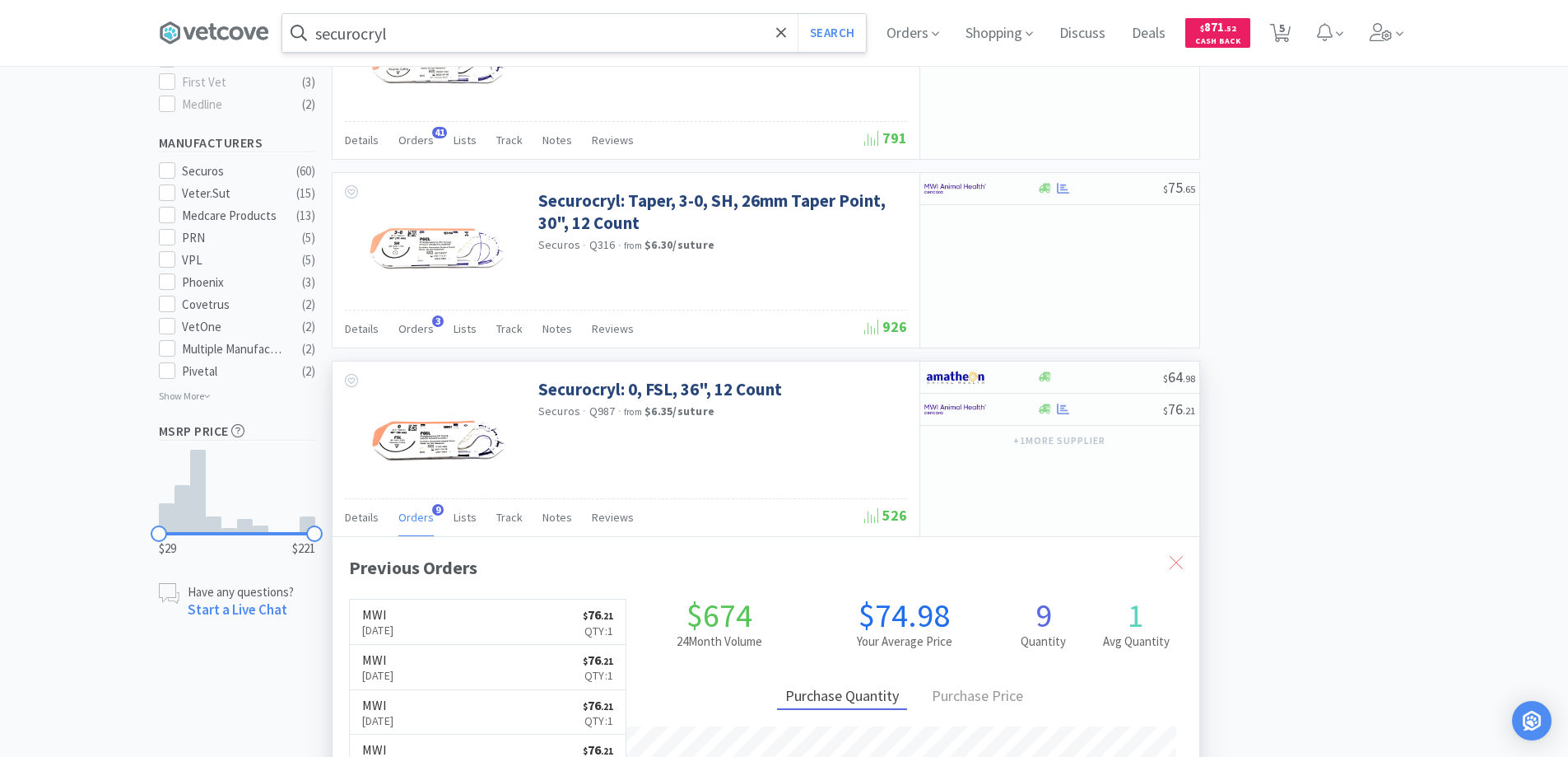
click at [1171, 560] on icon at bounding box center [1176, 562] width 13 height 13
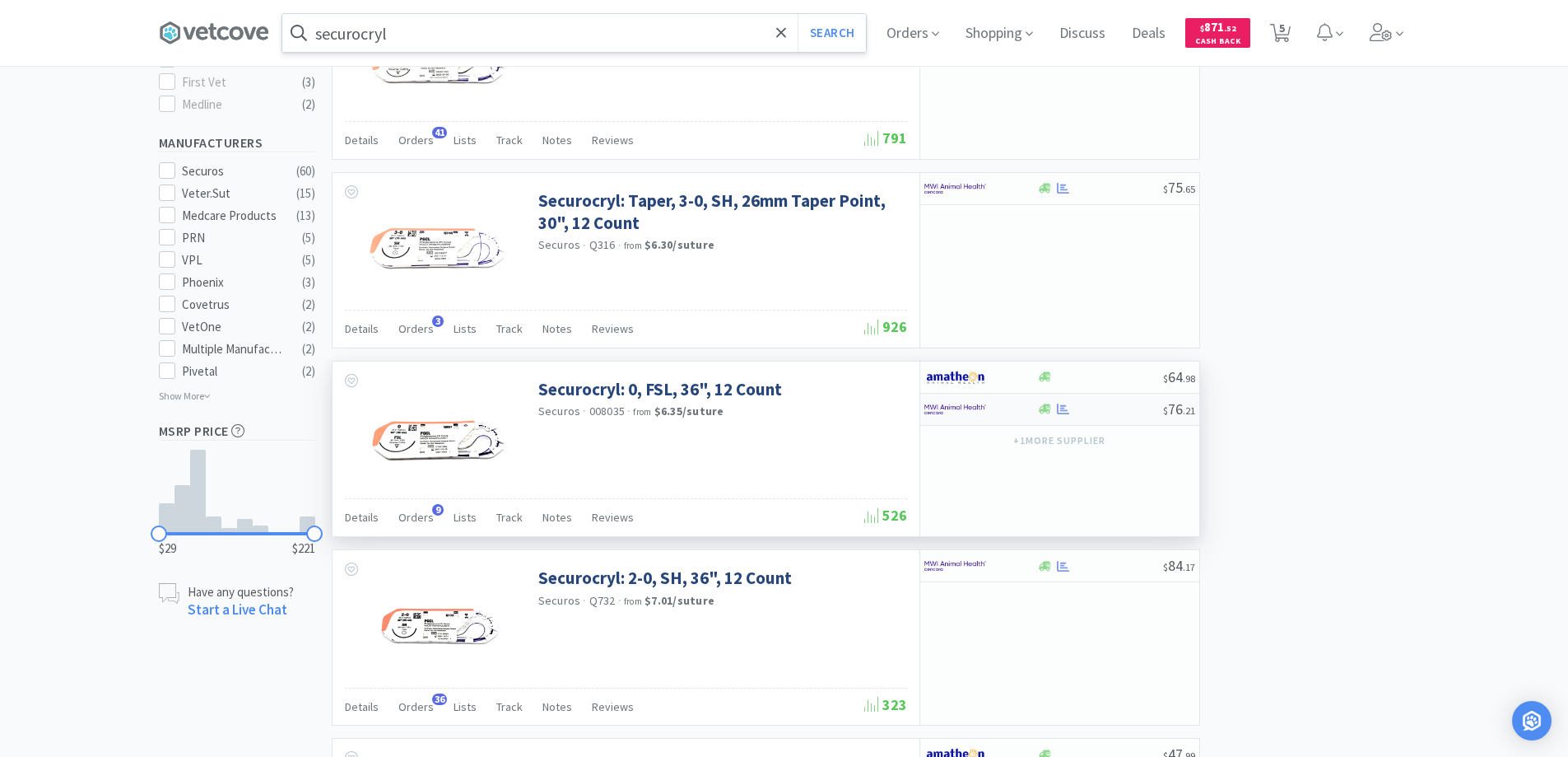
click at [991, 410] on div at bounding box center [969, 409] width 90 height 28
select select "1"
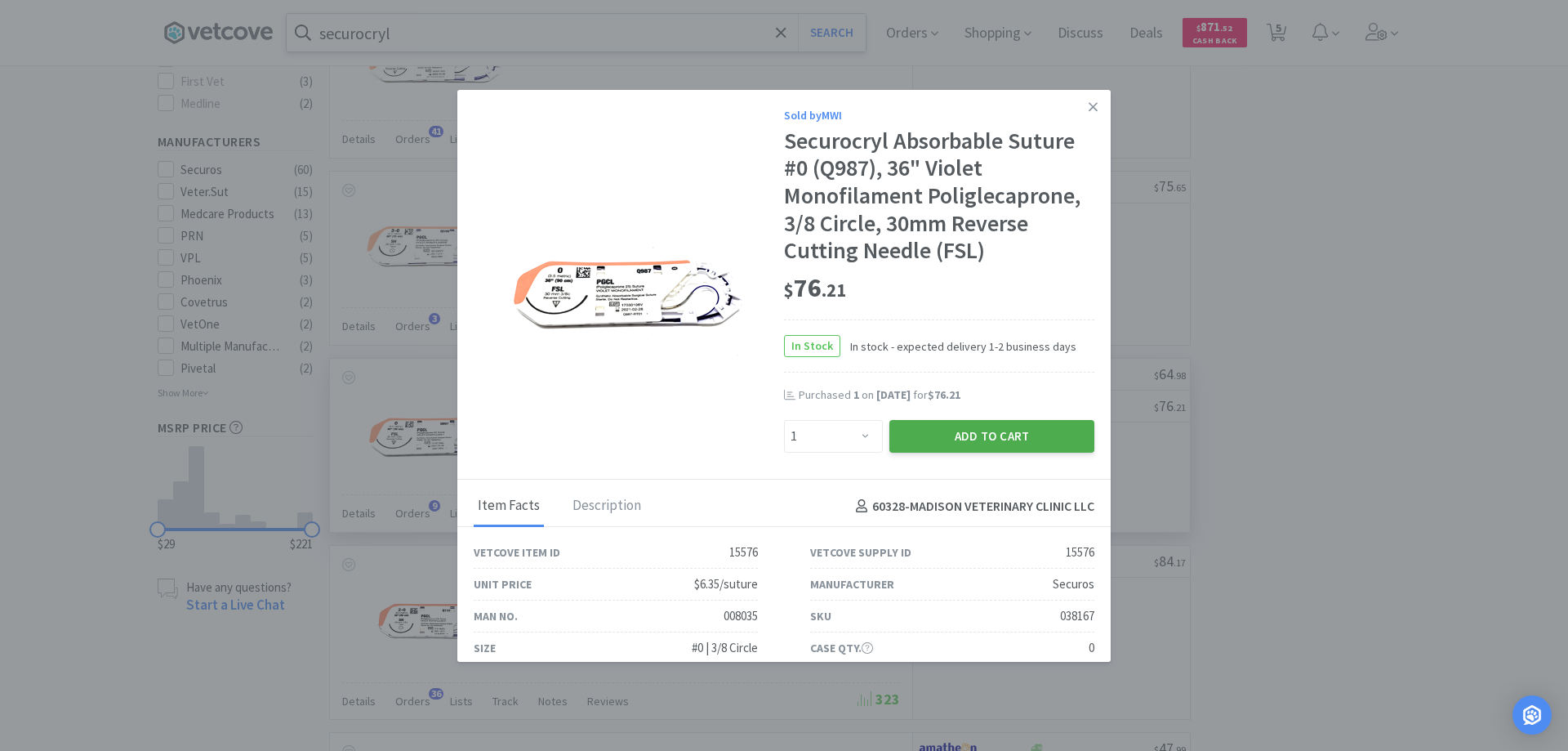
click at [951, 438] on button "Add to Cart" at bounding box center [992, 436] width 205 height 33
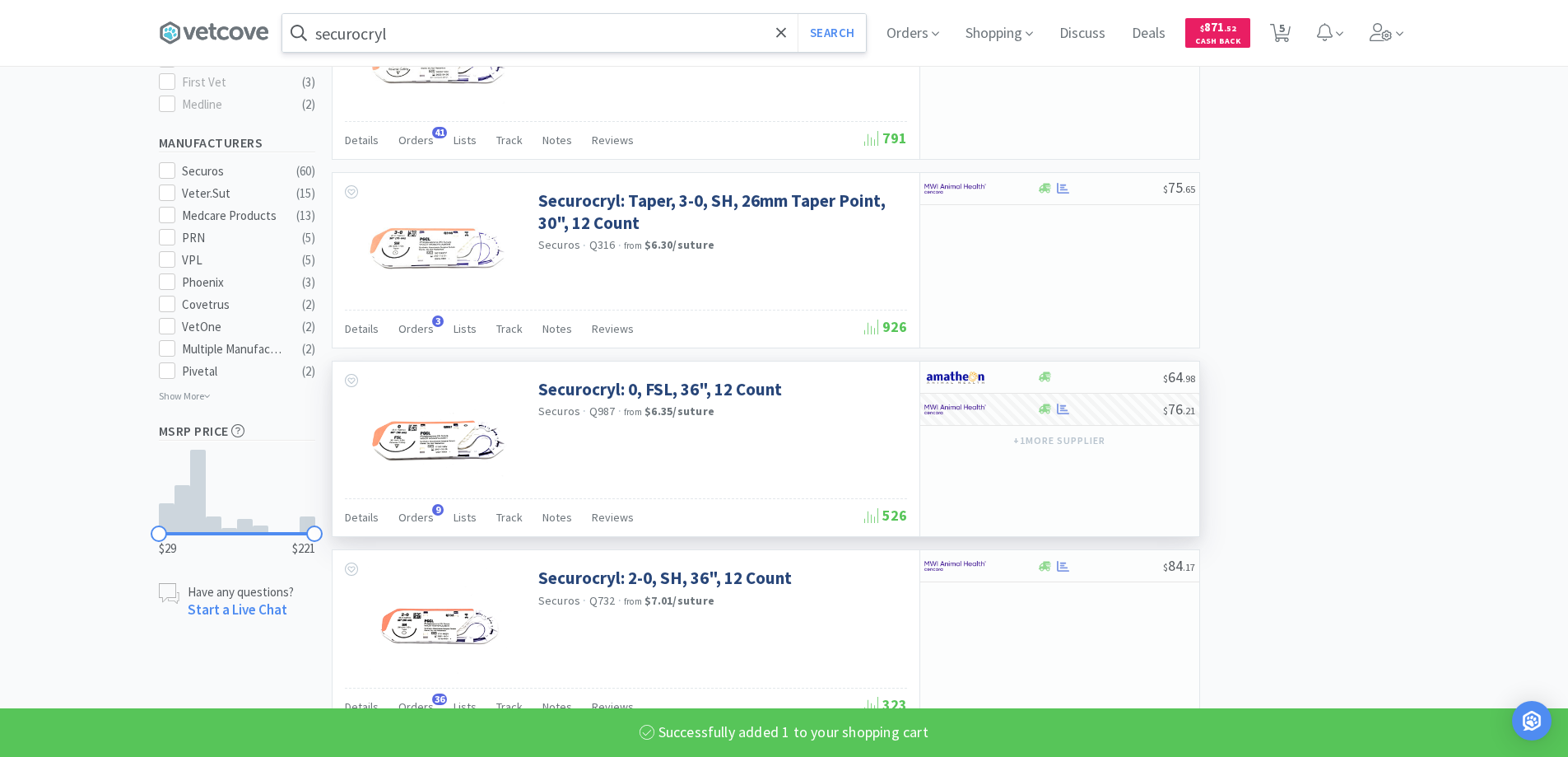
select select "1"
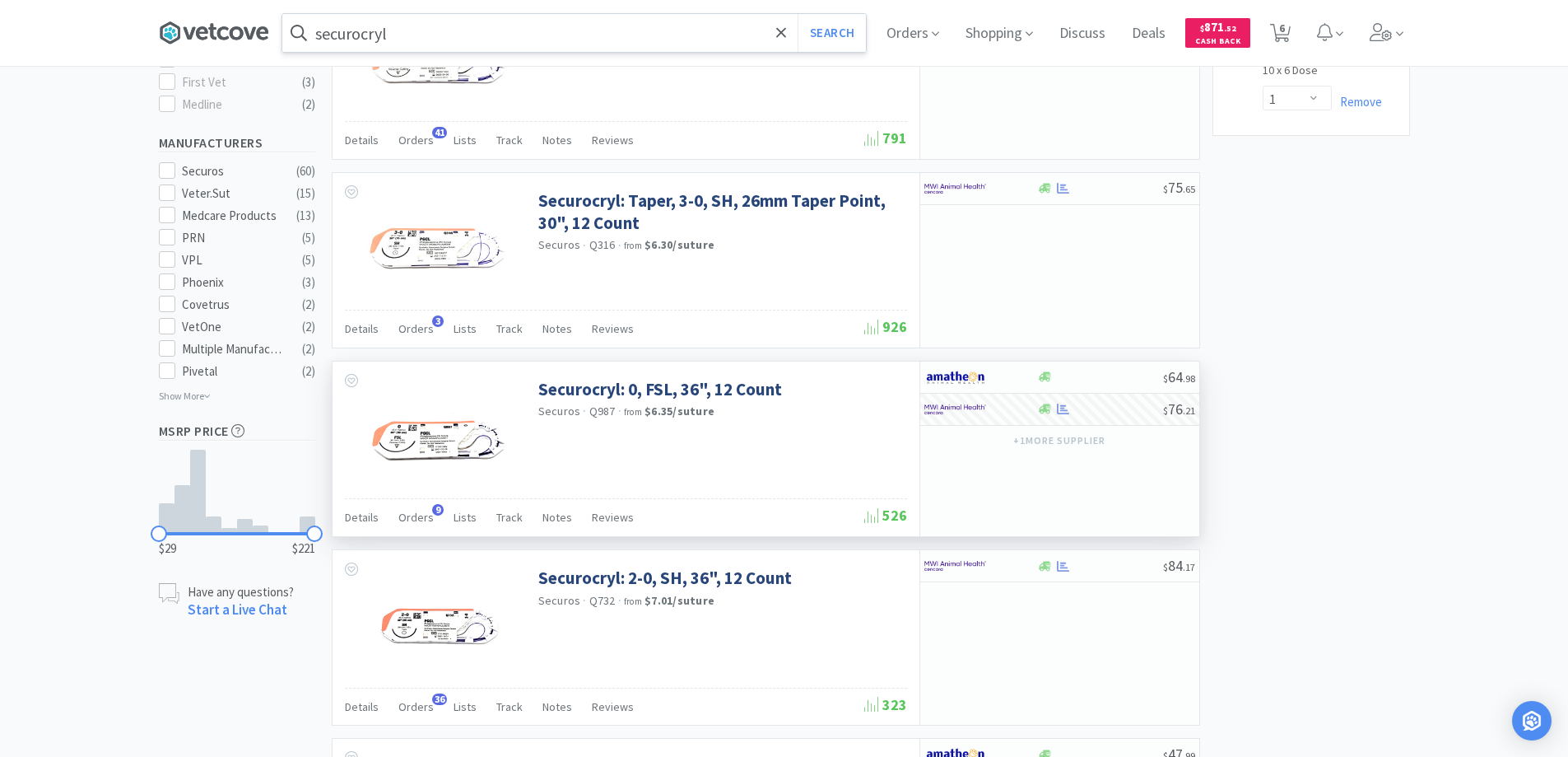
click at [217, 28] on icon at bounding box center [212, 32] width 8 height 16
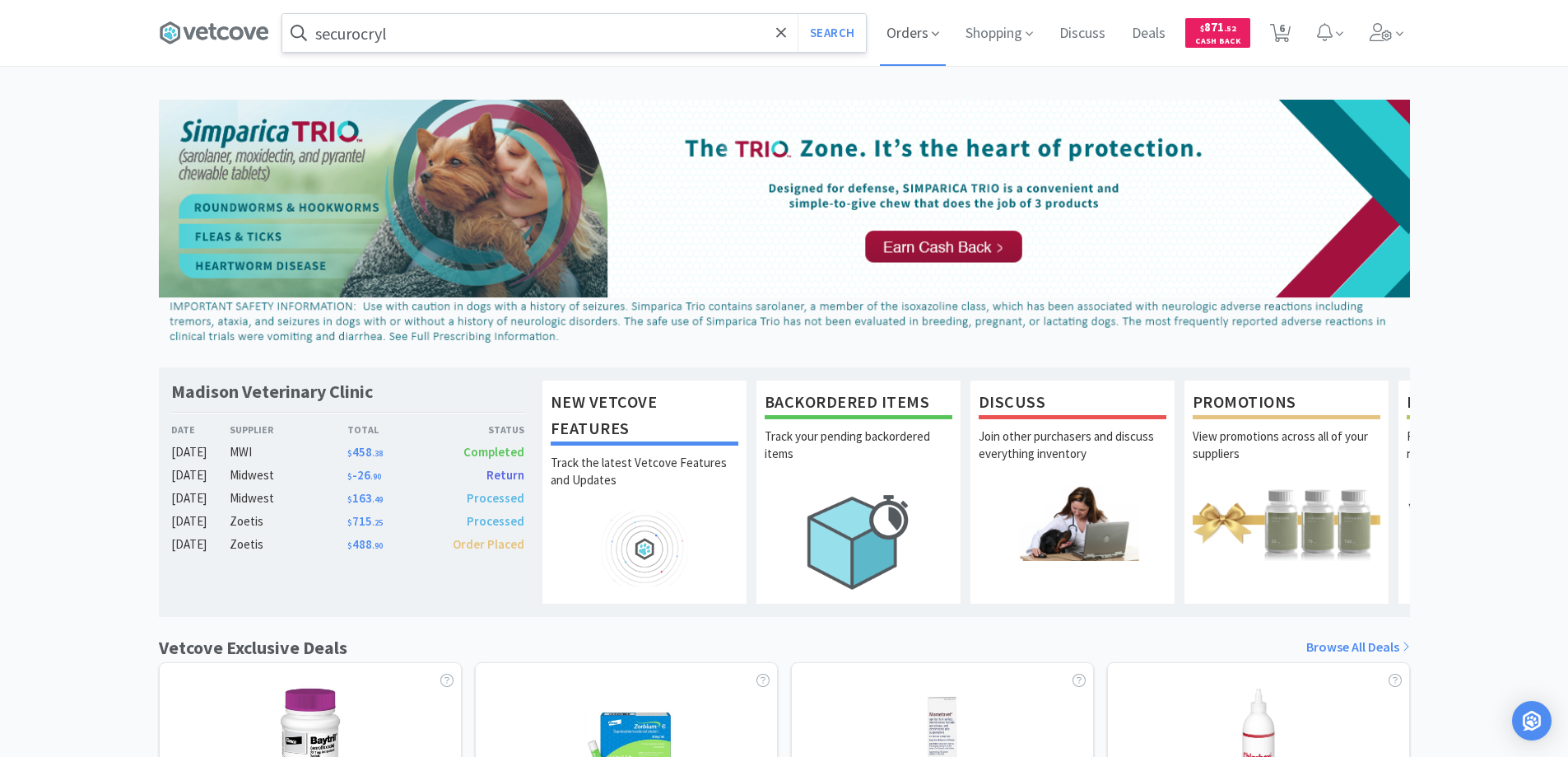
click at [905, 33] on span "Orders" at bounding box center [913, 33] width 66 height 66
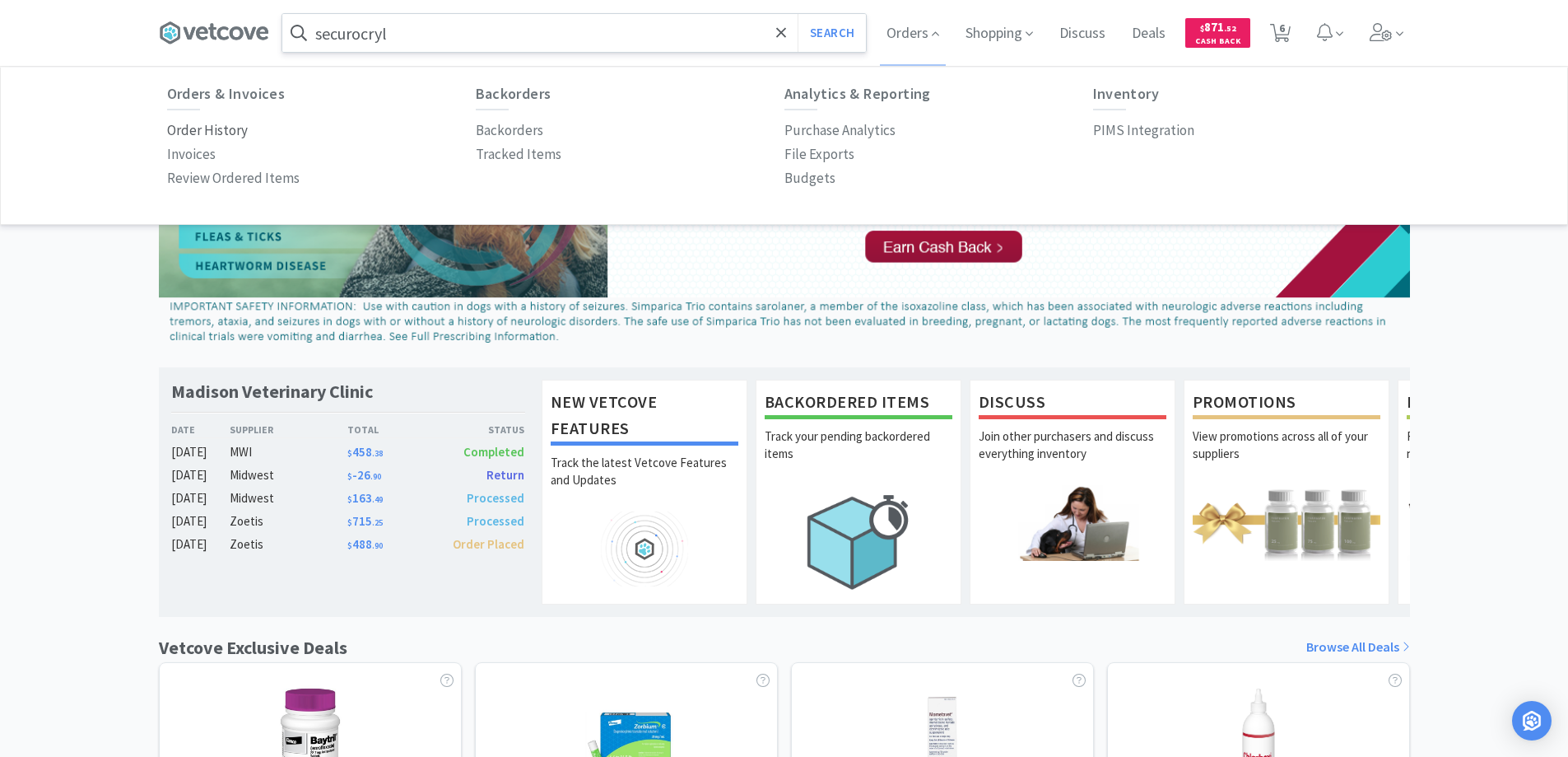
click at [236, 129] on p "Order History" at bounding box center [207, 131] width 80 height 22
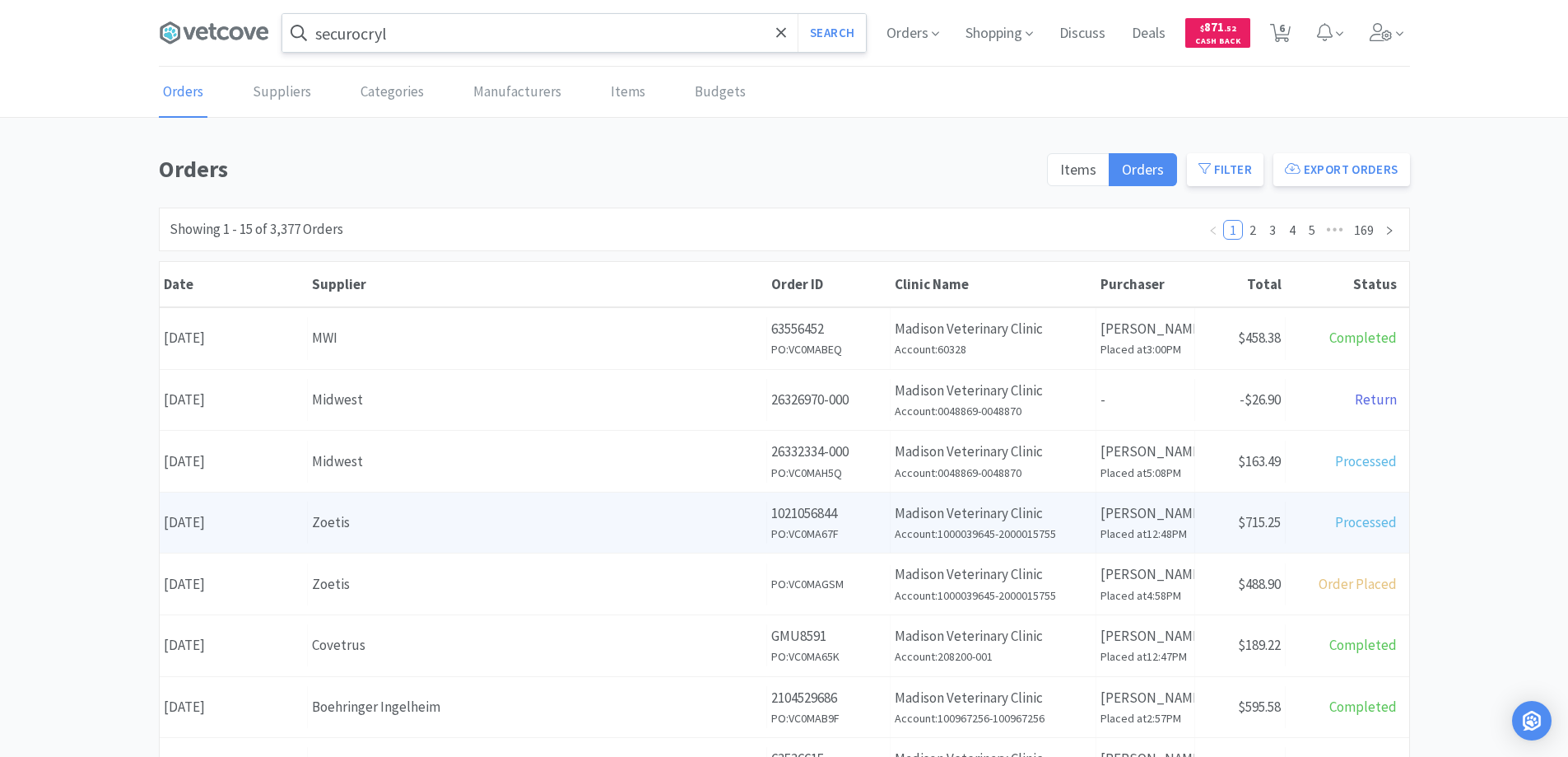
click at [416, 518] on div "Zoetis" at bounding box center [536, 522] width 450 height 22
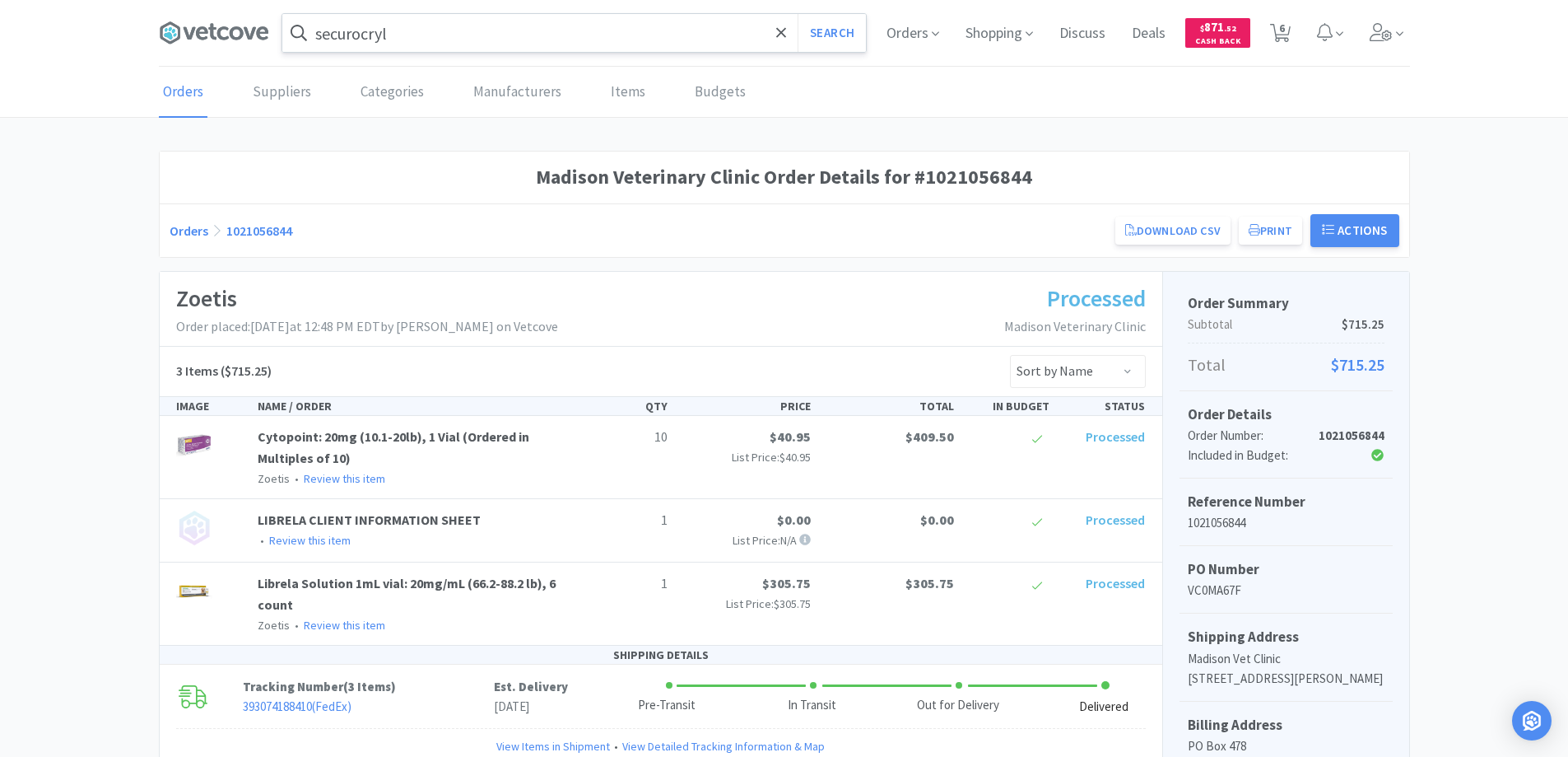
click at [191, 225] on link "Orders" at bounding box center [189, 230] width 38 height 16
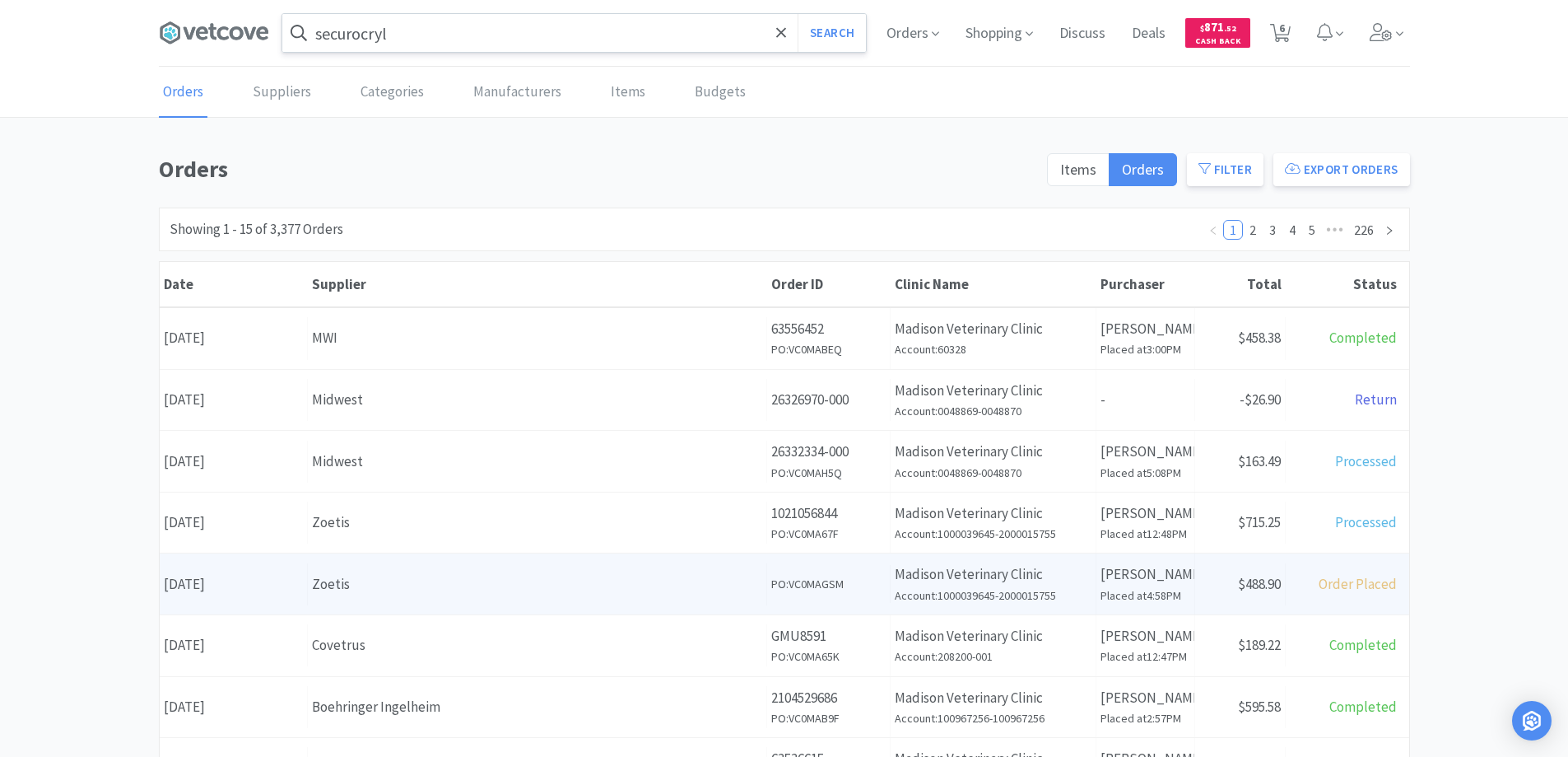
click at [476, 585] on div "Zoetis" at bounding box center [536, 584] width 450 height 22
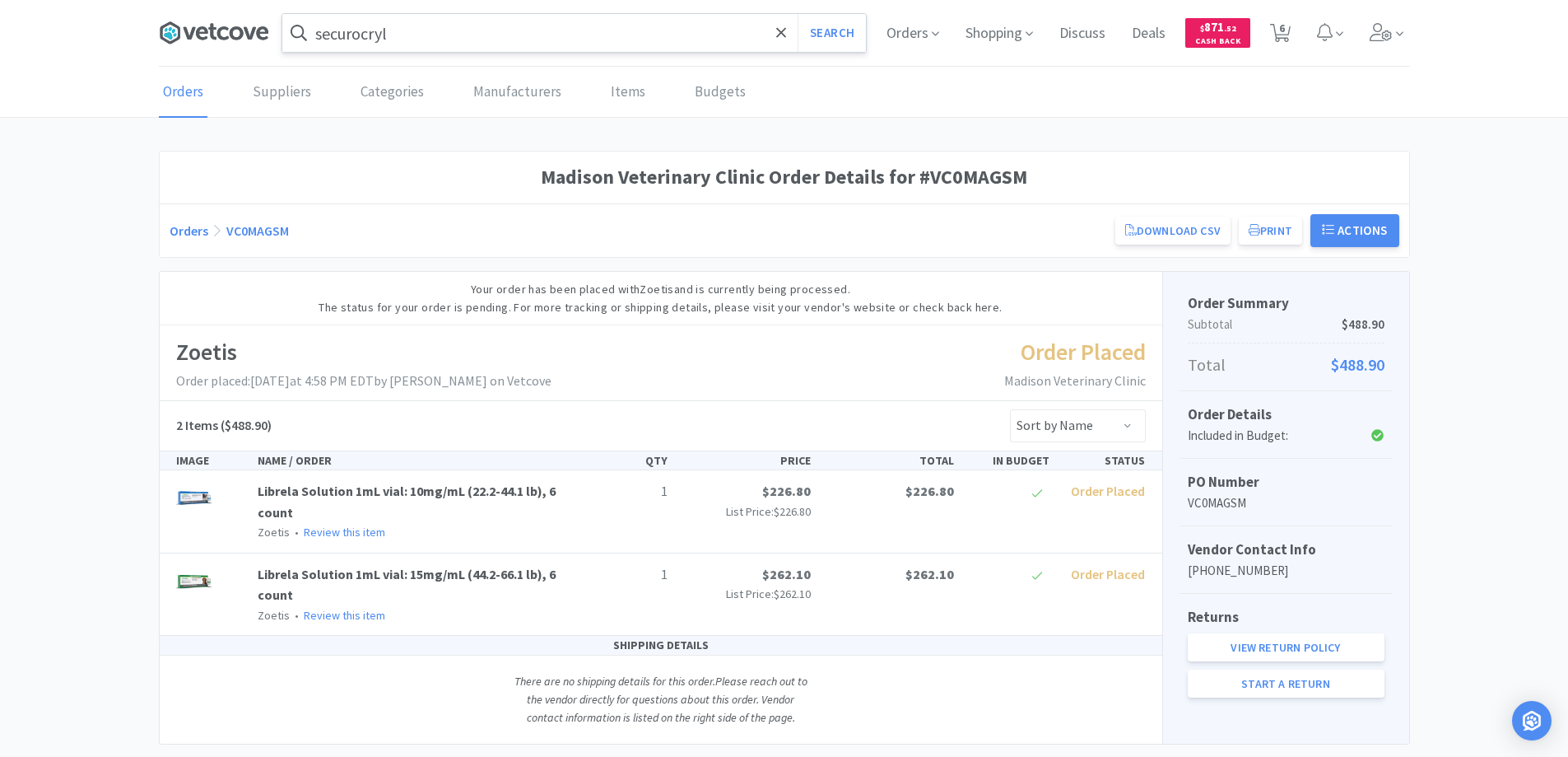
click at [225, 29] on icon at bounding box center [223, 33] width 12 height 13
